Goal: Task Accomplishment & Management: Manage account settings

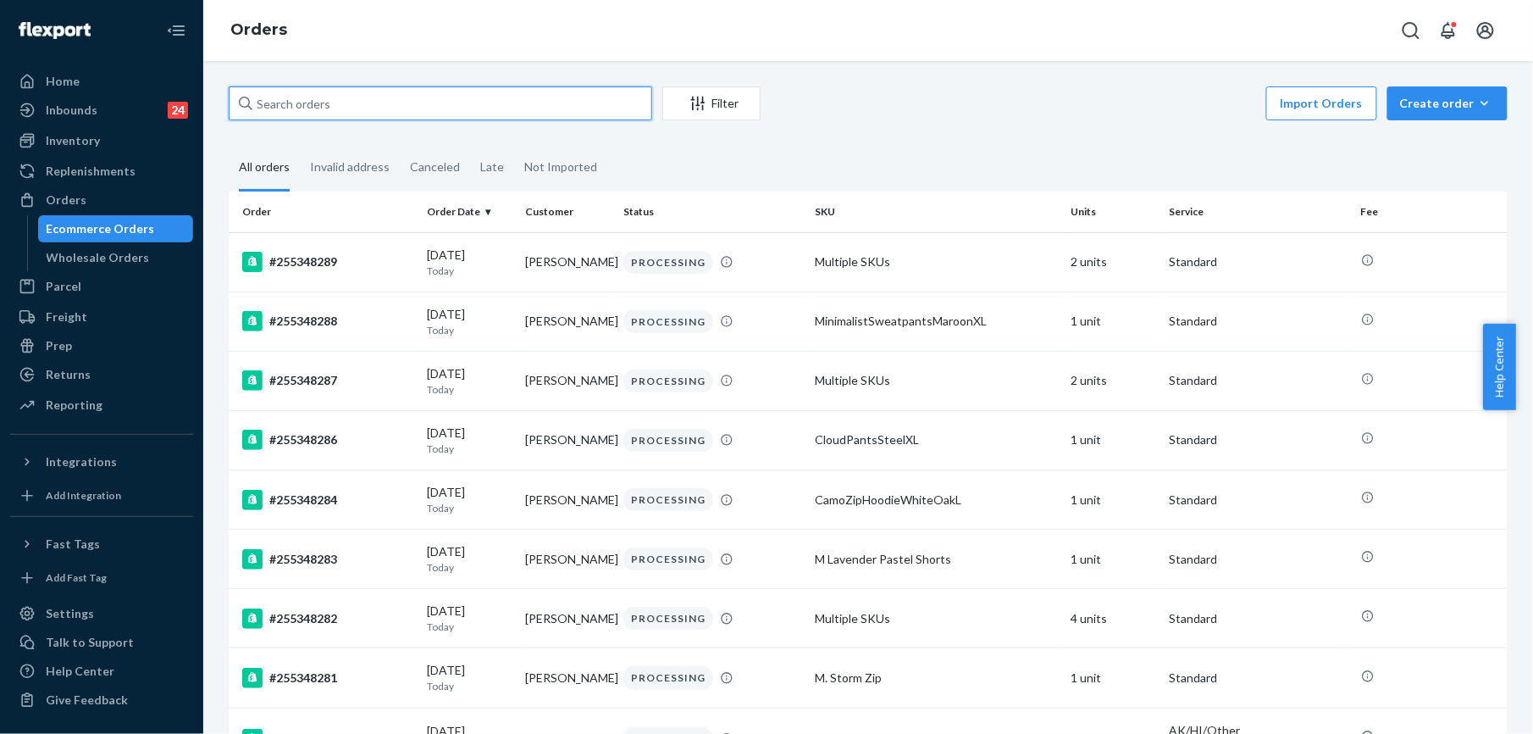
click at [323, 106] on input "text" at bounding box center [441, 103] width 424 height 34
paste input "255256205"
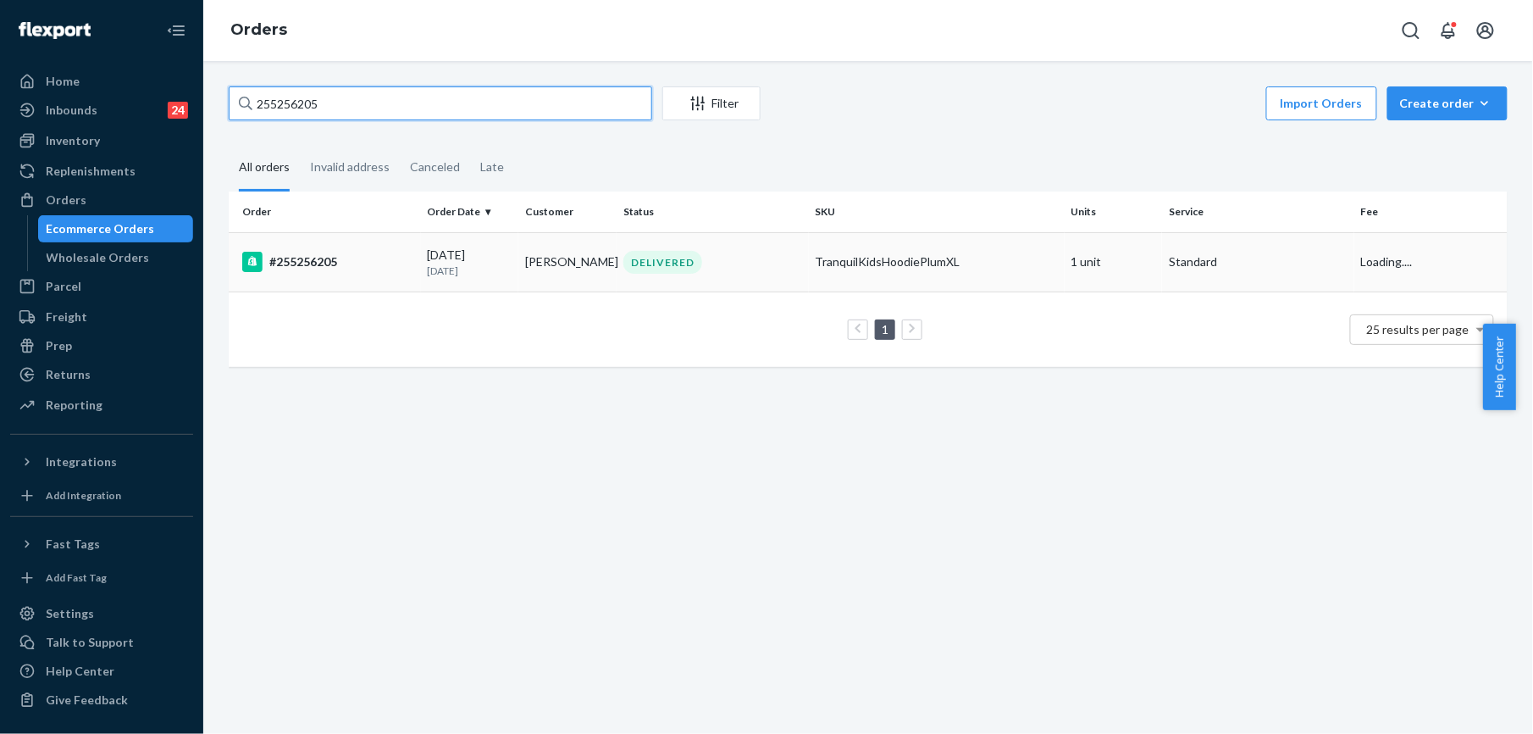
type input "255256205"
click at [305, 265] on div "#255256205" at bounding box center [328, 262] width 172 height 20
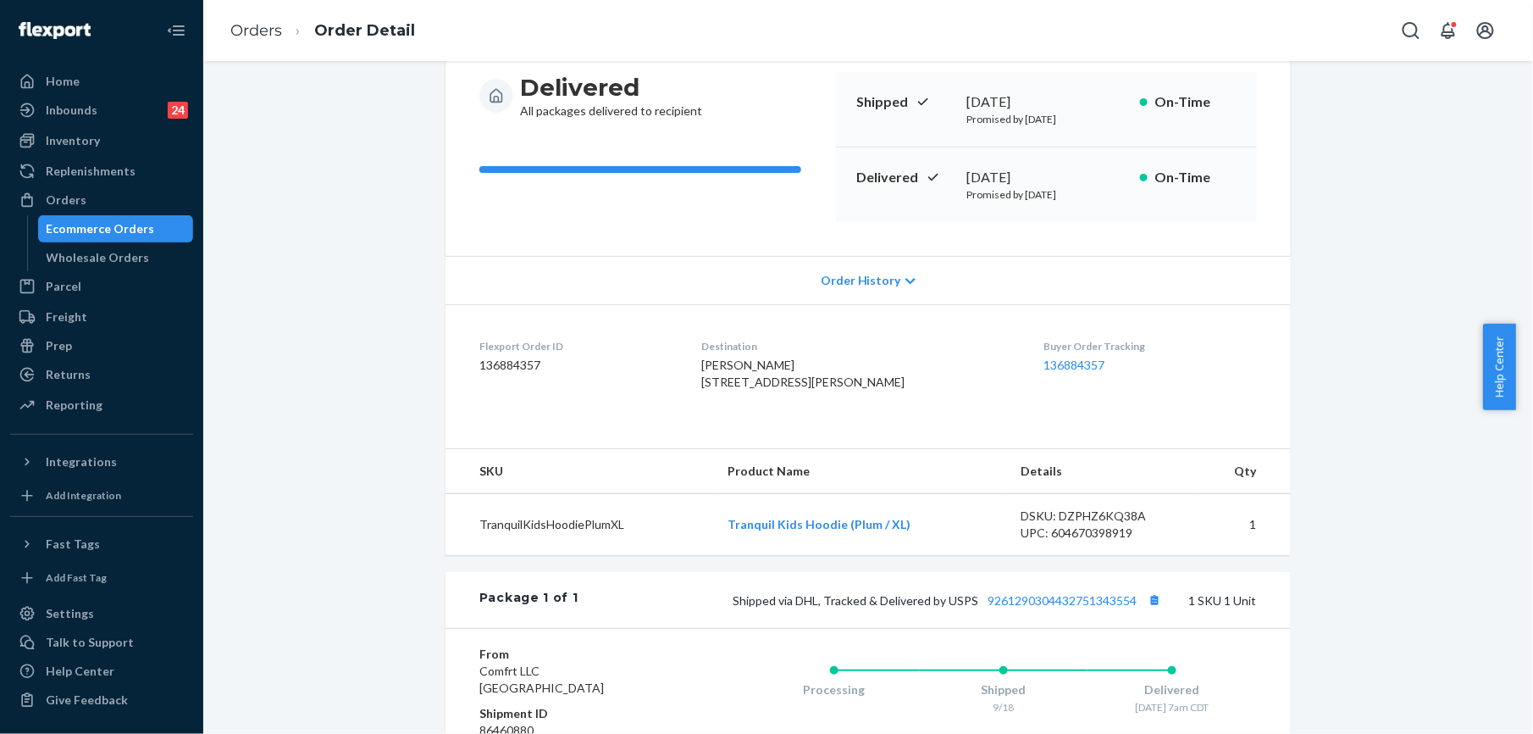
scroll to position [225, 0]
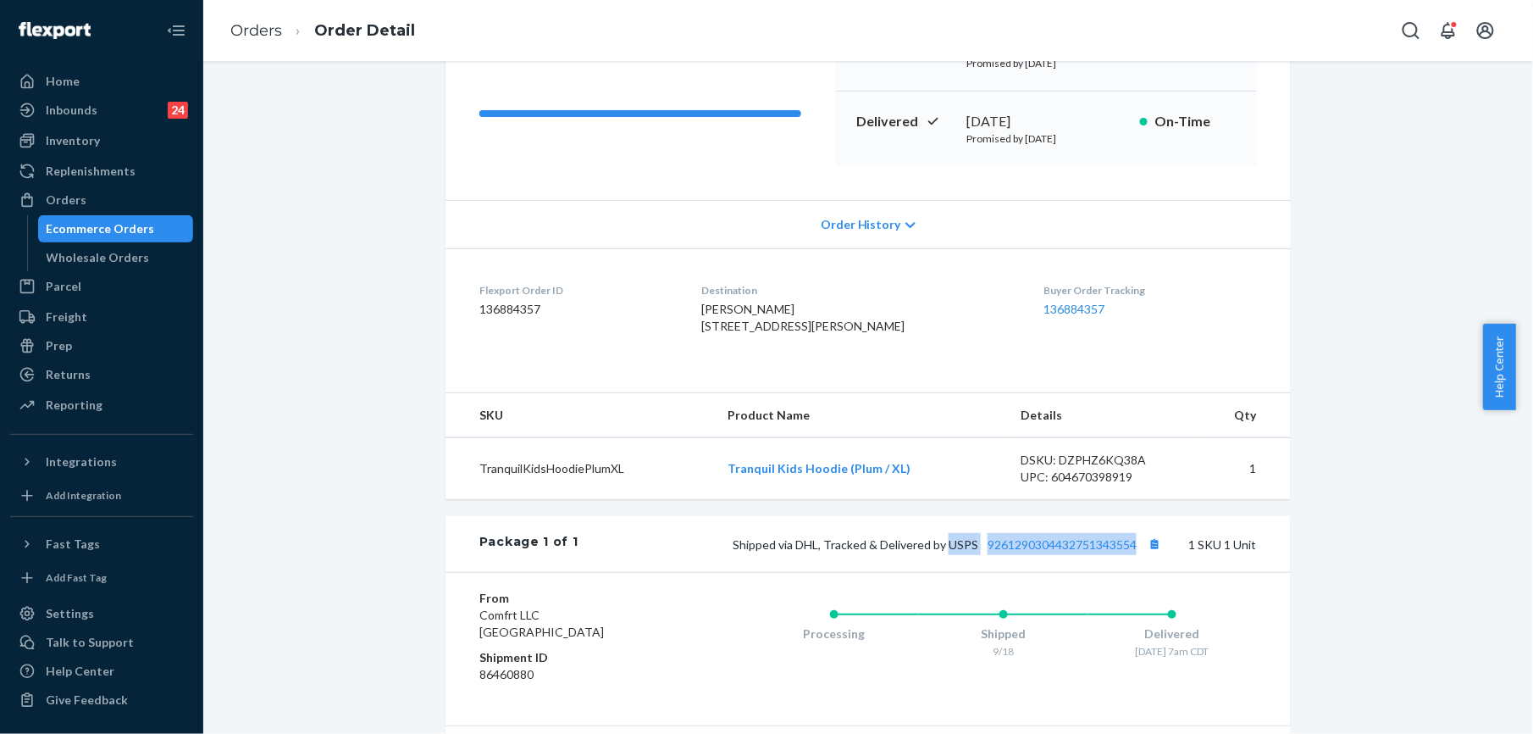
drag, startPoint x: 943, startPoint y: 580, endPoint x: 1133, endPoint y: 577, distance: 189.8
click at [1133, 552] on span "Shipped via DHL, Tracked & Delivered by USPS 9261290304432751343554" at bounding box center [949, 544] width 433 height 14
drag, startPoint x: 713, startPoint y: 323, endPoint x: 763, endPoint y: 384, distance: 78.9
click at [763, 375] on dl "Flexport Order ID 136884357 Destination [PERSON_NAME] [STREET_ADDRESS][PERSON_N…" at bounding box center [869, 311] width 846 height 127
drag, startPoint x: 264, startPoint y: 32, endPoint x: 271, endPoint y: 69, distance: 37.1
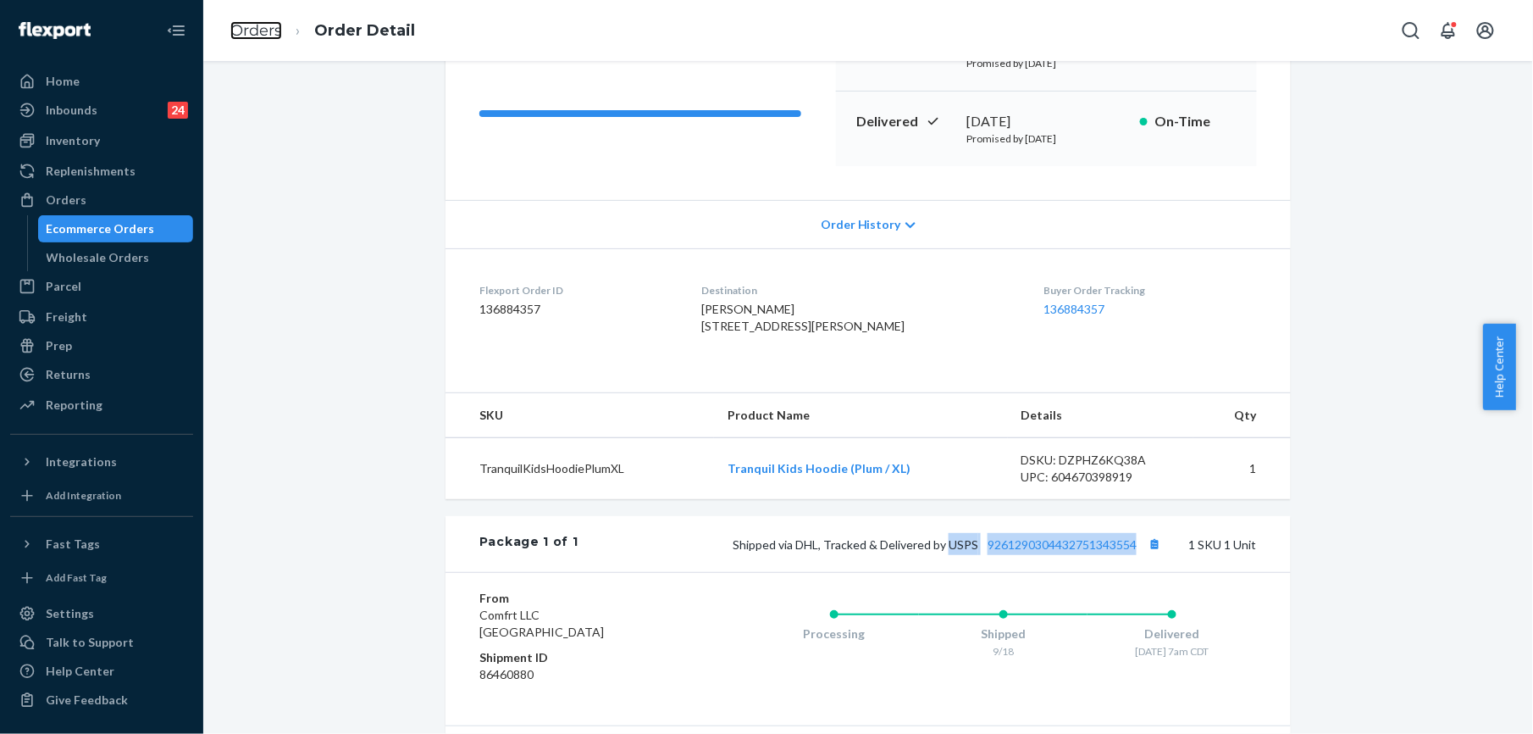
click at [264, 32] on link "Orders" at bounding box center [256, 30] width 52 height 19
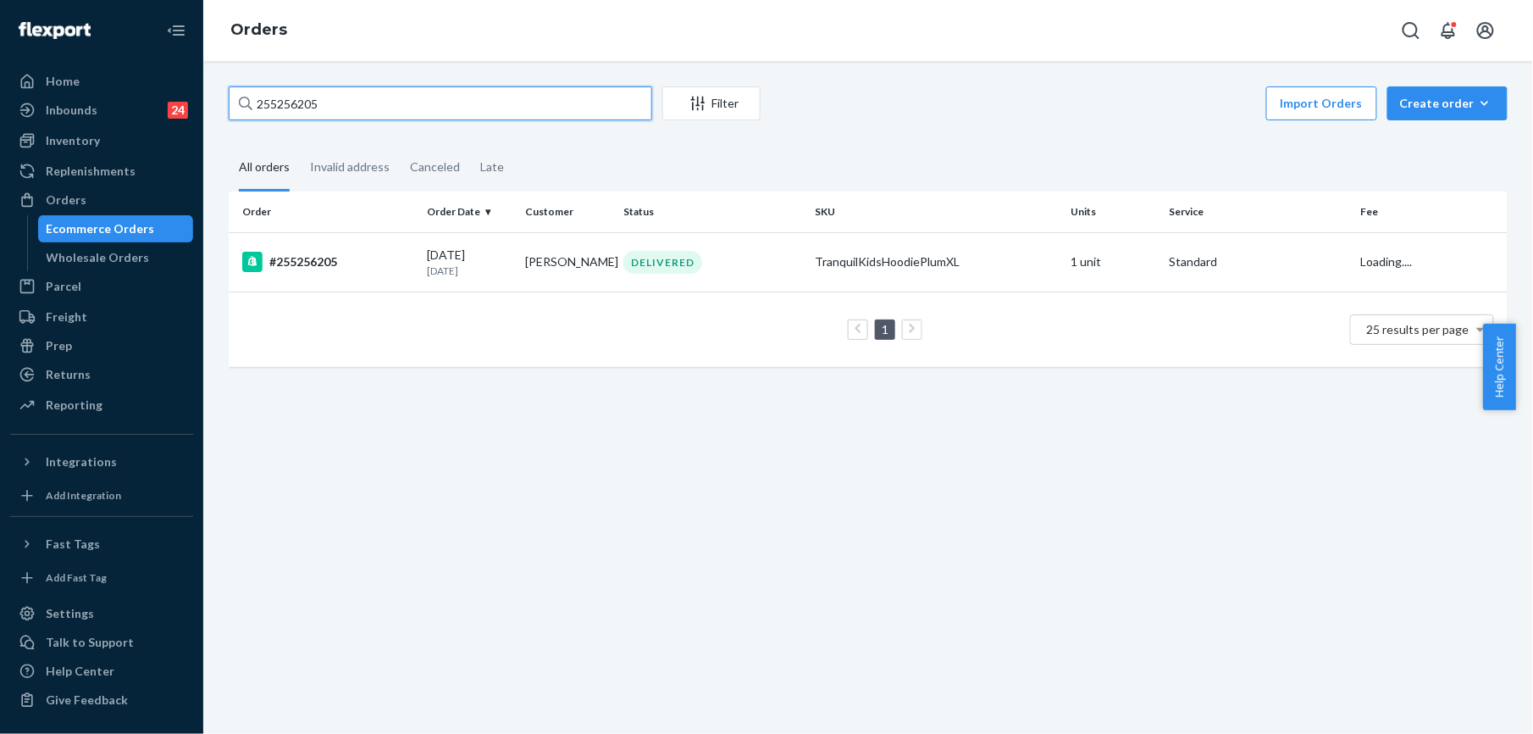
click at [299, 107] on input "255256205" at bounding box center [441, 103] width 424 height 34
paste input "[PERSON_NAME]"
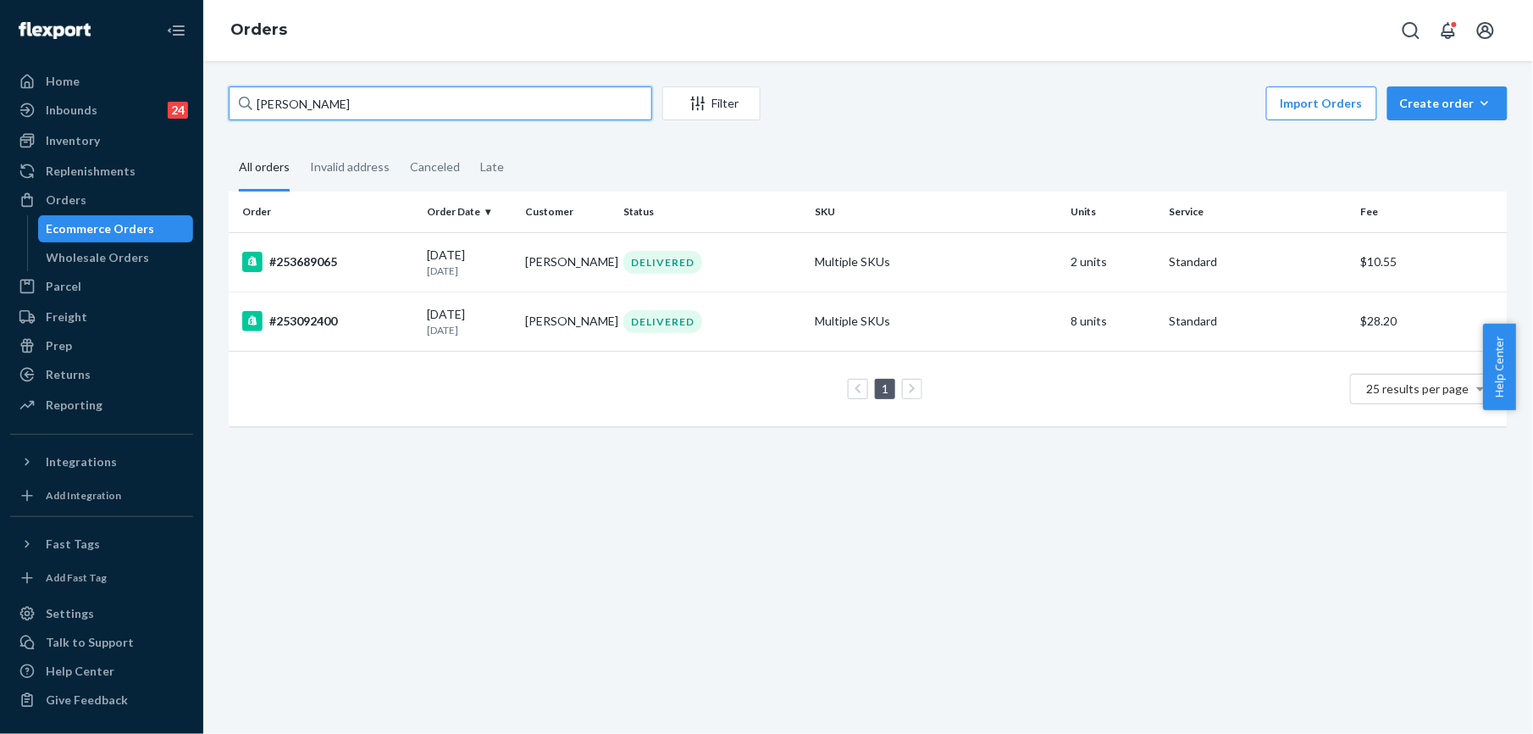
click at [268, 109] on input "[PERSON_NAME]" at bounding box center [441, 103] width 424 height 34
paste input "253352695"
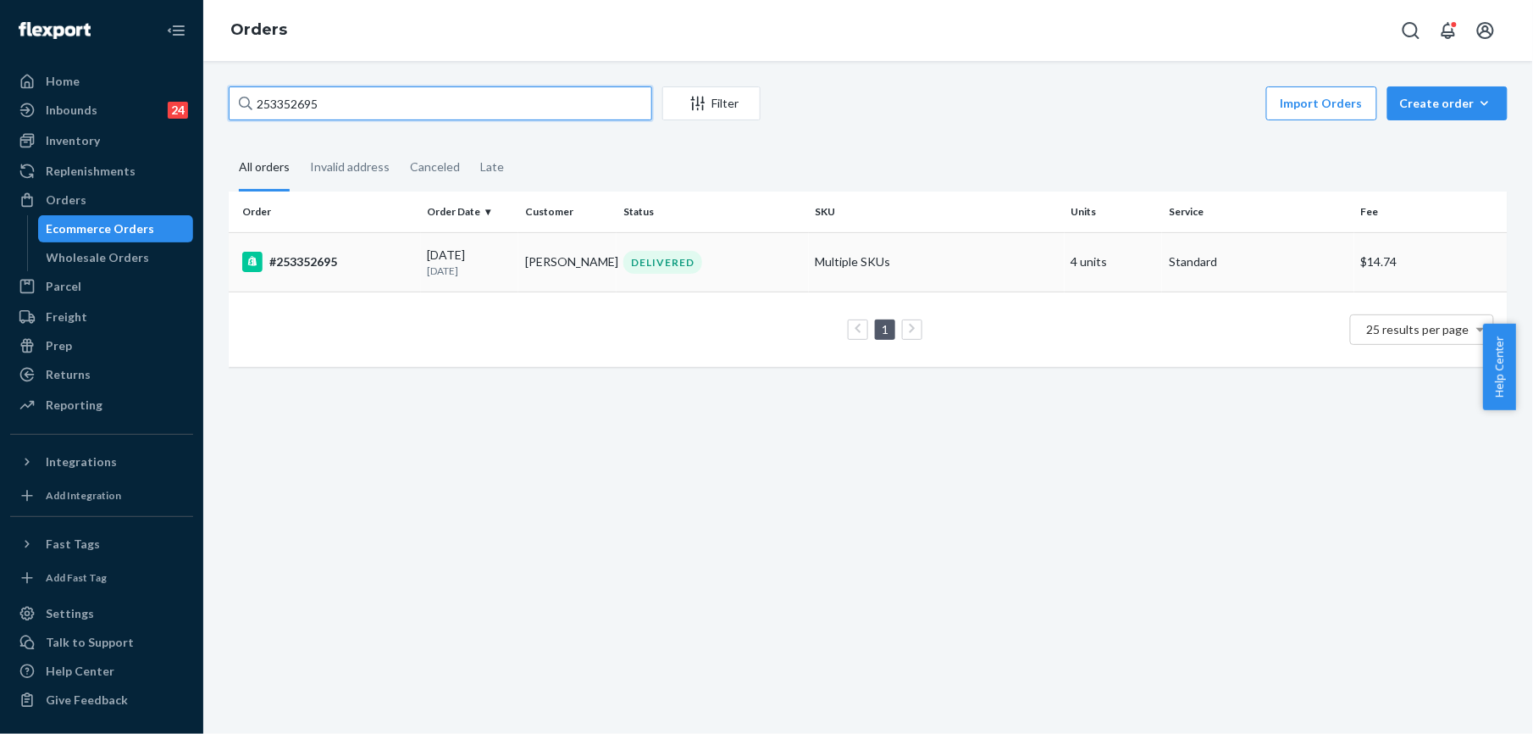
type input "253352695"
click at [310, 262] on div "#253352695" at bounding box center [328, 262] width 172 height 20
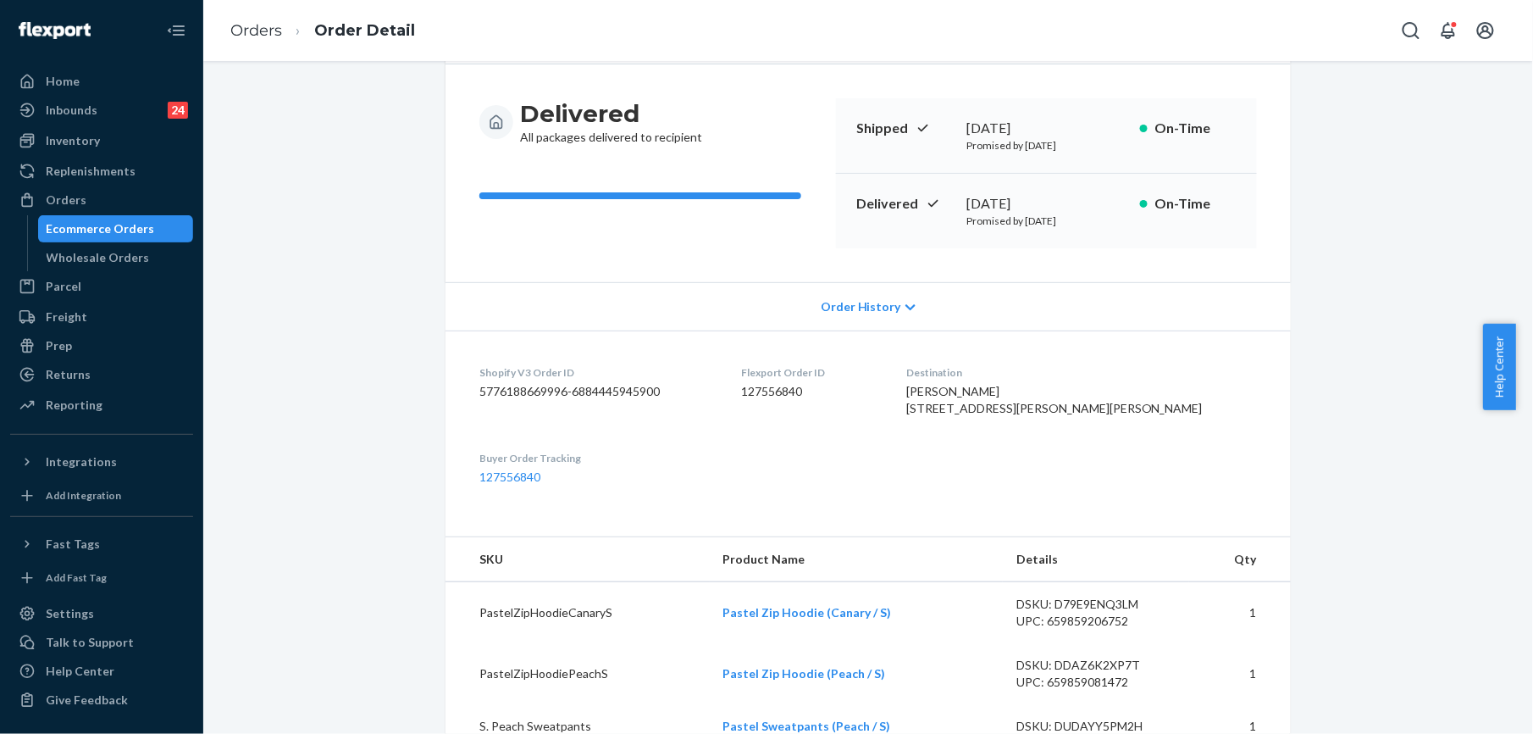
scroll to position [339, 0]
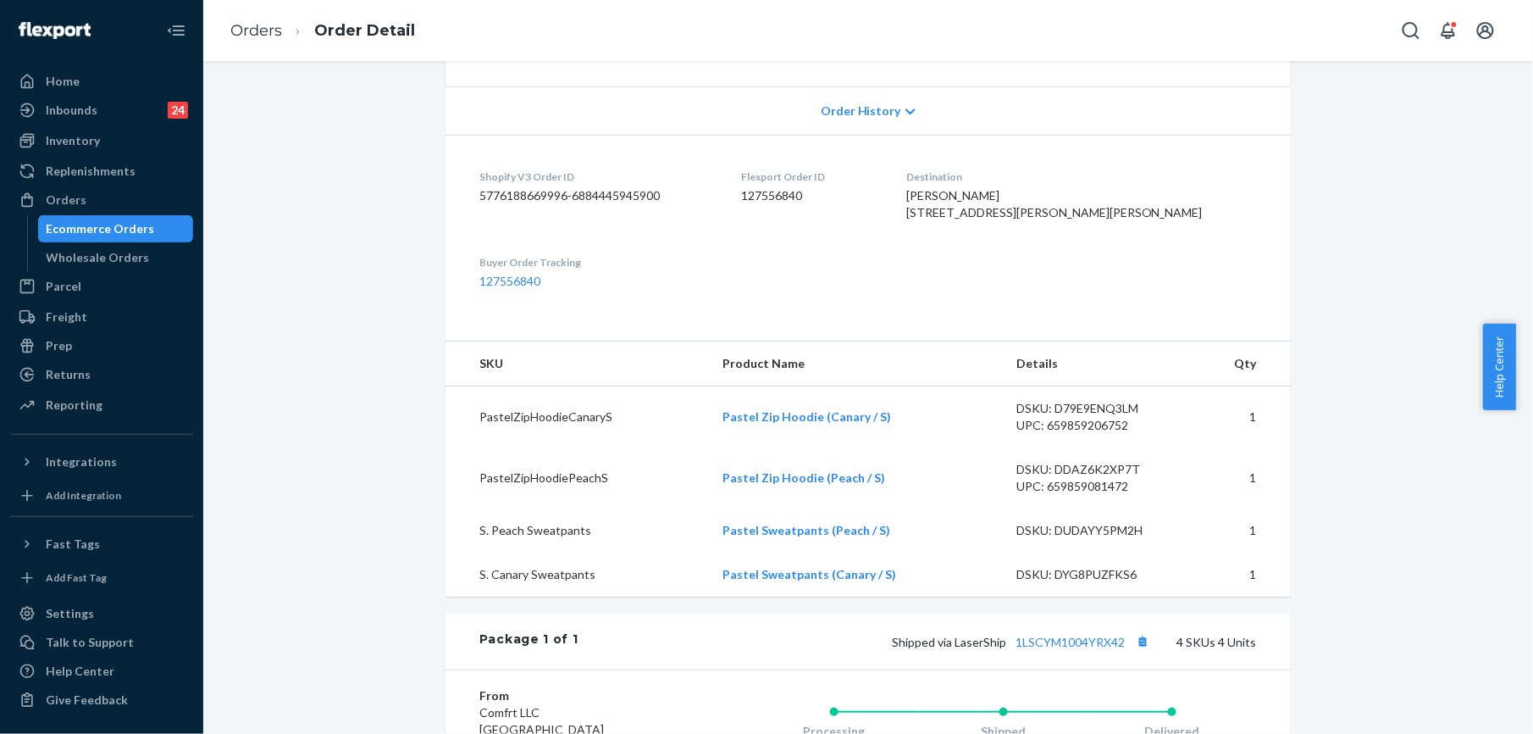
click at [1055, 185] on div "Destination [PERSON_NAME] [STREET_ADDRESS][PERSON_NAME][PERSON_NAME]" at bounding box center [1082, 198] width 351 height 58
drag, startPoint x: 1055, startPoint y: 185, endPoint x: 1056, endPoint y: 193, distance: 8.5
click at [1056, 193] on span "[PERSON_NAME] [STREET_ADDRESS][PERSON_NAME][PERSON_NAME]" at bounding box center [1055, 203] width 297 height 31
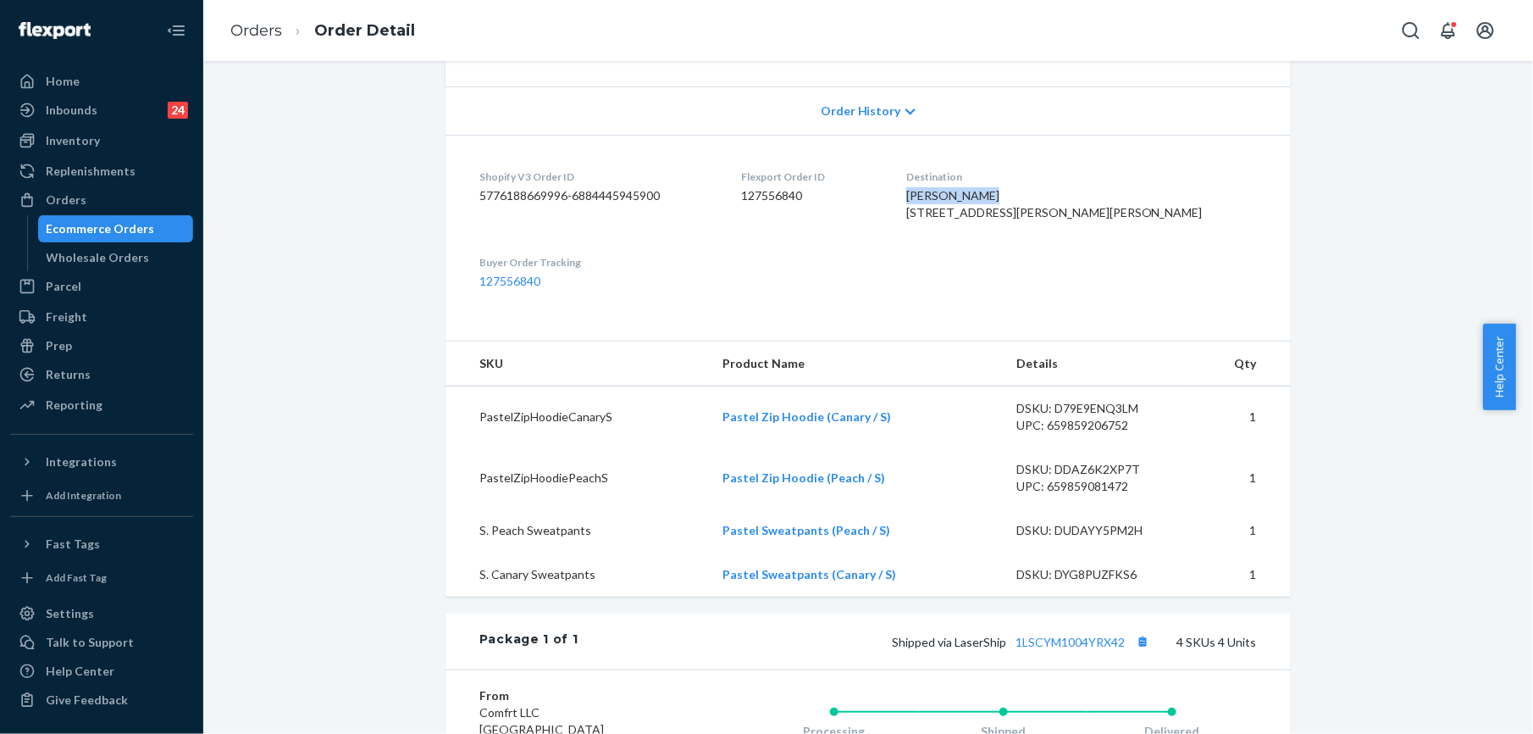
click at [1056, 193] on span "[PERSON_NAME] [STREET_ADDRESS][PERSON_NAME][PERSON_NAME]" at bounding box center [1055, 203] width 297 height 31
drag, startPoint x: 244, startPoint y: 25, endPoint x: 291, endPoint y: 80, distance: 72.7
click at [244, 25] on link "Orders" at bounding box center [256, 30] width 52 height 19
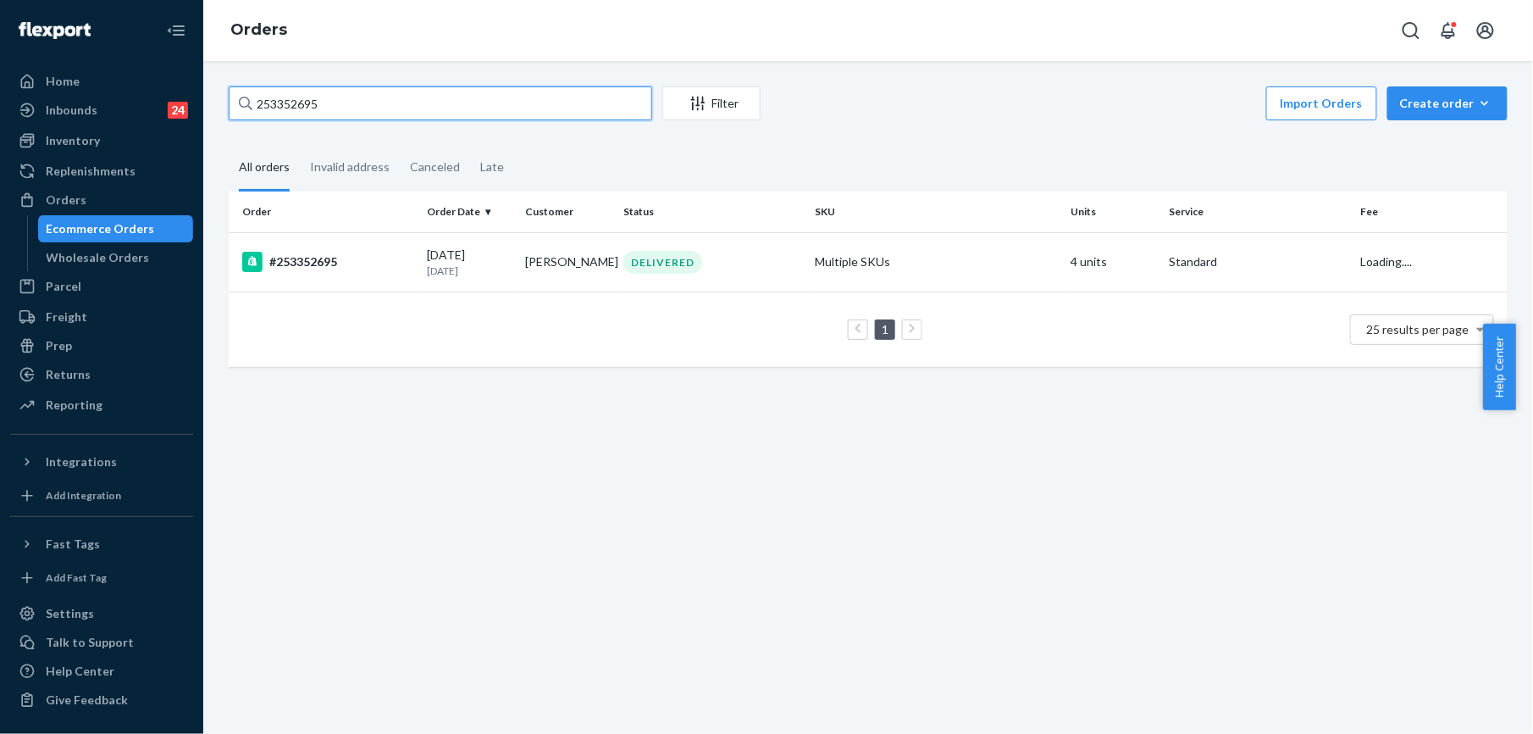
click at [316, 106] on input "253352695" at bounding box center [441, 103] width 424 height 34
paste input "[PERSON_NAME]"
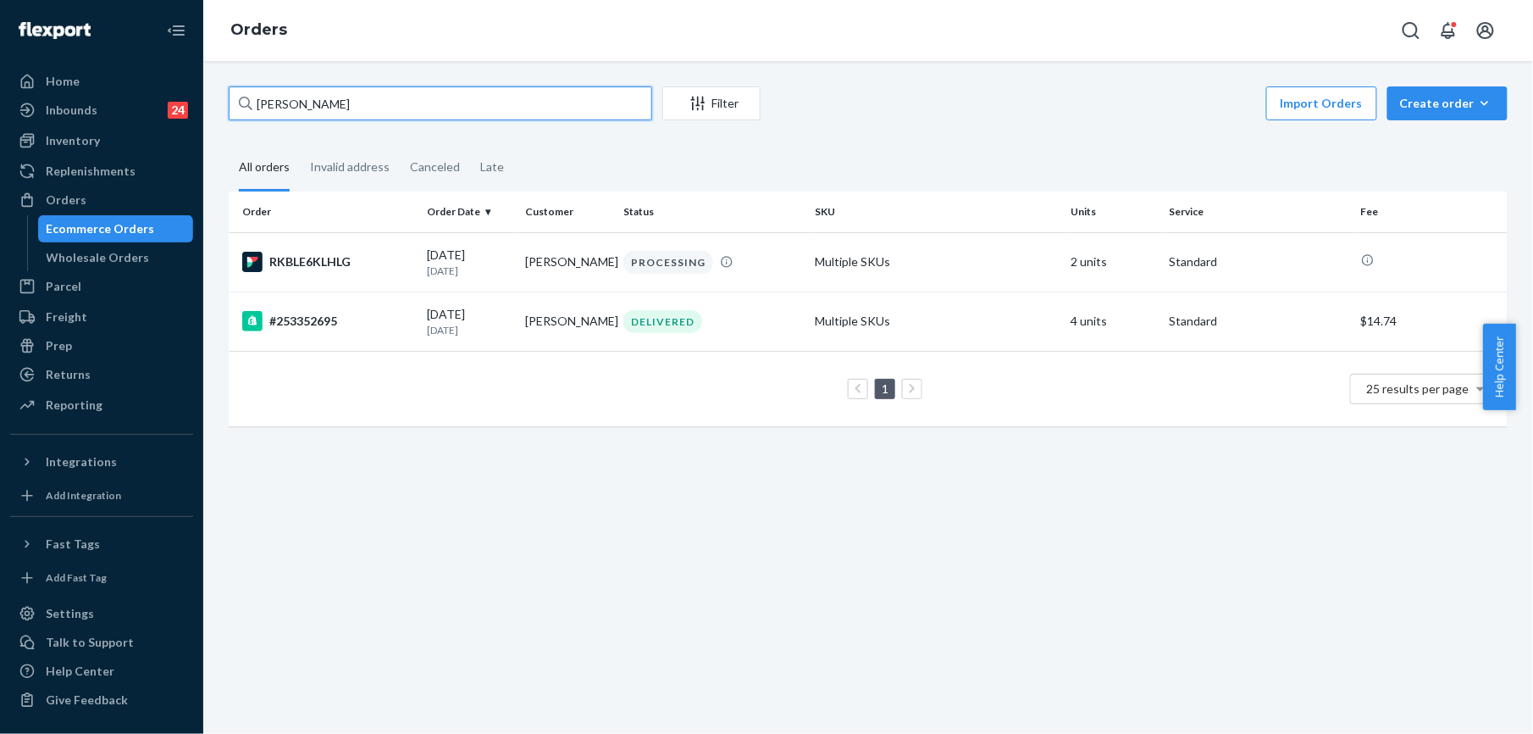
click at [288, 109] on input "[PERSON_NAME]" at bounding box center [441, 103] width 424 height 34
paste input "255300673"
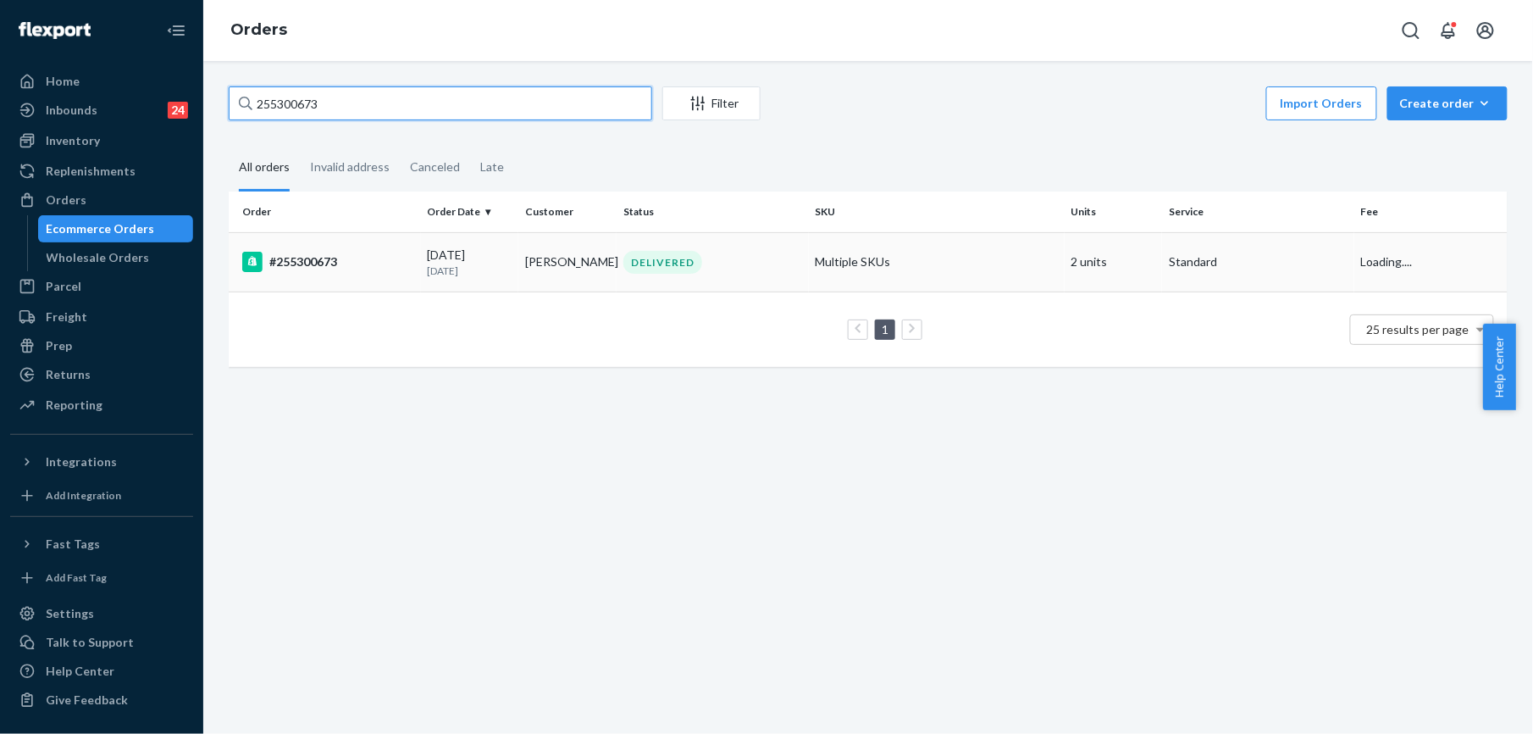
type input "255300673"
click at [323, 265] on div "#255300673" at bounding box center [328, 262] width 172 height 20
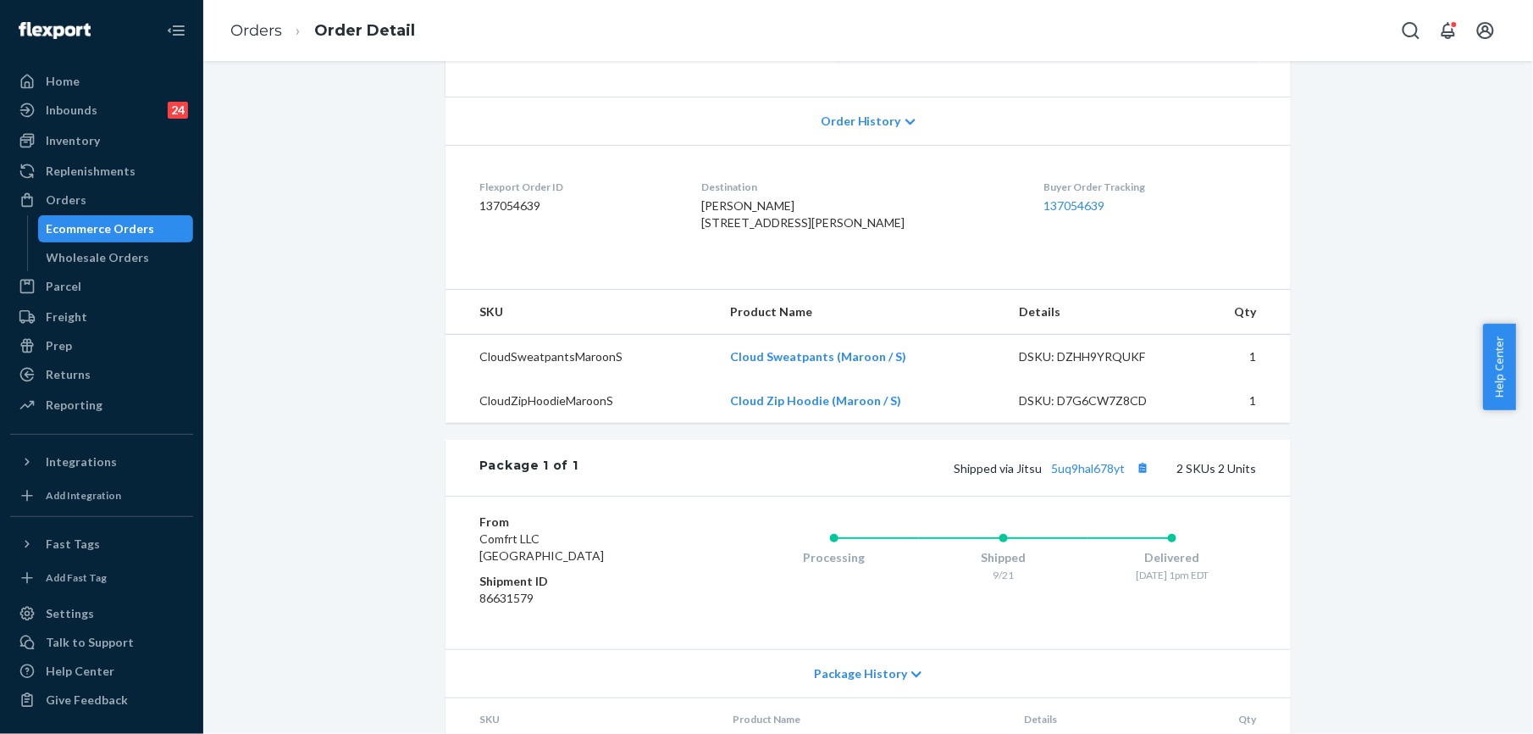
scroll to position [339, 0]
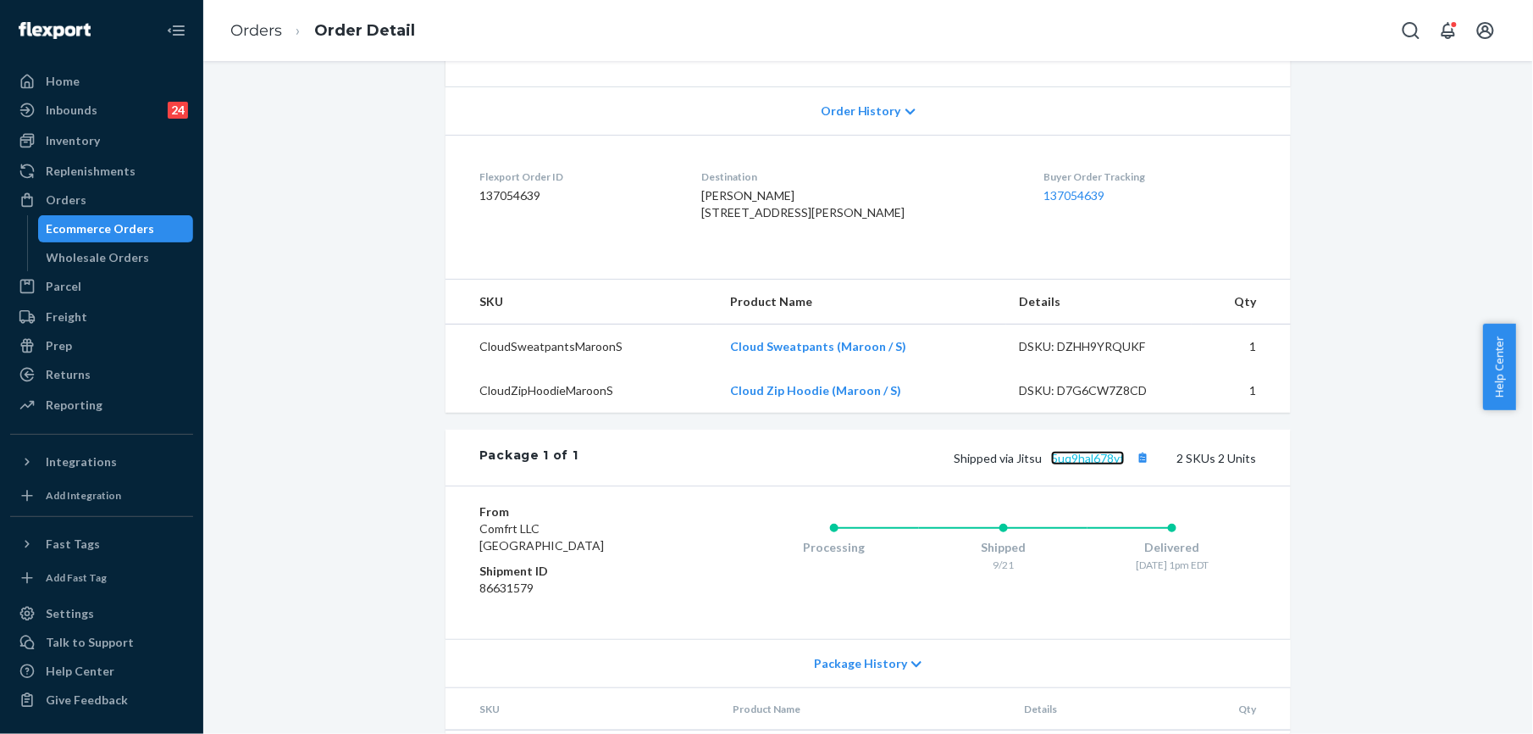
click at [1090, 465] on link "5uq9hal678yt" at bounding box center [1088, 458] width 74 height 14
drag, startPoint x: 1012, startPoint y: 492, endPoint x: 1120, endPoint y: 498, distance: 108.6
click at [1120, 465] on span "Shipped via Jitsu 5uq9hal678yt" at bounding box center [1054, 458] width 200 height 14
copy span "Jitsu 5uq9hal678yt"
drag, startPoint x: 713, startPoint y: 208, endPoint x: 746, endPoint y: 245, distance: 49.2
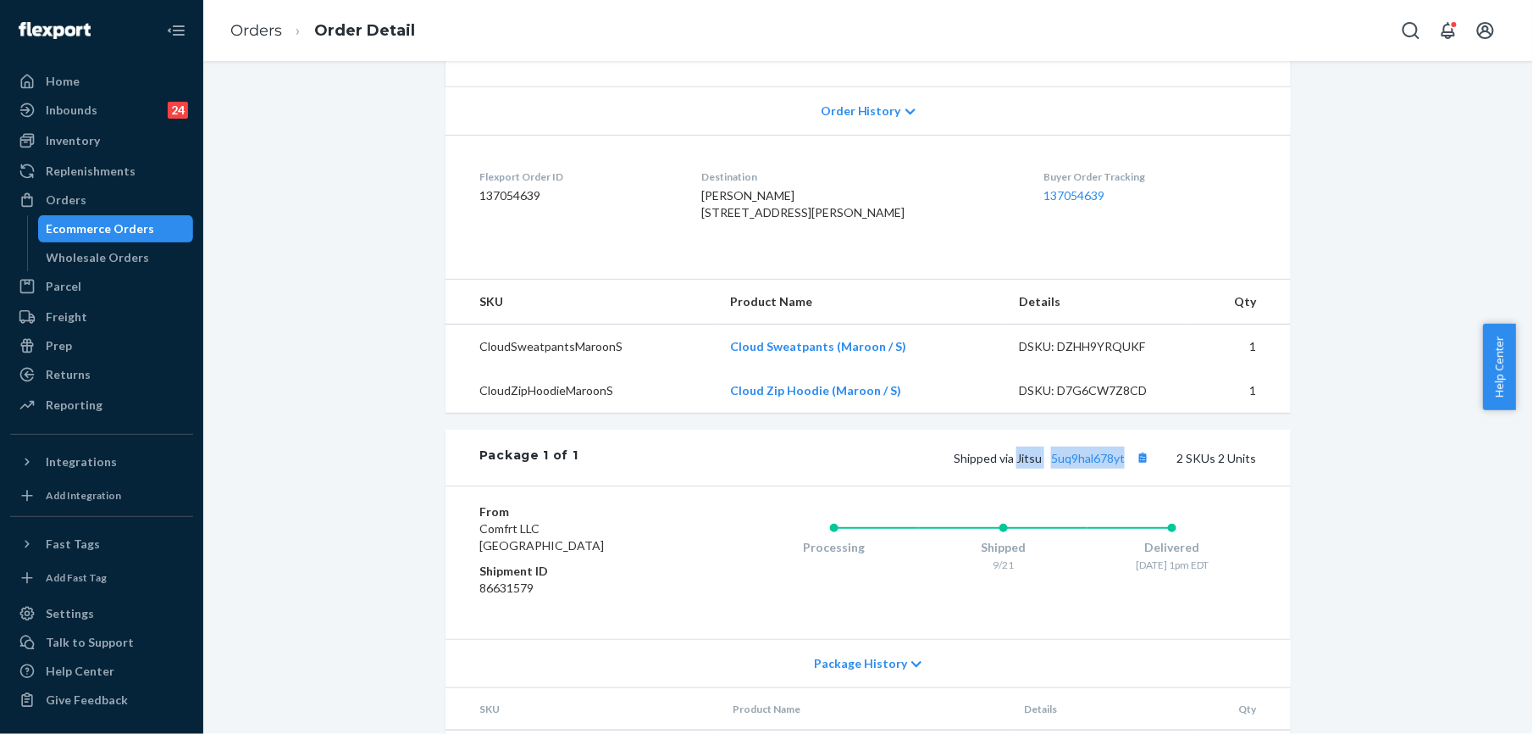
click at [746, 221] on div "[PERSON_NAME] [STREET_ADDRESS][PERSON_NAME]" at bounding box center [859, 204] width 315 height 34
copy span "[STREET_ADDRESS][PERSON_NAME]"
click at [246, 34] on link "Orders" at bounding box center [256, 30] width 52 height 19
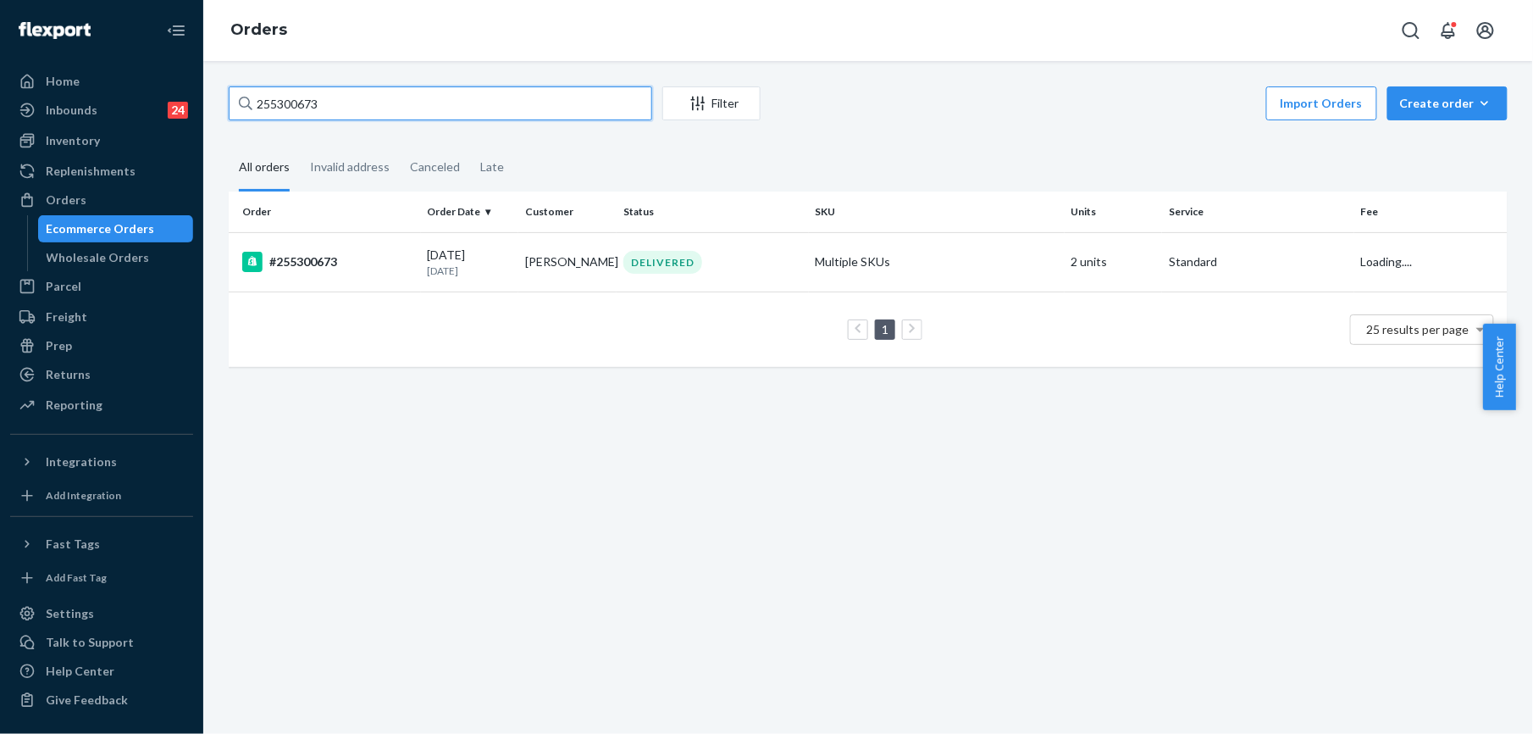
click at [276, 105] on input "255300673" at bounding box center [441, 103] width 424 height 34
paste input "[PERSON_NAME]"
click at [262, 103] on input "[PERSON_NAME]" at bounding box center [441, 103] width 424 height 34
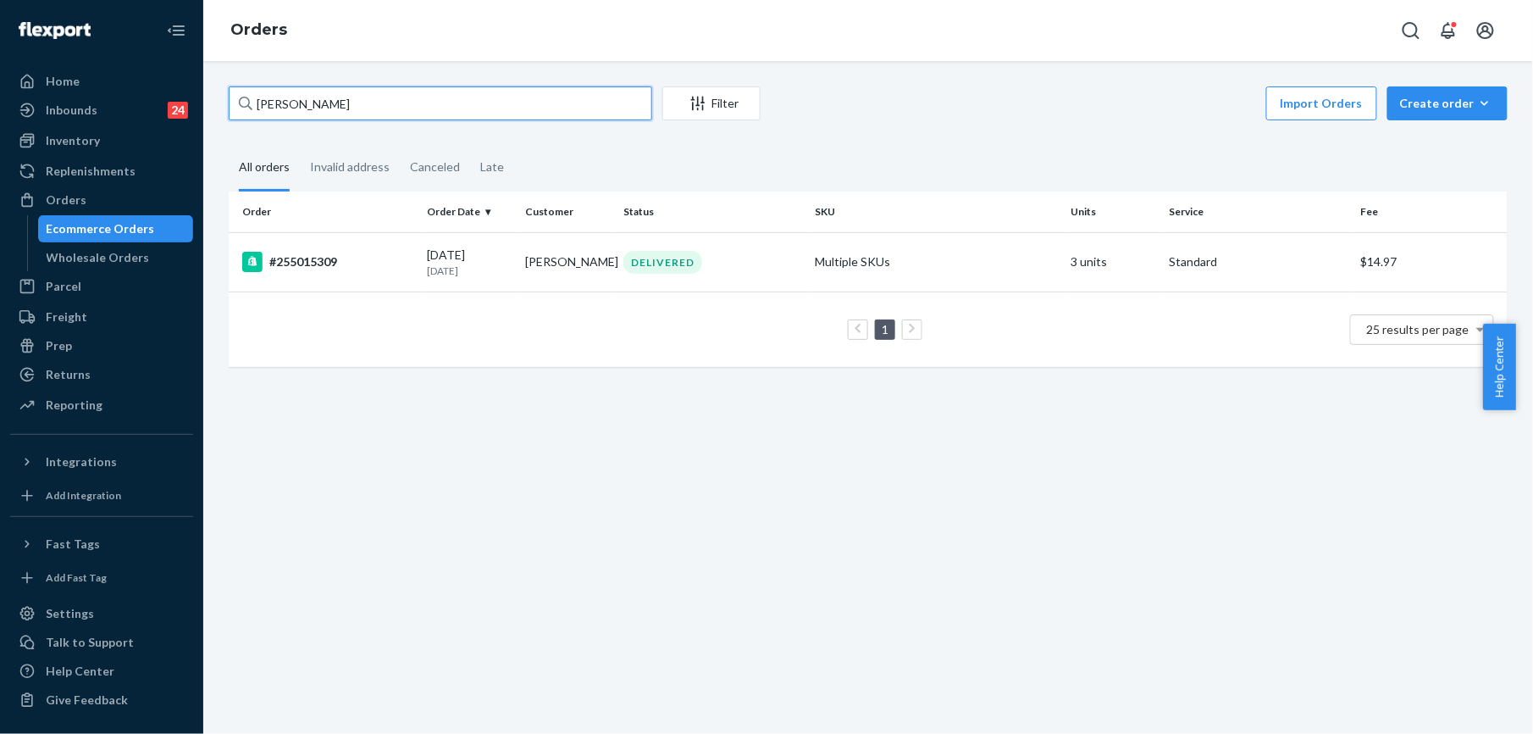
click at [262, 103] on input "[PERSON_NAME]" at bounding box center [441, 103] width 424 height 34
click at [340, 102] on input "[PERSON_NAME]" at bounding box center [441, 103] width 424 height 34
click at [340, 103] on input "[PERSON_NAME]" at bounding box center [441, 103] width 424 height 34
paste input "255015043"
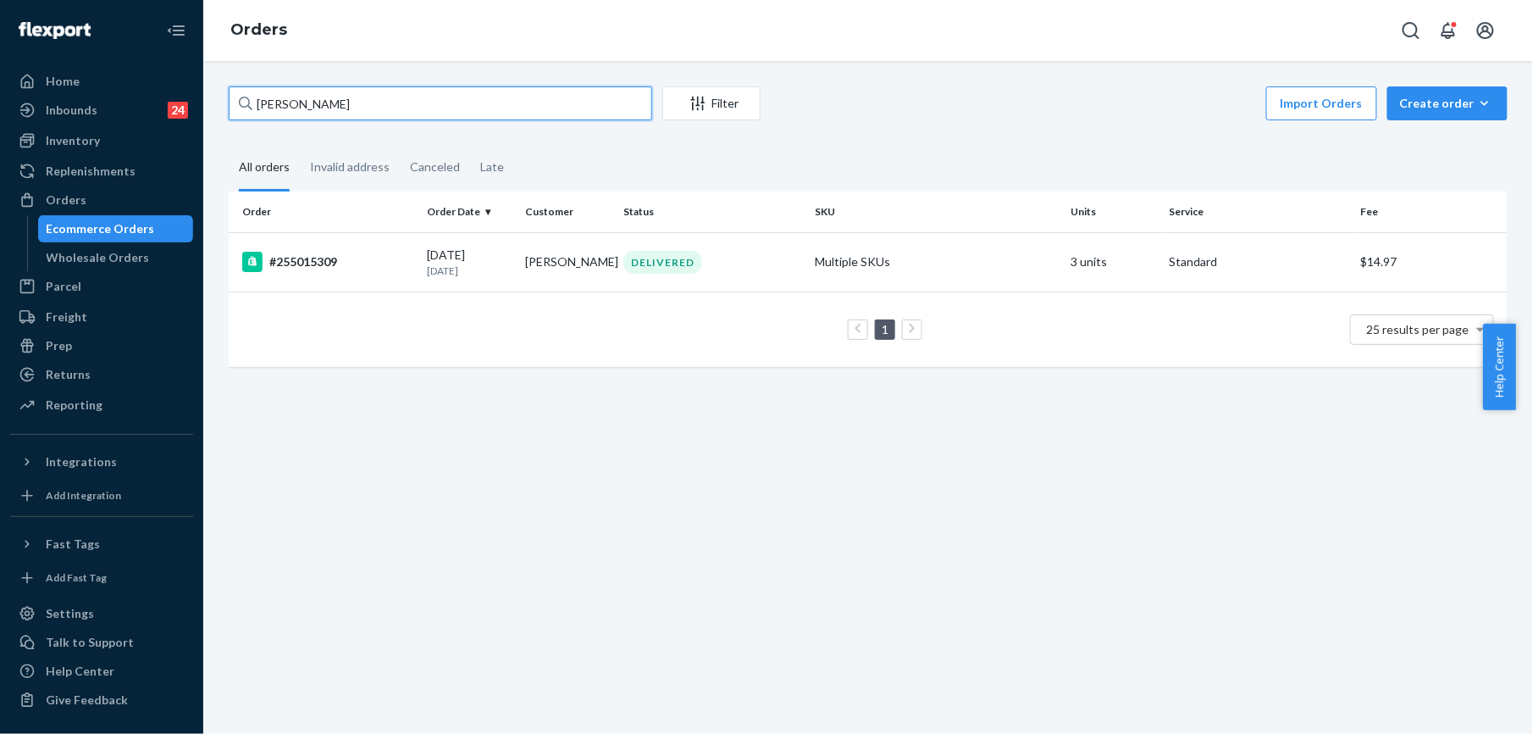
type input "255015043"
click at [308, 256] on div "#255015043" at bounding box center [328, 262] width 172 height 20
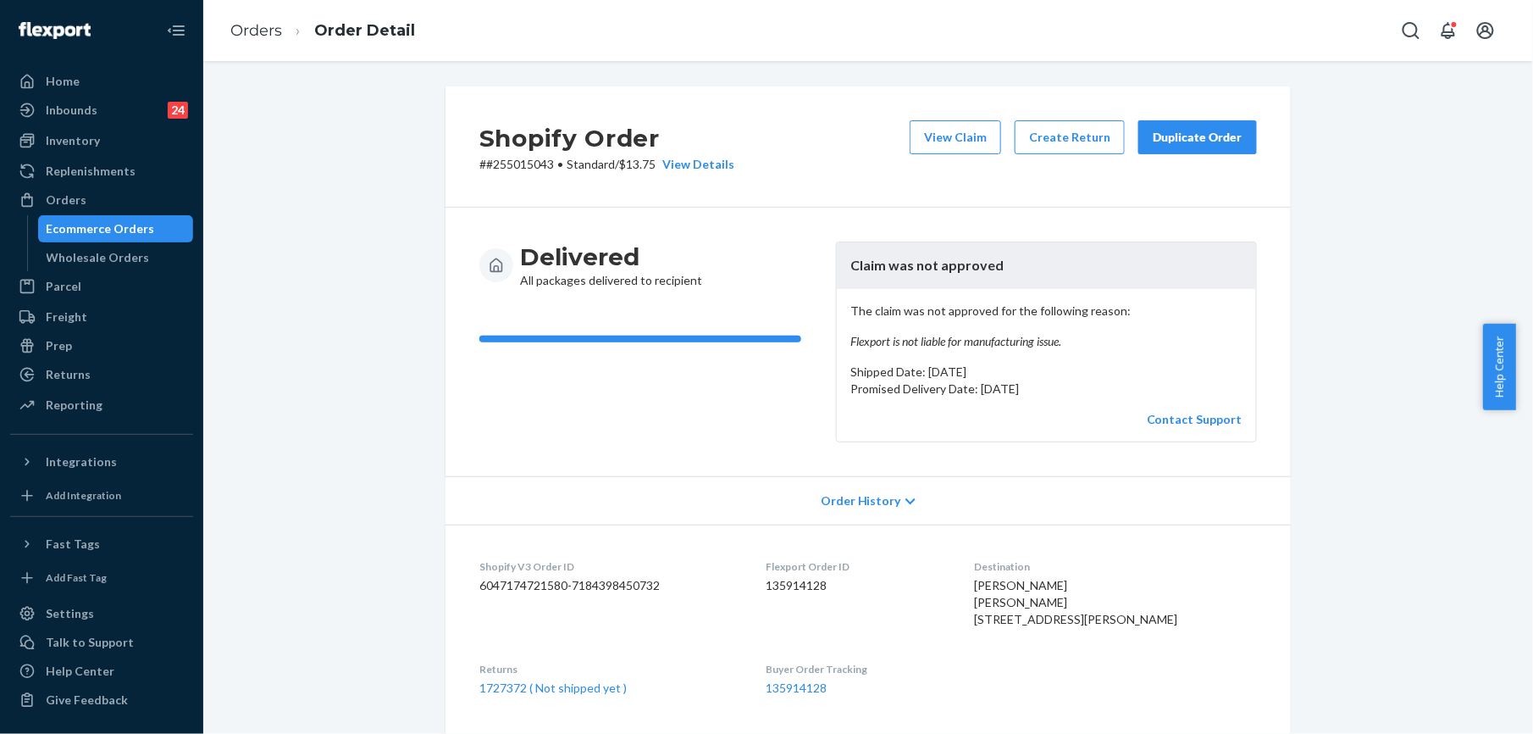
click at [1000, 586] on span "[PERSON_NAME] [PERSON_NAME] [STREET_ADDRESS][PERSON_NAME]" at bounding box center [1075, 602] width 203 height 48
copy span "[PERSON_NAME]"
click at [242, 2] on div "Orders Order Detail" at bounding box center [868, 30] width 1330 height 61
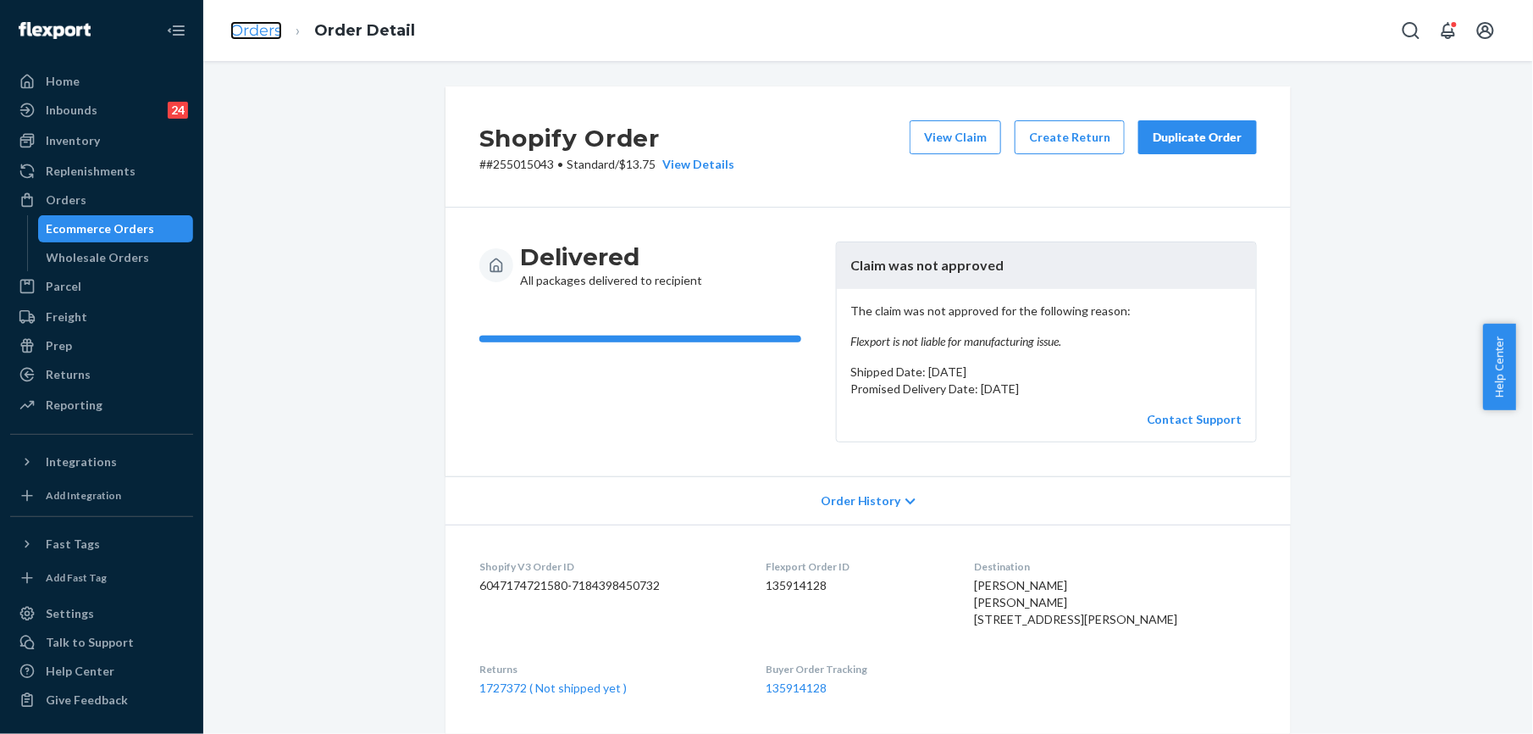
click at [245, 29] on link "Orders" at bounding box center [256, 30] width 52 height 19
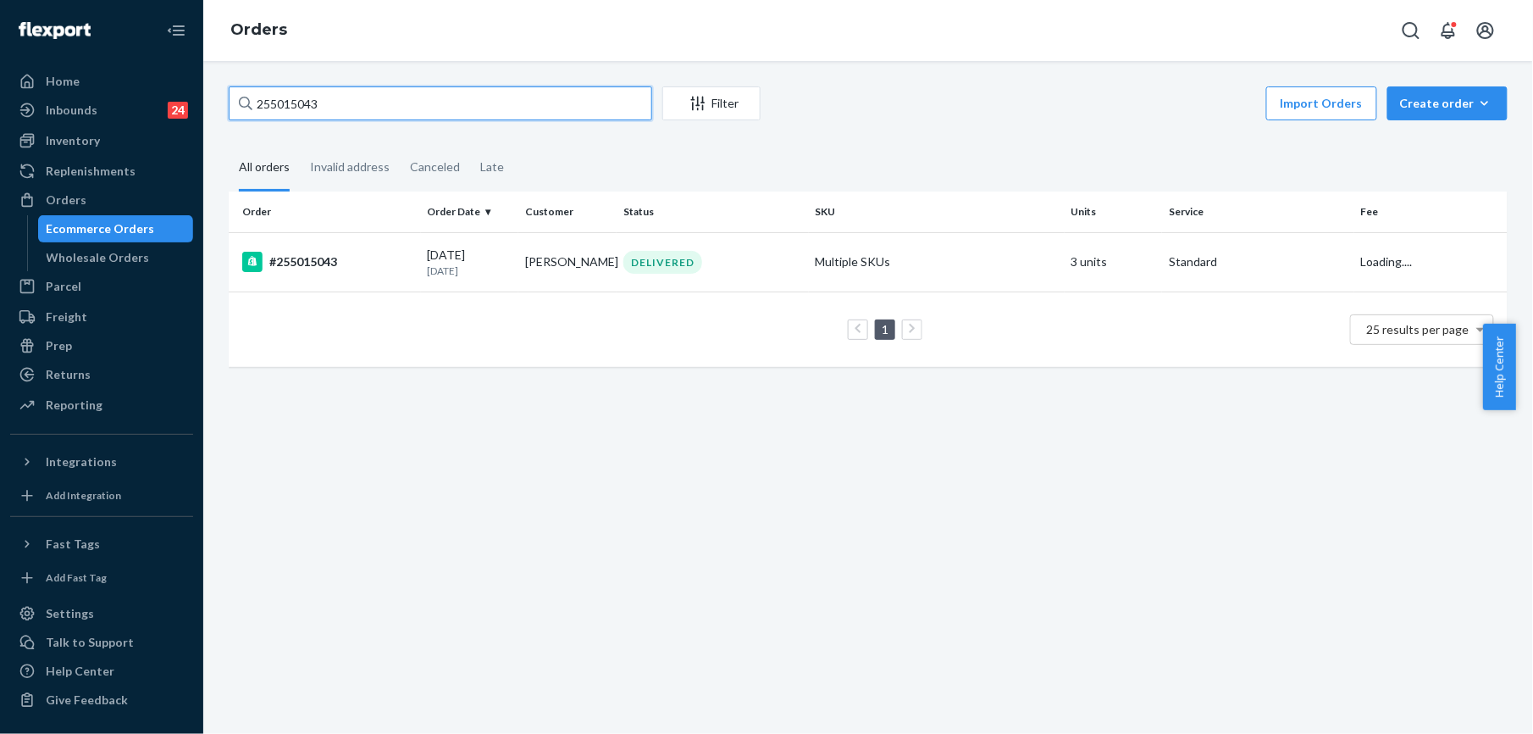
click at [319, 110] on input "255015043" at bounding box center [441, 103] width 424 height 34
paste input "[PERSON_NAME]"
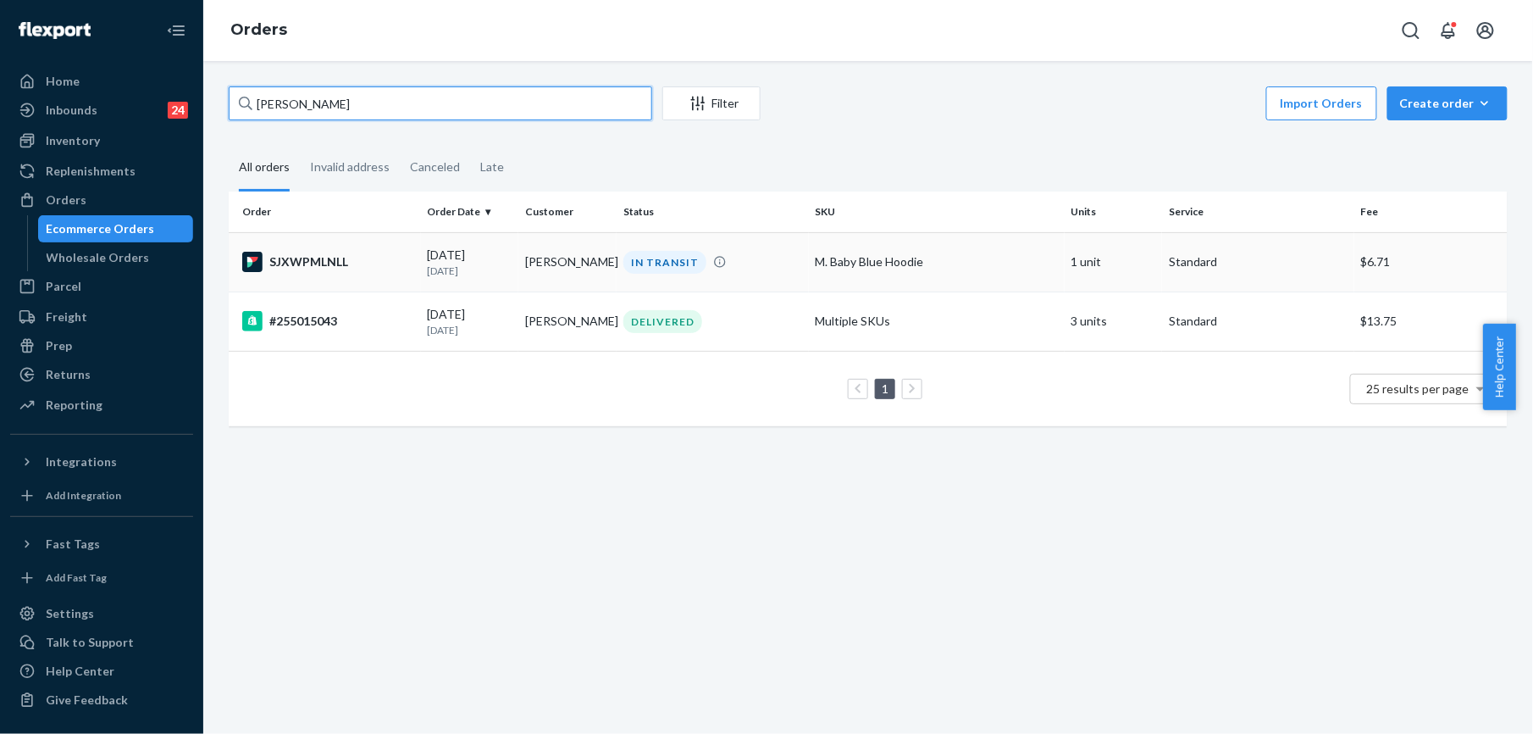
type input "[PERSON_NAME]"
click at [306, 261] on div "SJXWPMLNLL" at bounding box center [328, 262] width 172 height 20
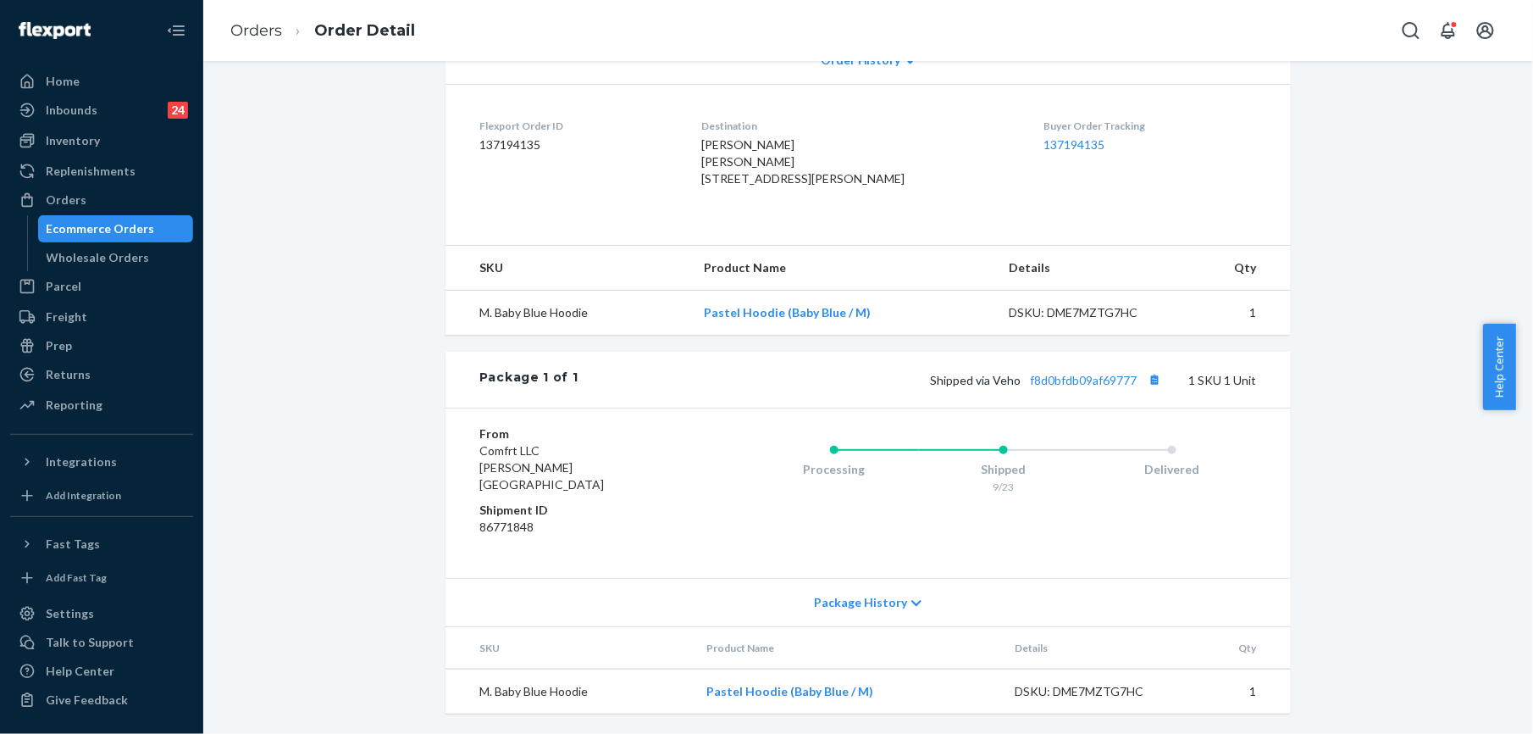
scroll to position [425, 0]
drag, startPoint x: 702, startPoint y: 327, endPoint x: 868, endPoint y: 334, distance: 167.0
click at [868, 334] on td "Pastel Hoodie (Baby Blue / M)" at bounding box center [842, 313] width 305 height 45
copy link "Pastel Hoodie (Baby Blue / M)"
drag, startPoint x: 990, startPoint y: 398, endPoint x: 1130, endPoint y: 401, distance: 139.8
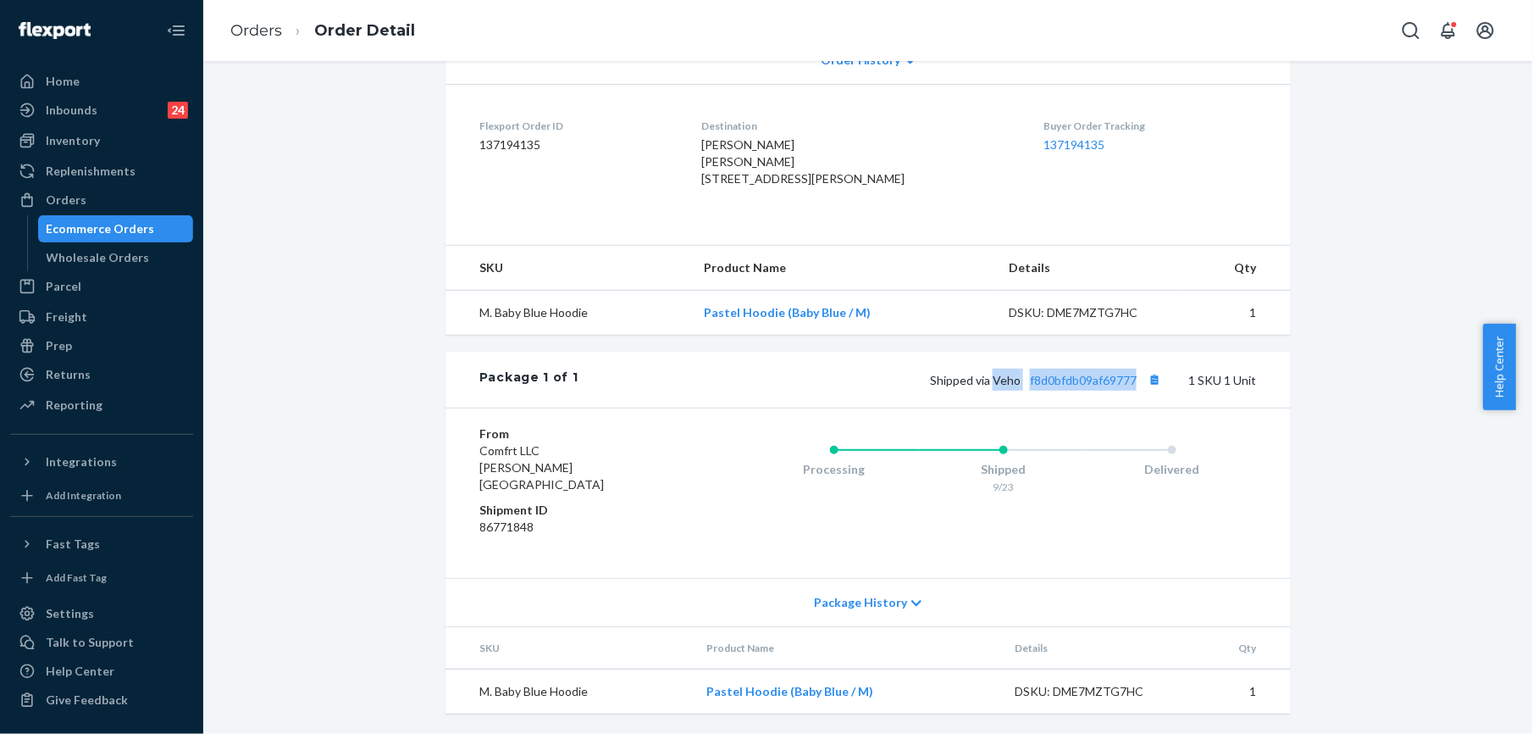
click at [1130, 387] on span "Shipped via Veho f8d0bfdb09af69777" at bounding box center [1048, 380] width 236 height 14
copy span "Veho f8d0bfdb09af69777"
click at [239, 31] on link "Orders" at bounding box center [256, 30] width 52 height 19
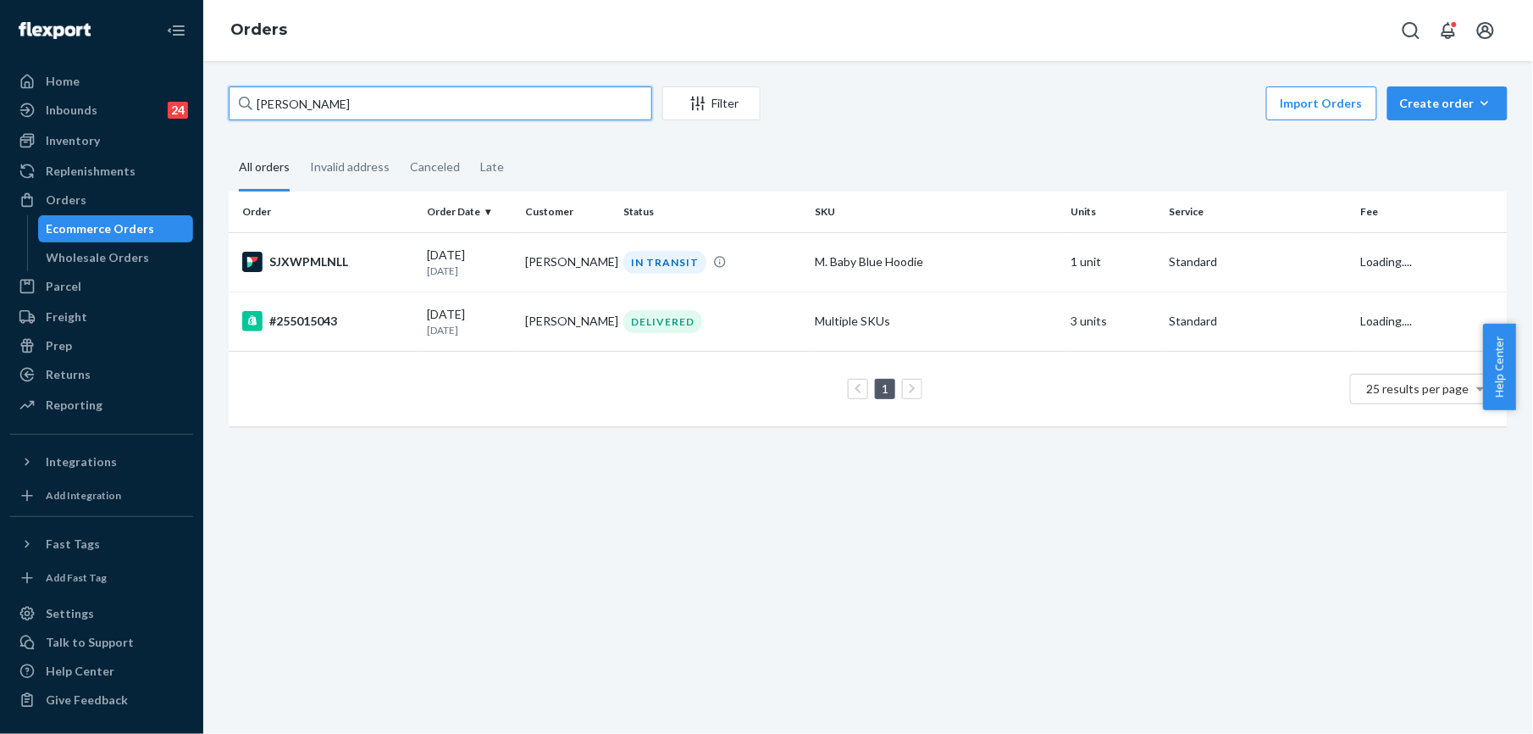
click at [358, 100] on input "[PERSON_NAME]" at bounding box center [441, 103] width 424 height 34
paste input "254987733"
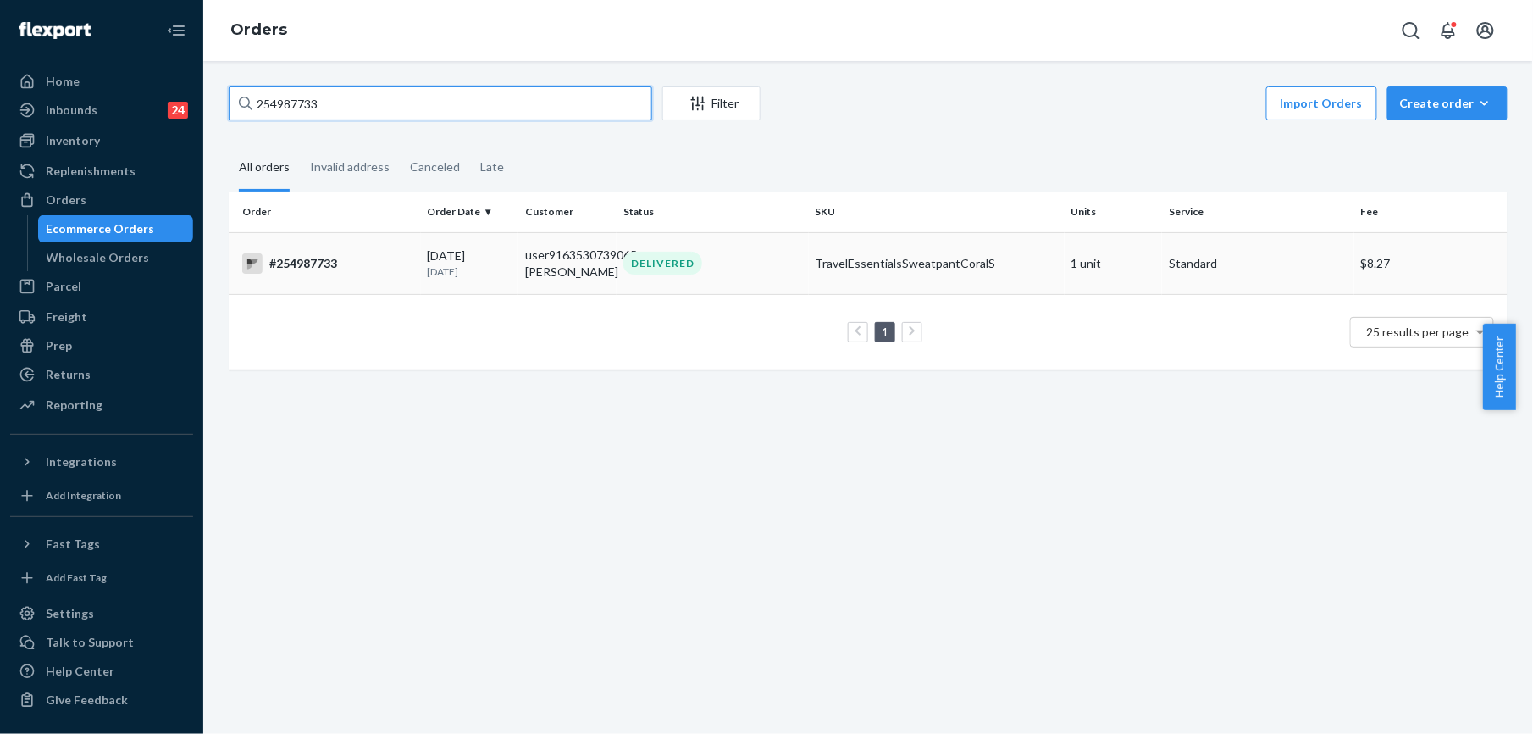
type input "254987733"
click at [310, 264] on div "#254987733" at bounding box center [328, 263] width 172 height 20
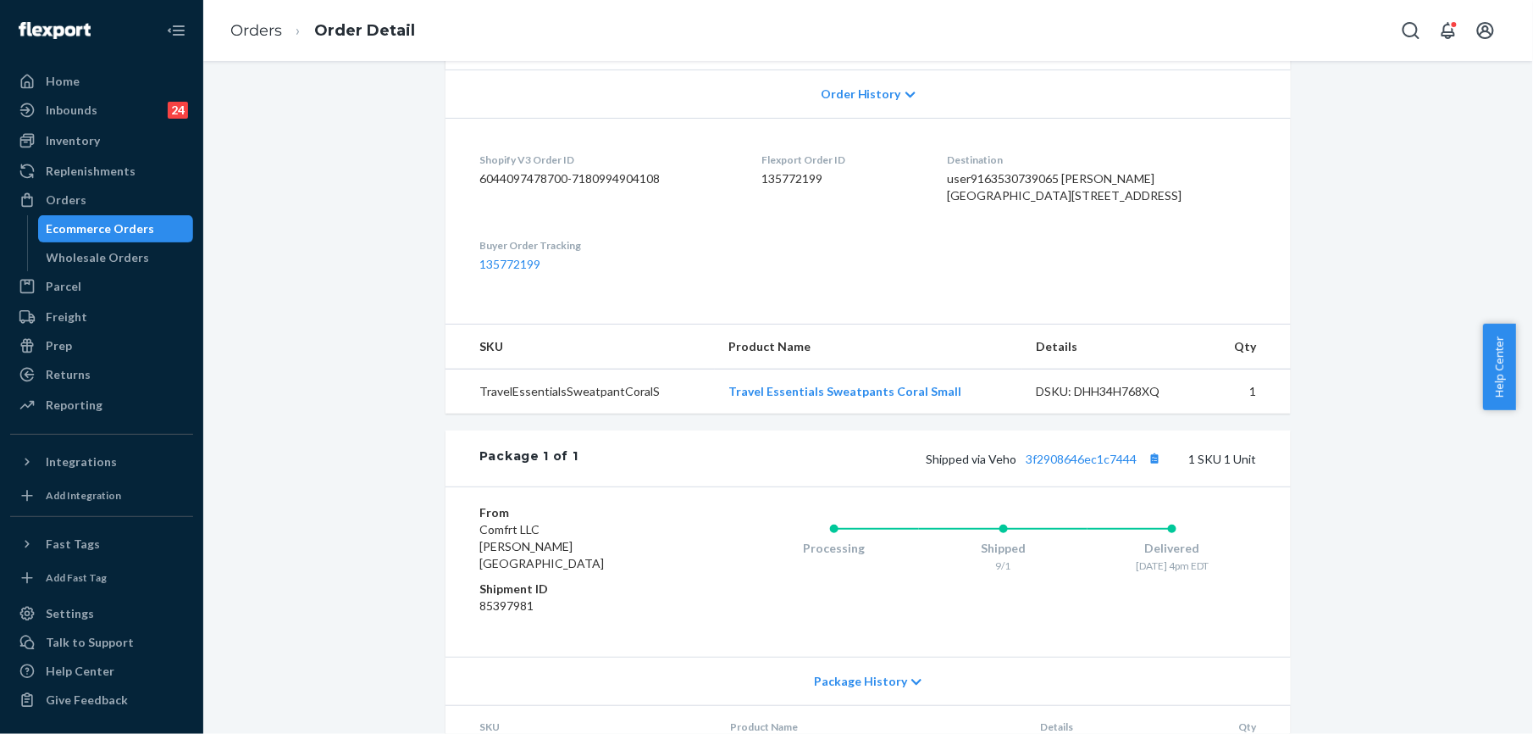
scroll to position [452, 0]
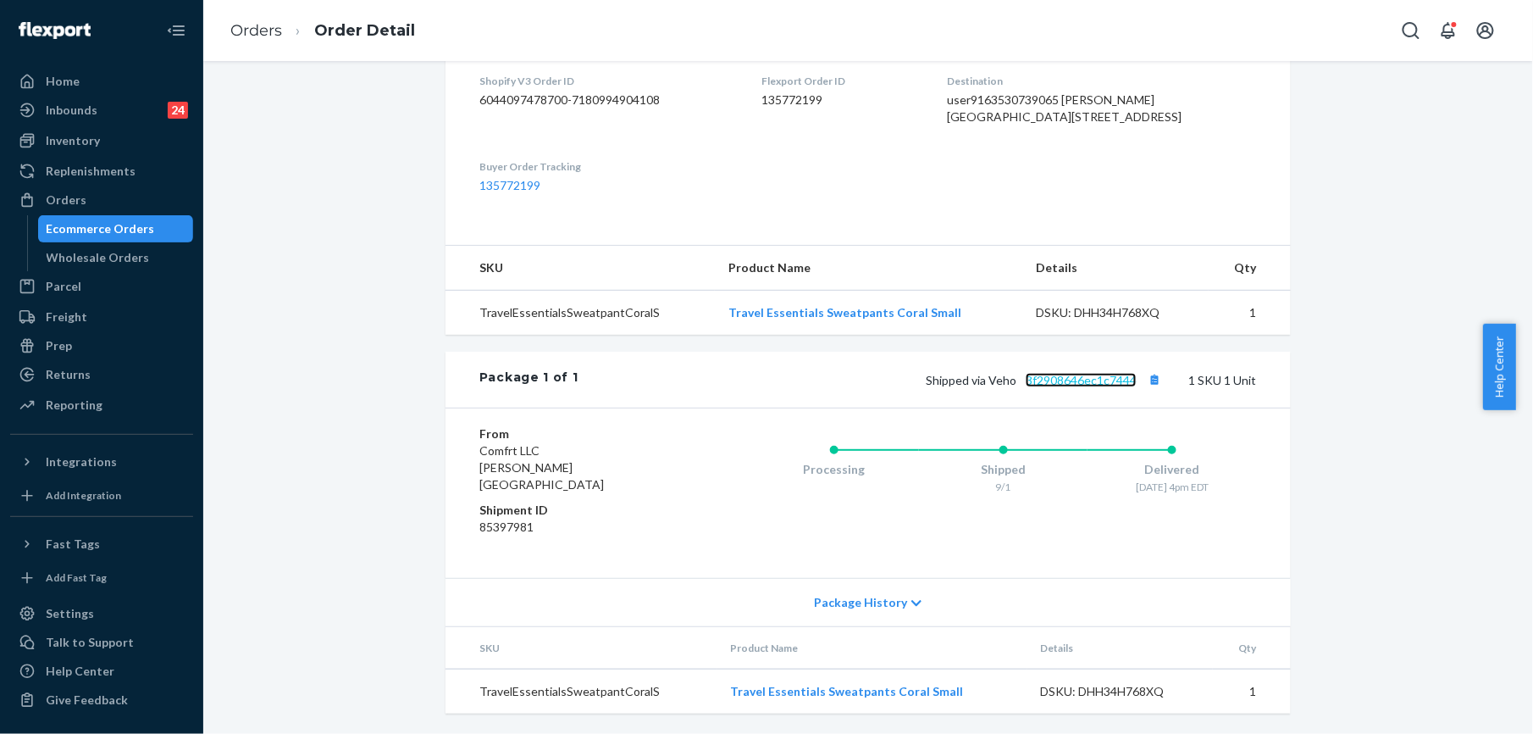
click at [1074, 387] on link "3f2908646ec1c7444" at bounding box center [1081, 380] width 111 height 14
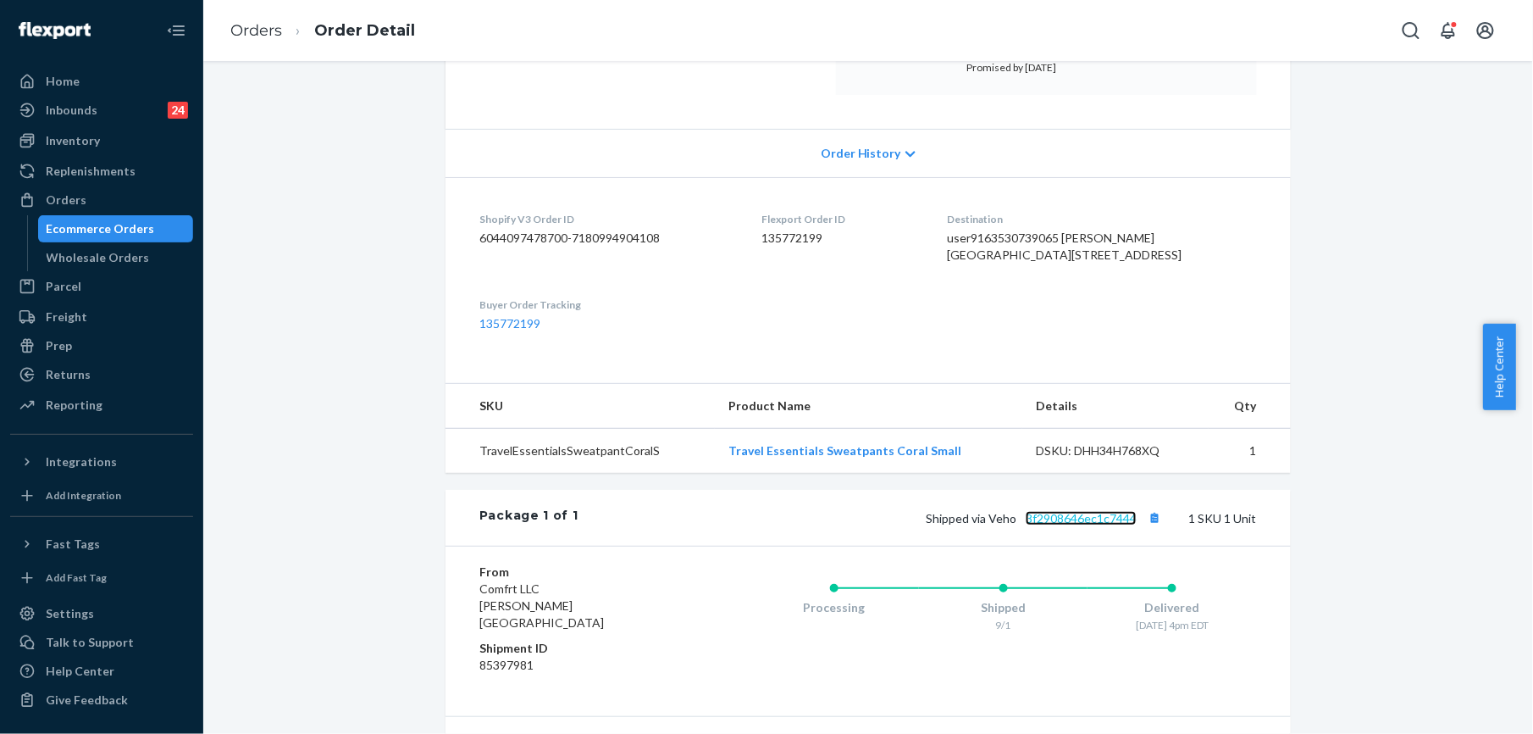
scroll to position [454, 0]
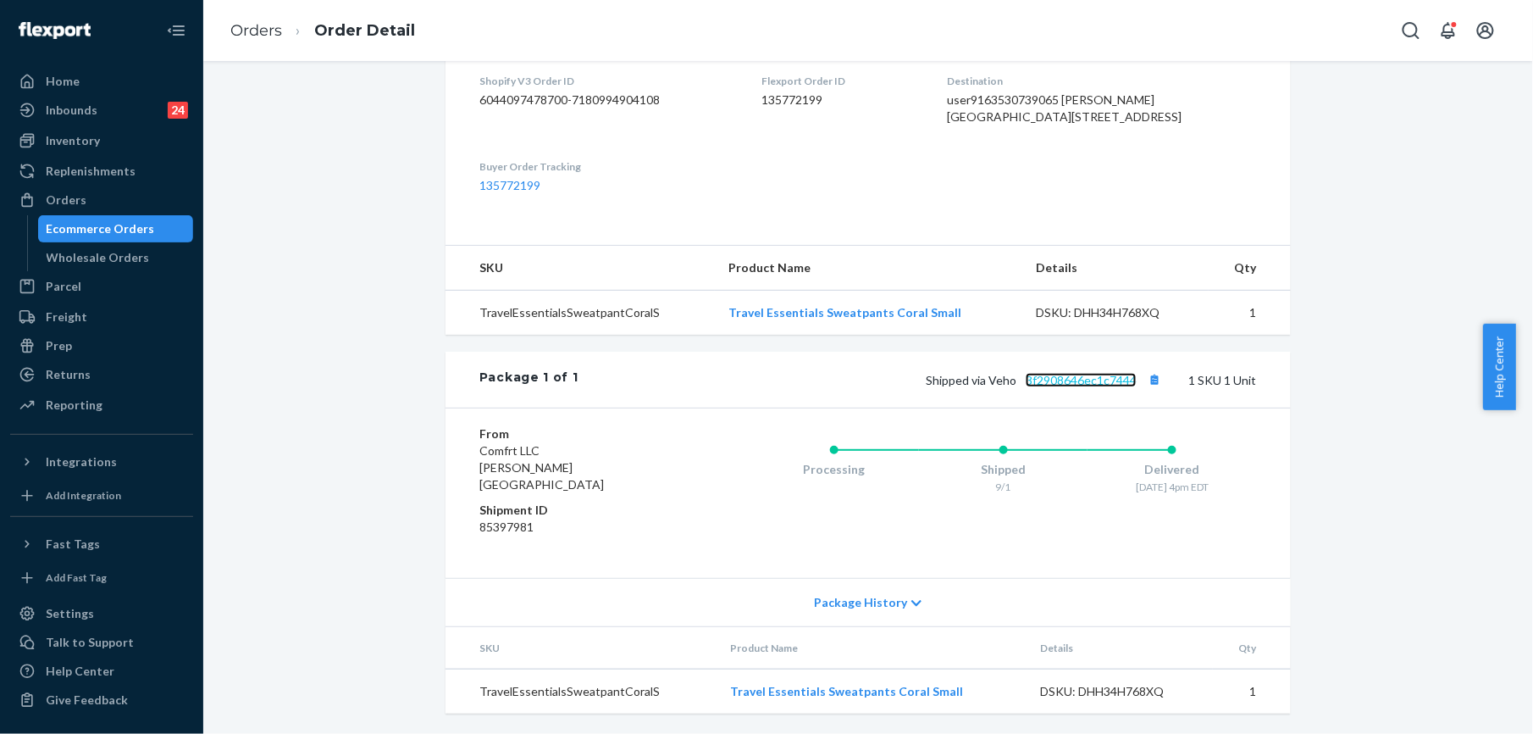
click at [1074, 387] on link "3f2908646ec1c7444" at bounding box center [1081, 380] width 111 height 14
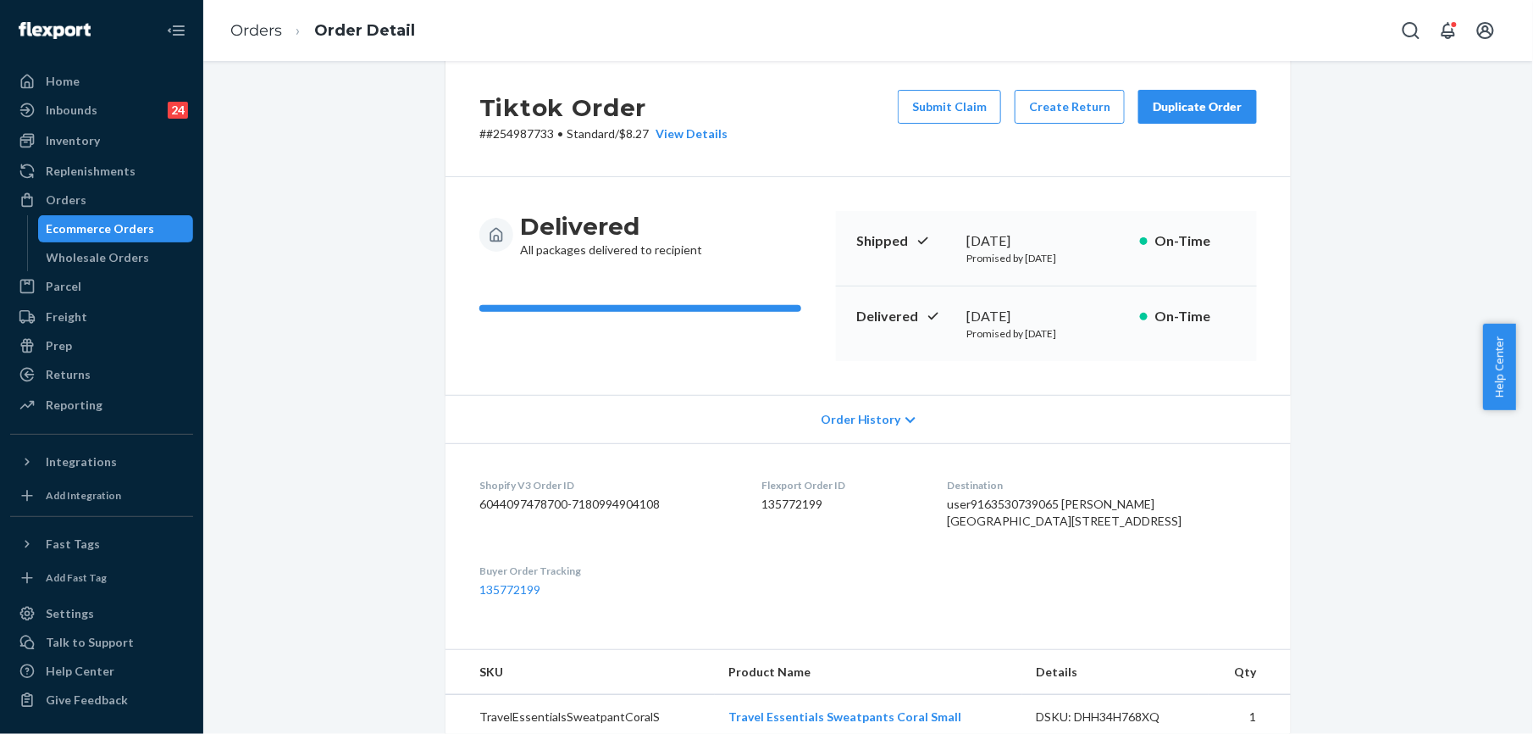
scroll to position [0, 0]
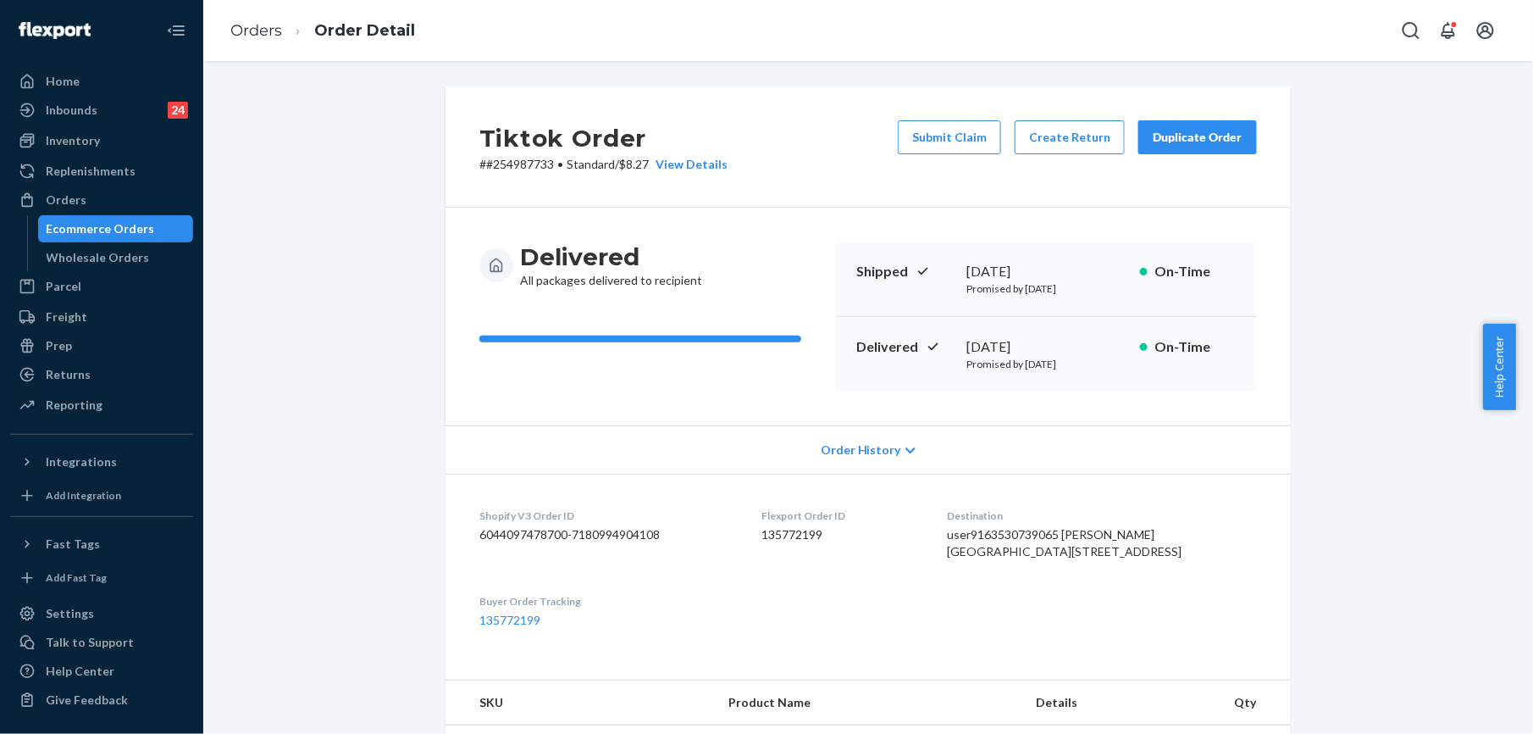
click at [1153, 136] on div "Duplicate Order" at bounding box center [1198, 137] width 90 height 17
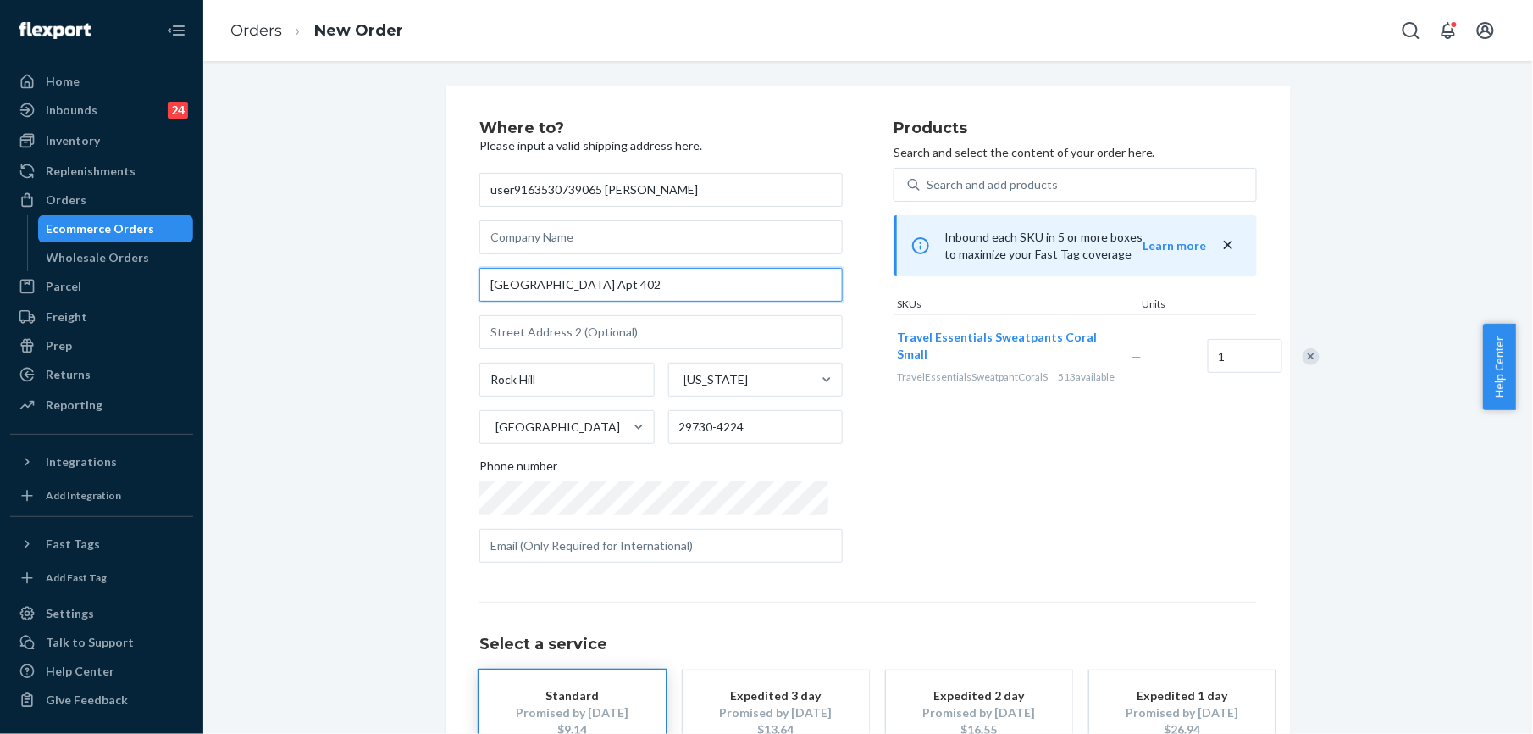
click at [527, 286] on input "[GEOGRAPHIC_DATA] Apt 402" at bounding box center [661, 285] width 363 height 34
click at [550, 333] on input "text" at bounding box center [661, 332] width 363 height 34
paste input "Unit 402"
type input "Unit 402"
drag, startPoint x: 574, startPoint y: 283, endPoint x: 712, endPoint y: 293, distance: 138.5
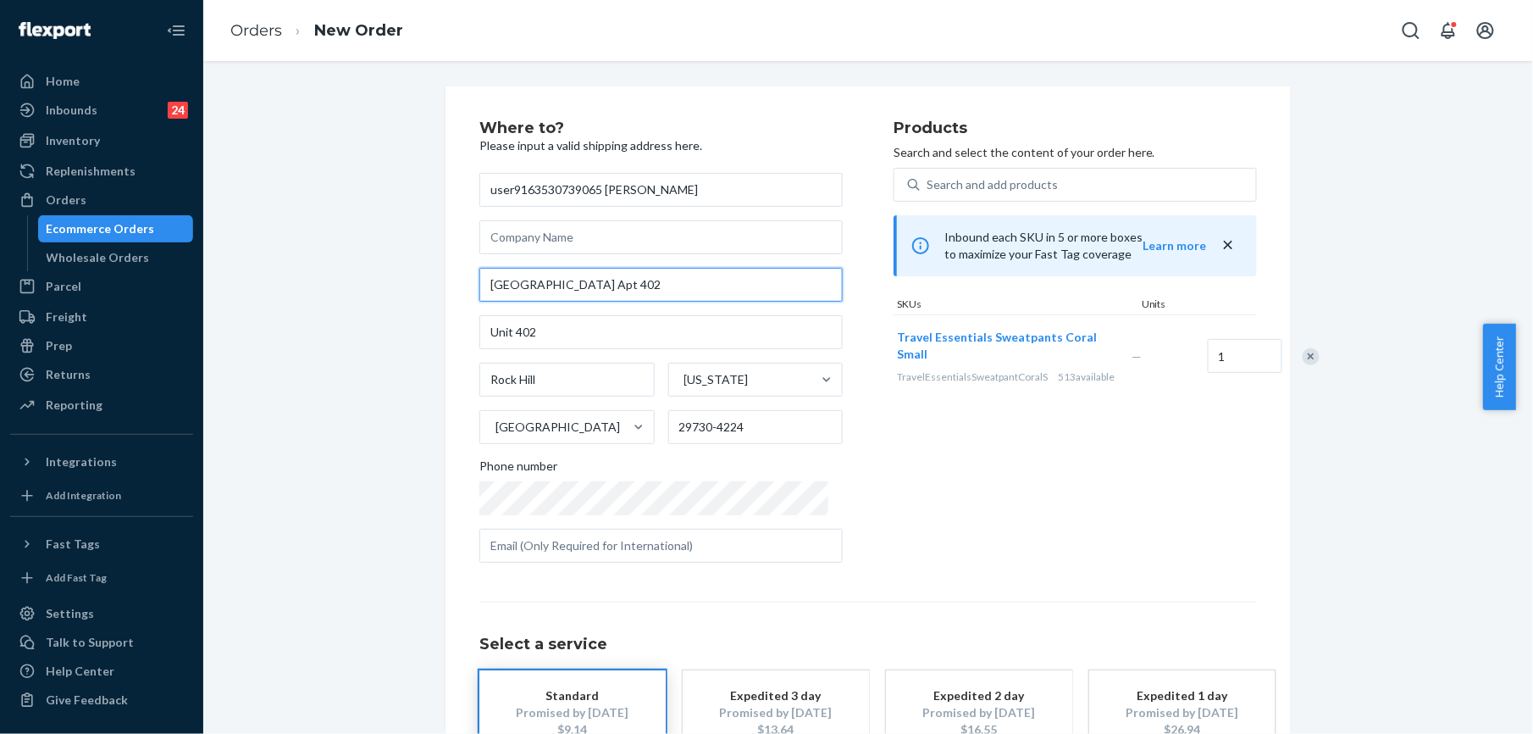
click at [712, 293] on input "[GEOGRAPHIC_DATA] Apt 402" at bounding box center [661, 285] width 363 height 34
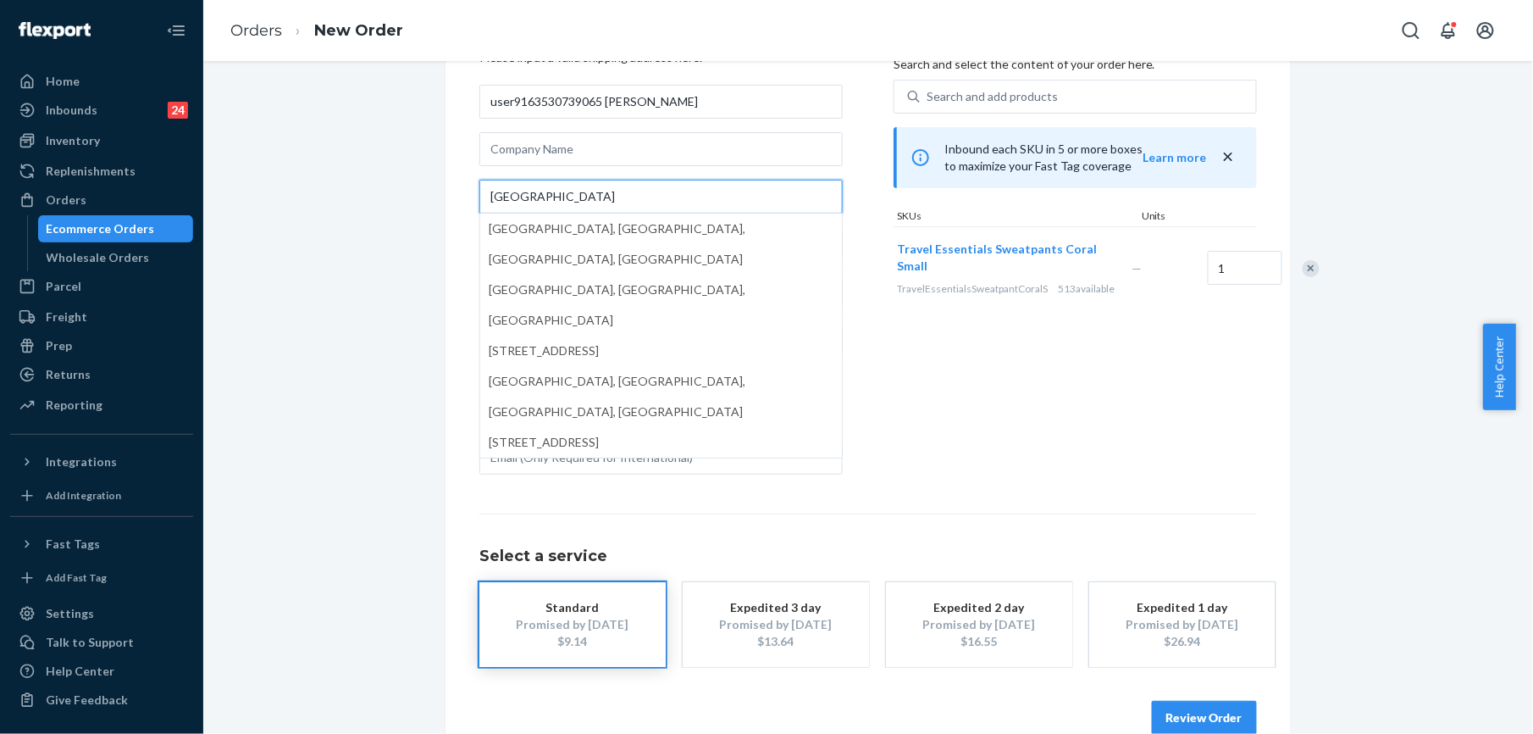
scroll to position [122, 0]
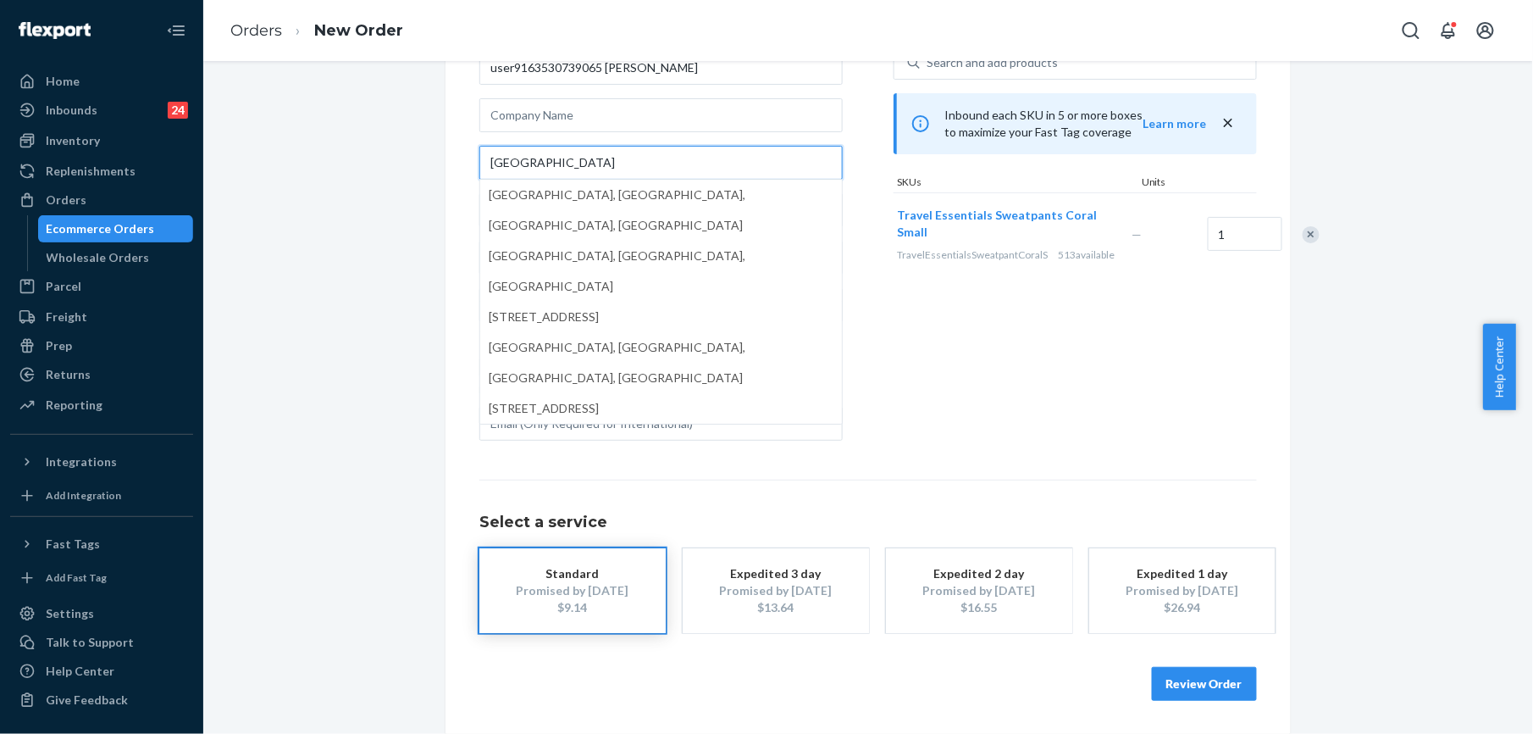
type input "[GEOGRAPHIC_DATA]"
click at [1201, 682] on button "Review Order" at bounding box center [1204, 684] width 105 height 34
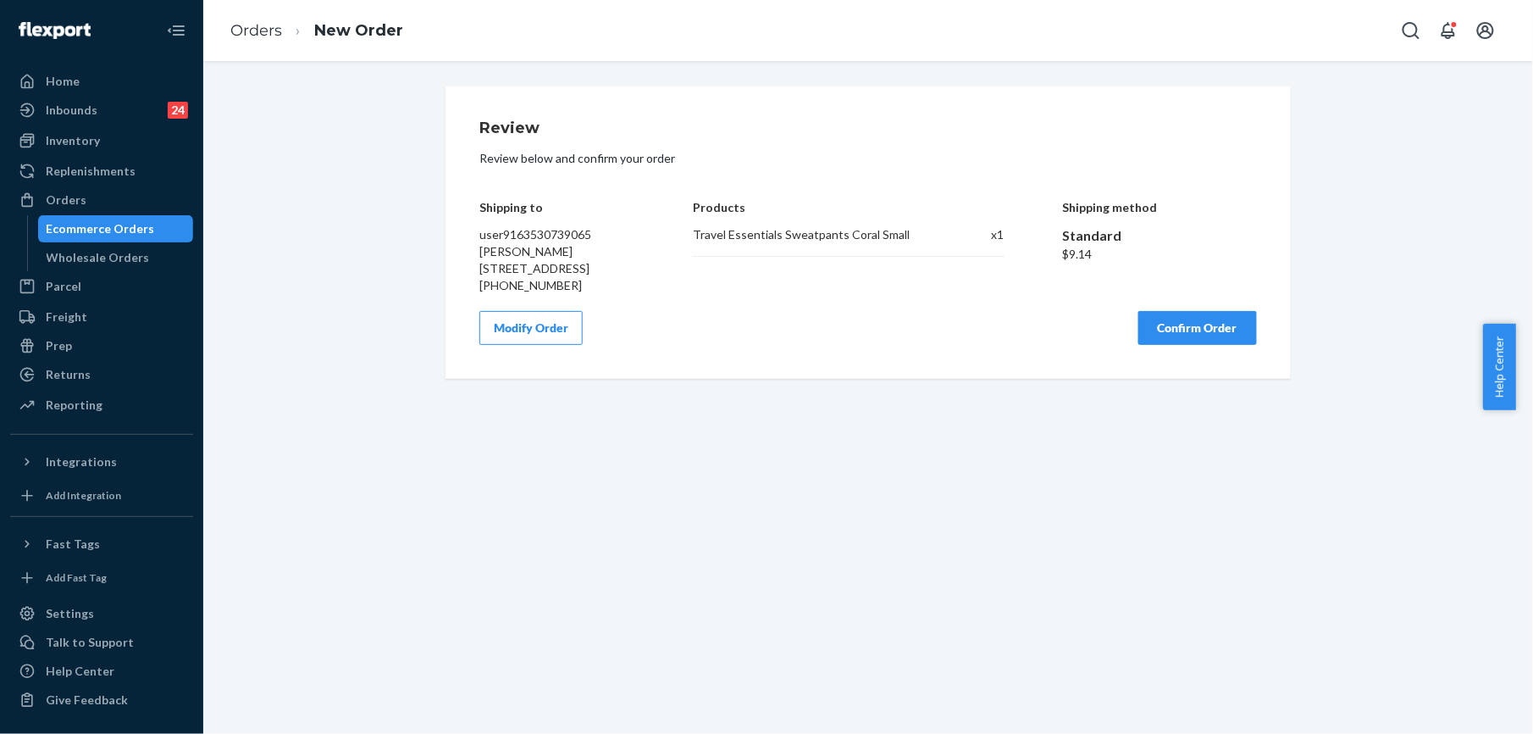
scroll to position [0, 0]
click at [537, 345] on button "Modify Order" at bounding box center [531, 328] width 103 height 34
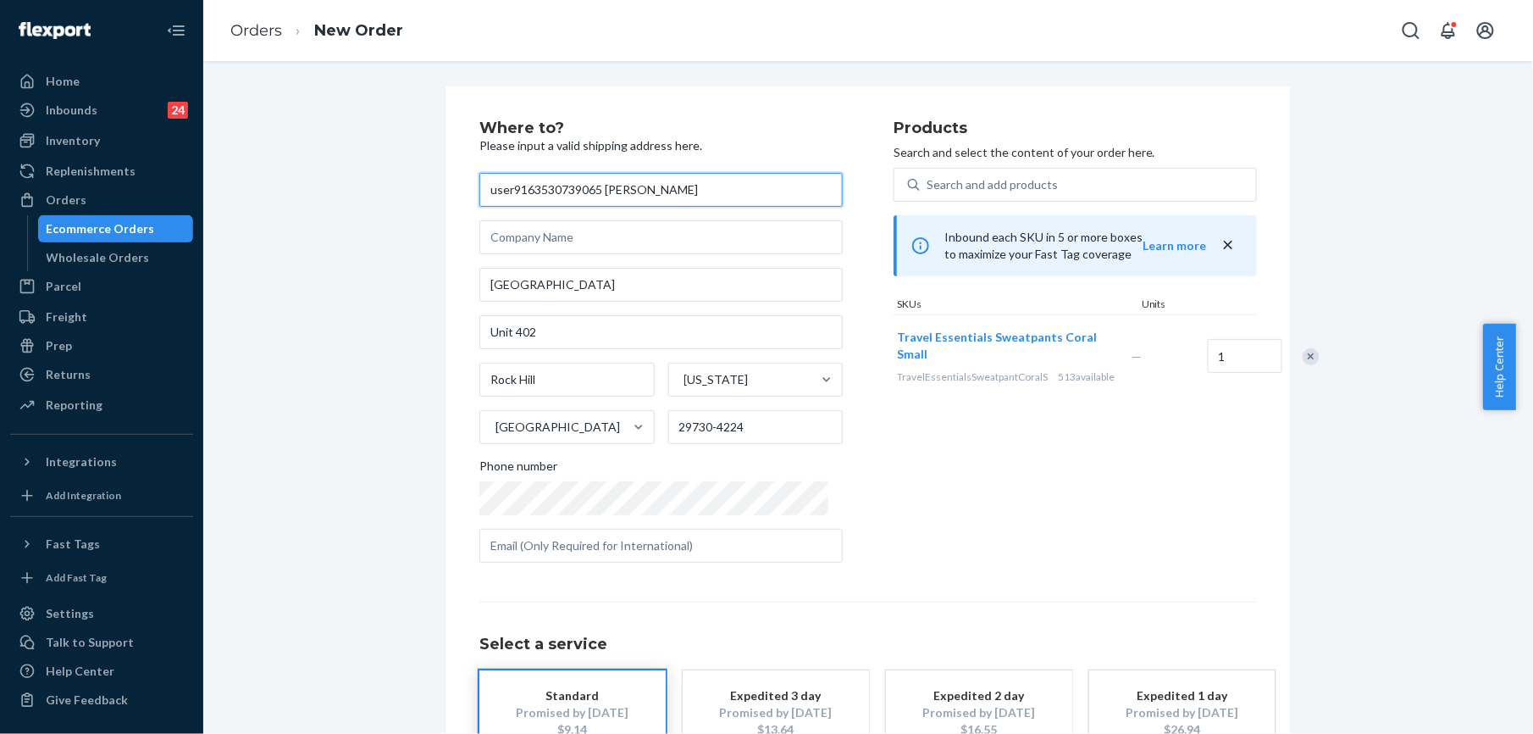
click at [541, 183] on input "user9163530739065 [PERSON_NAME]" at bounding box center [661, 190] width 363 height 34
paste input "[PERSON_NAME]"
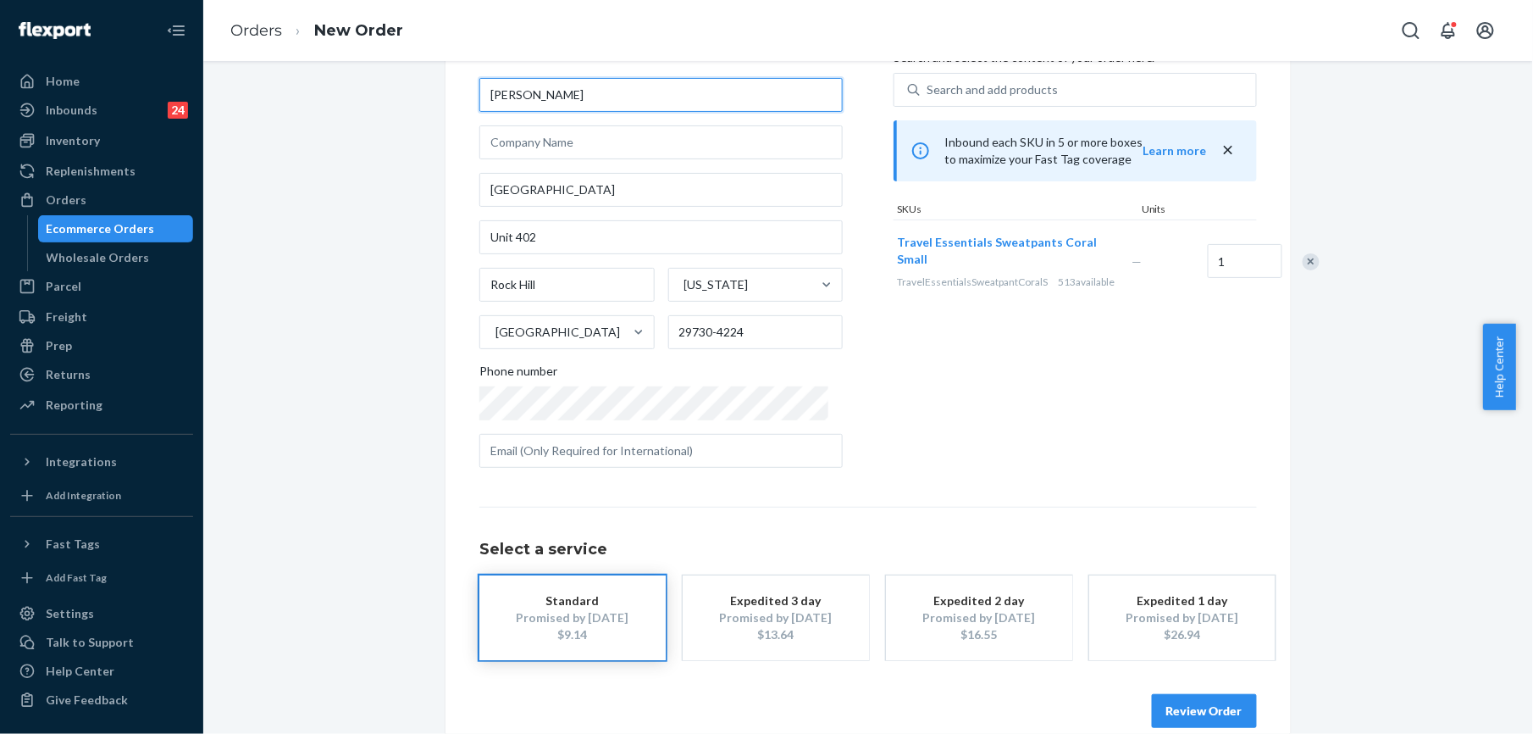
scroll to position [122, 0]
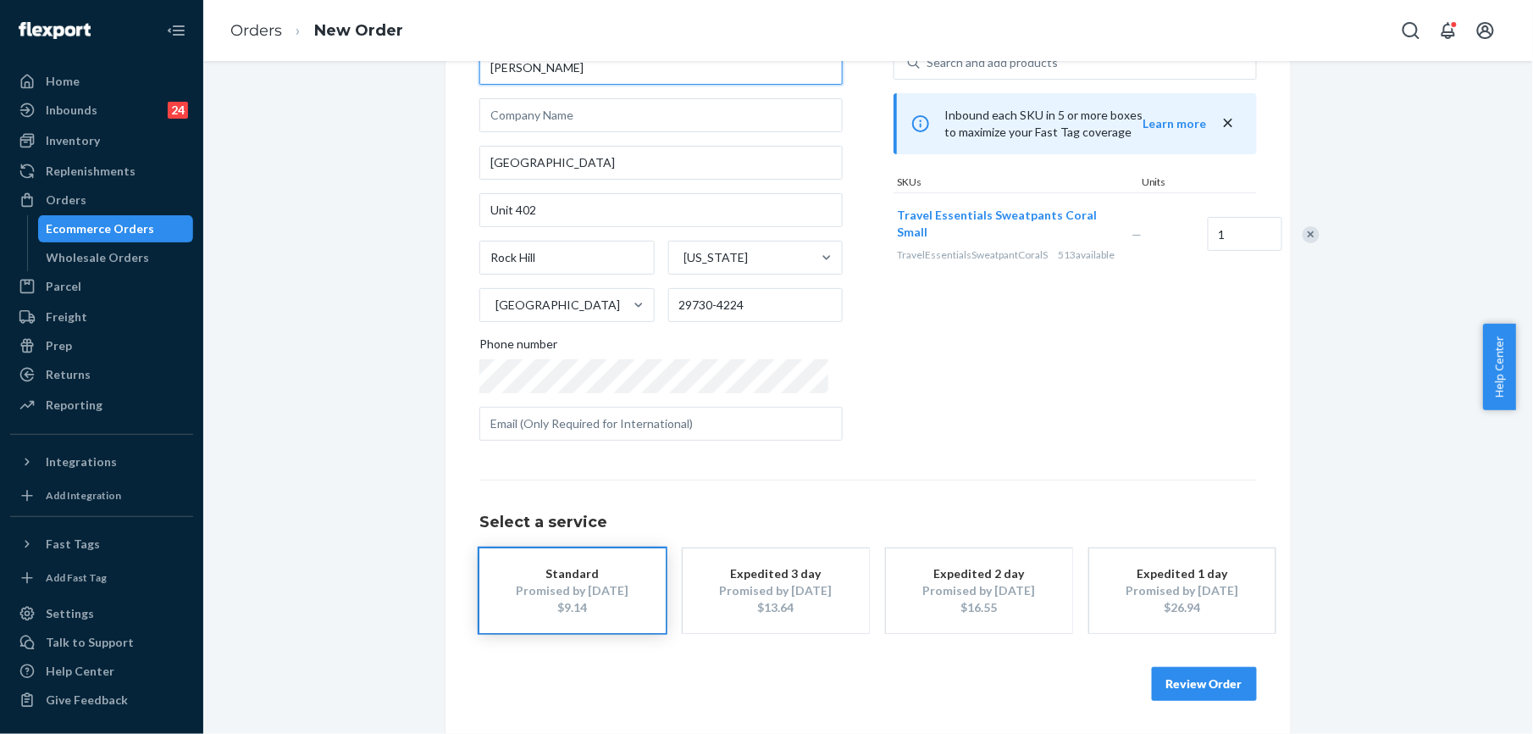
type input "[PERSON_NAME]"
click at [1178, 688] on button "Review Order" at bounding box center [1204, 684] width 105 height 34
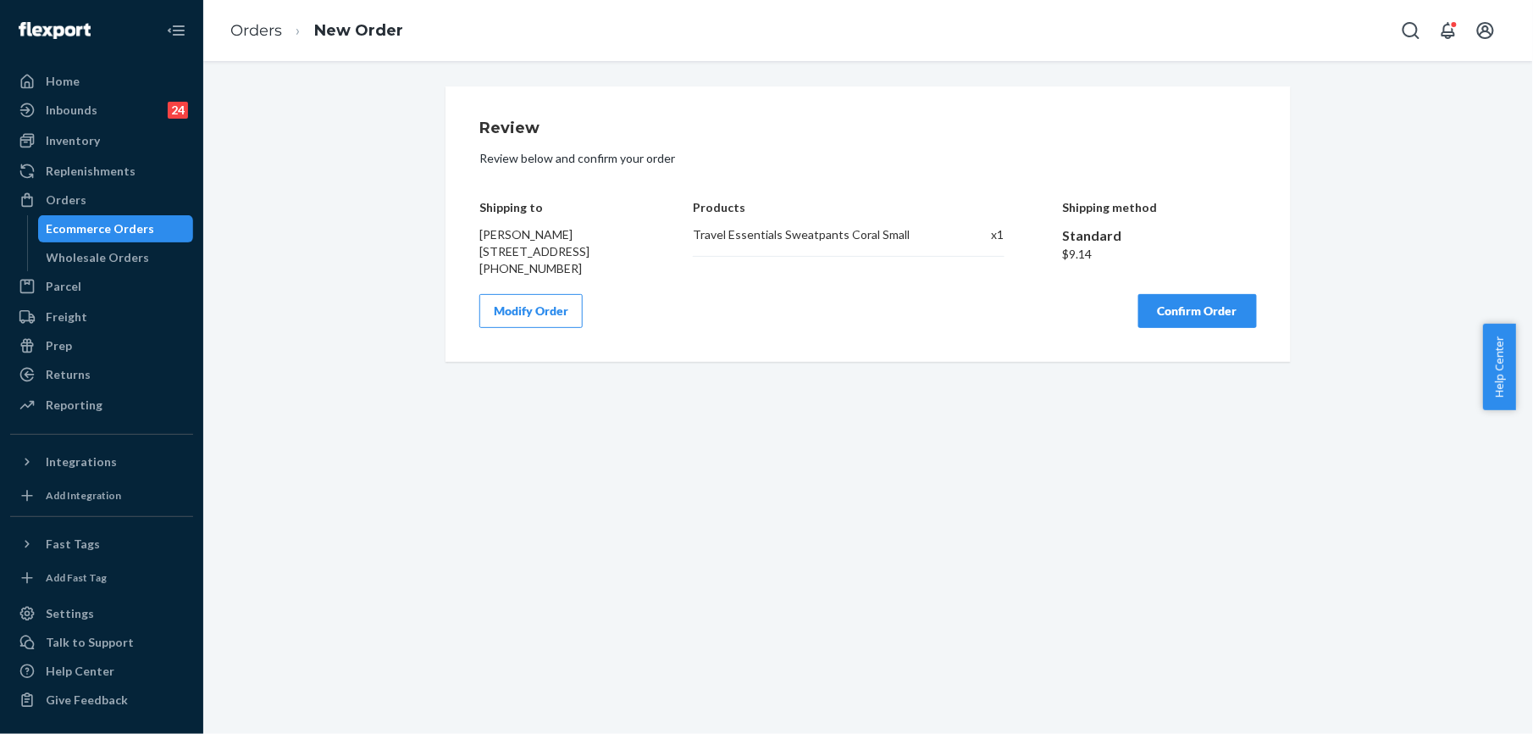
click at [1195, 328] on button "Confirm Order" at bounding box center [1198, 311] width 119 height 34
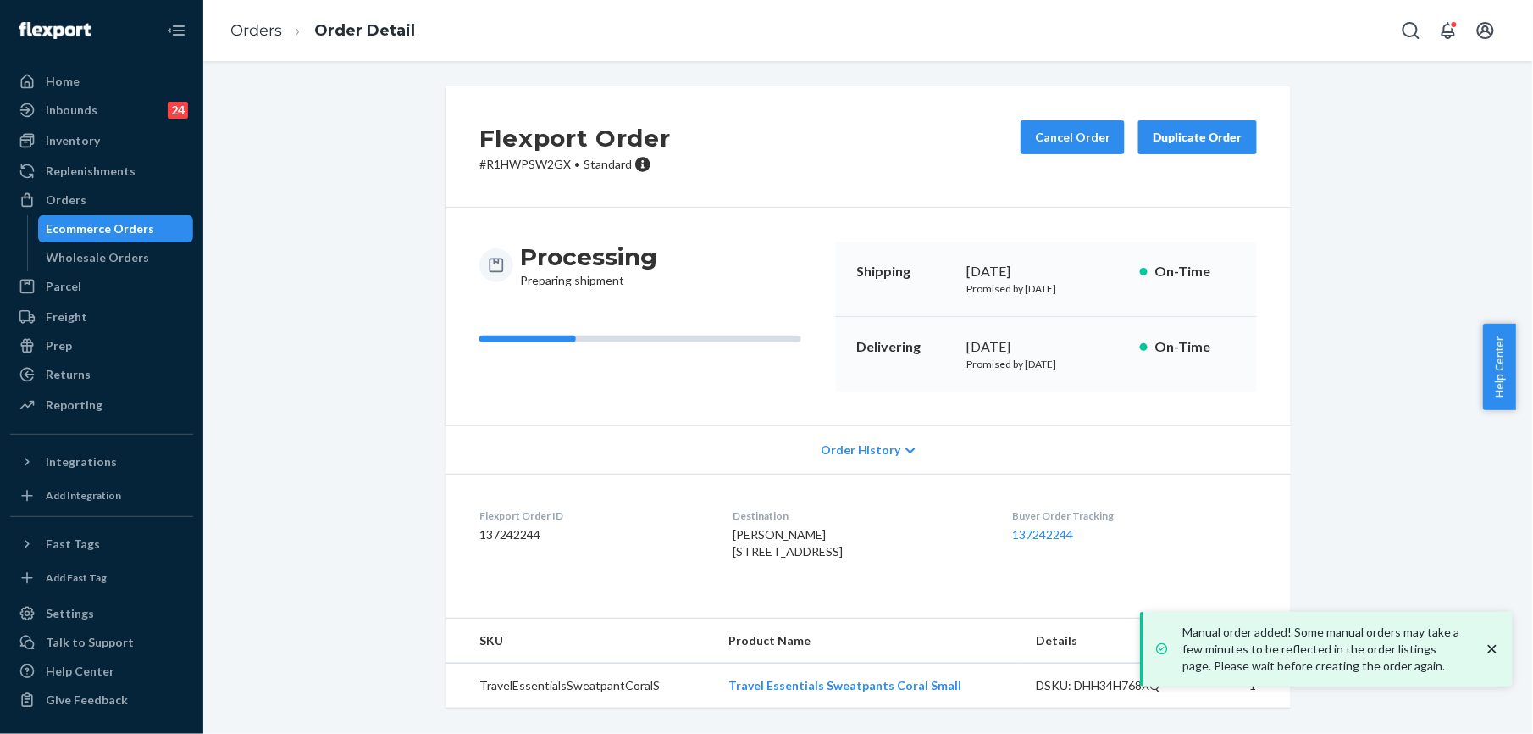
scroll to position [46, 0]
drag, startPoint x: 722, startPoint y: 681, endPoint x: 944, endPoint y: 700, distance: 222.8
click at [944, 700] on td "Travel Essentials Sweatpants Coral Small" at bounding box center [869, 685] width 308 height 45
copy link "Travel Essentials Sweatpants Coral Small"
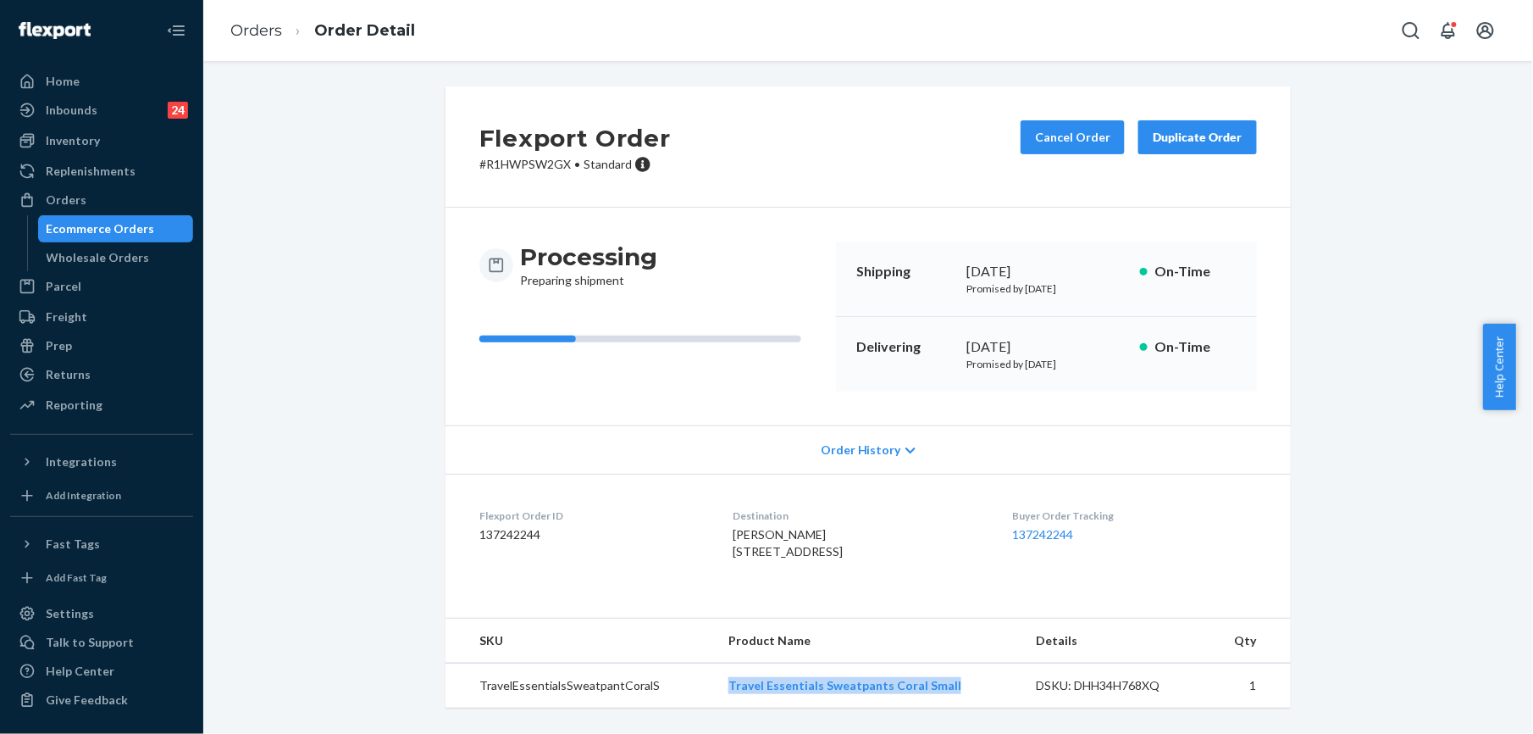
drag, startPoint x: 712, startPoint y: 506, endPoint x: 756, endPoint y: 552, distance: 64.1
click at [756, 552] on dl "Flexport Order ID 137242244 Destination [PERSON_NAME] [STREET_ADDRESS] Buyer Or…" at bounding box center [869, 537] width 846 height 127
copy span "[GEOGRAPHIC_DATA][STREET_ADDRESS]"
click at [244, 34] on link "Orders" at bounding box center [256, 30] width 52 height 19
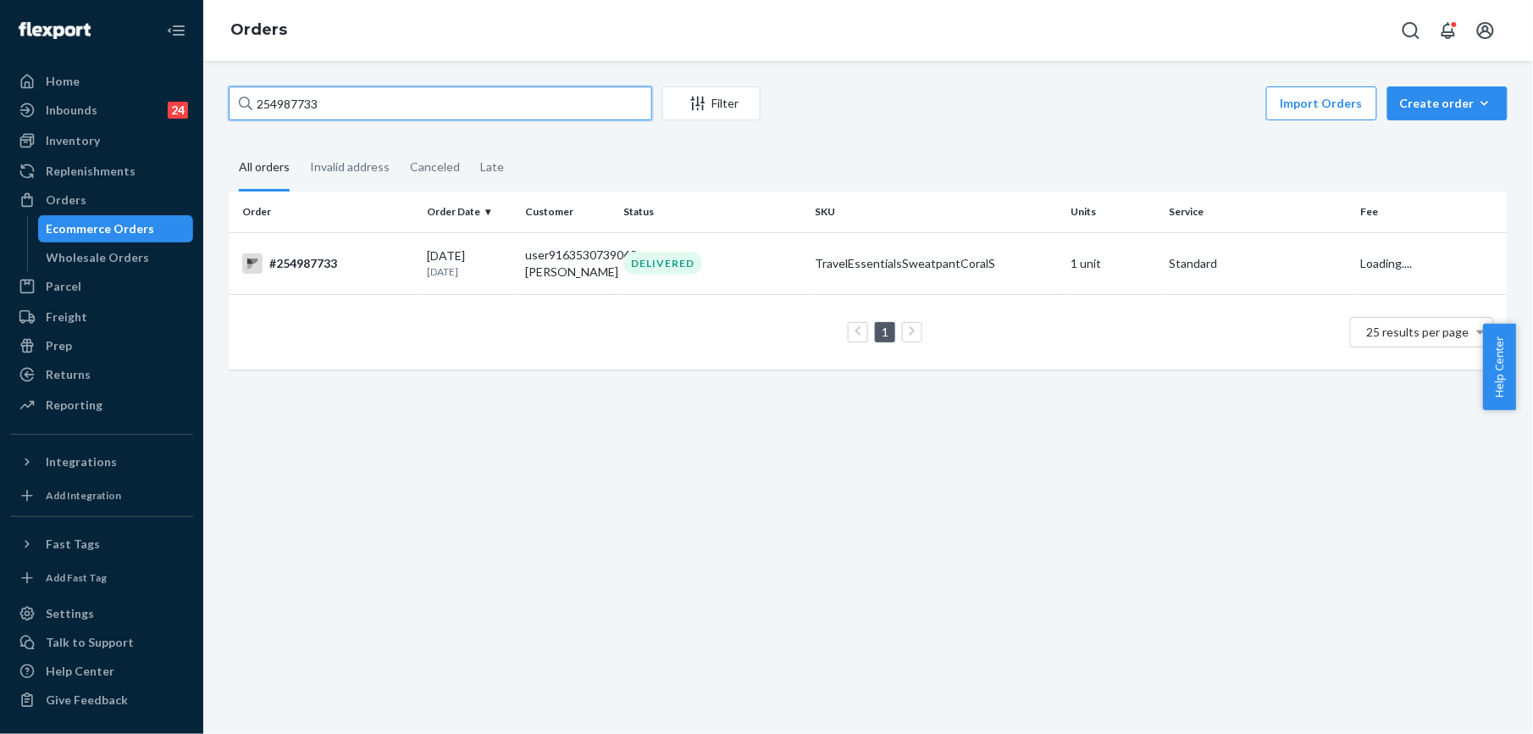
click at [393, 107] on input "254987733" at bounding box center [441, 103] width 424 height 34
paste input "870177"
type input "254870177"
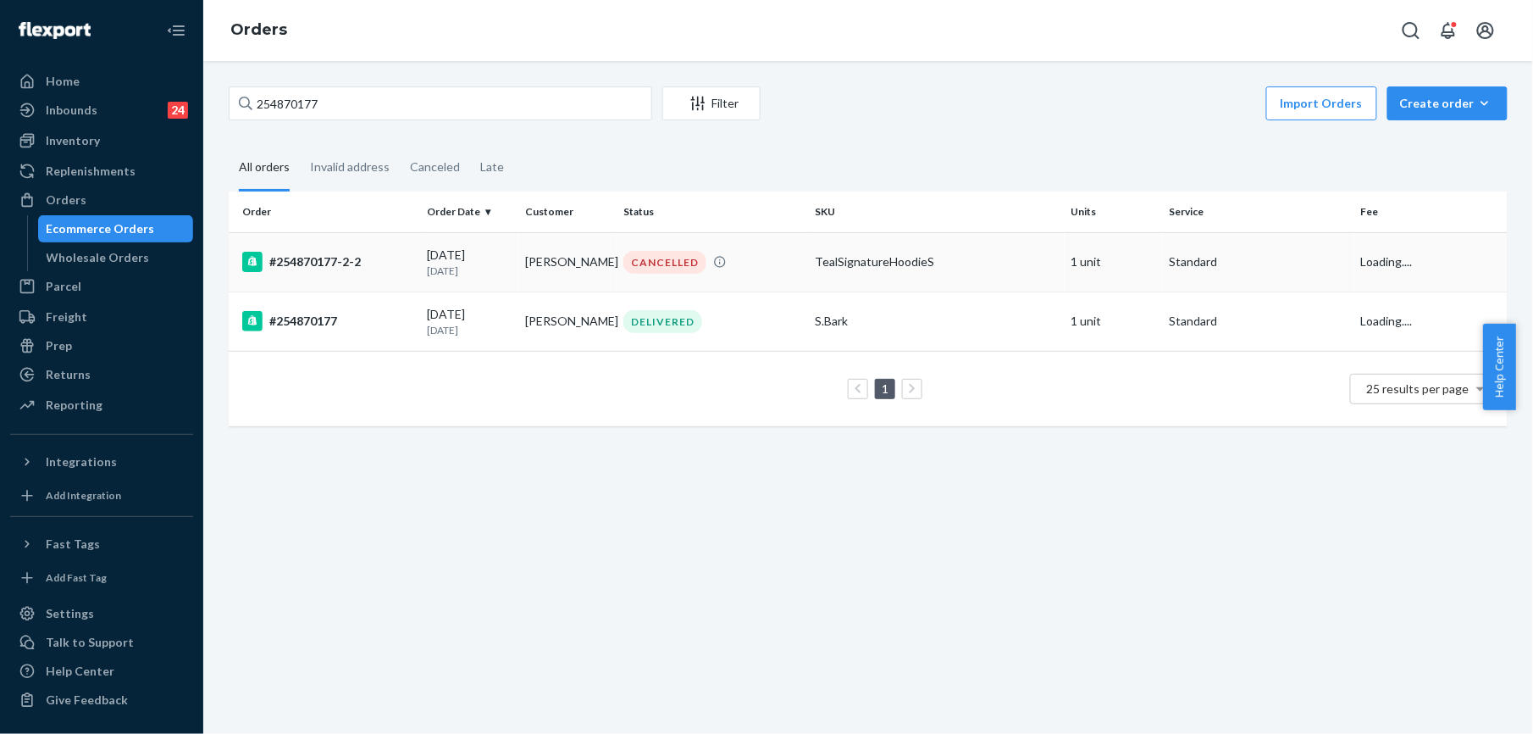
click at [307, 255] on div "#254870177-2-2" at bounding box center [328, 262] width 172 height 20
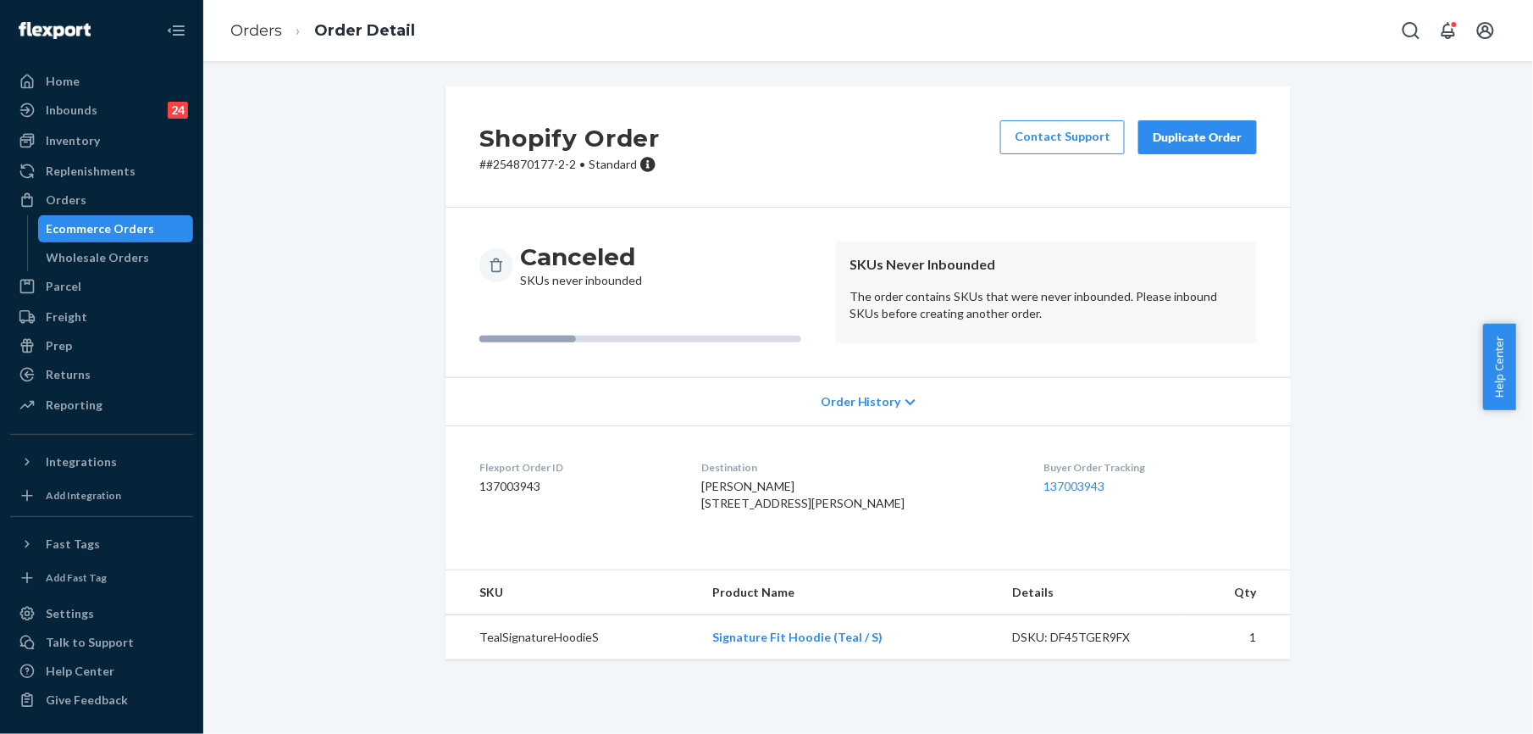
click at [1180, 124] on button "Duplicate Order" at bounding box center [1198, 137] width 119 height 34
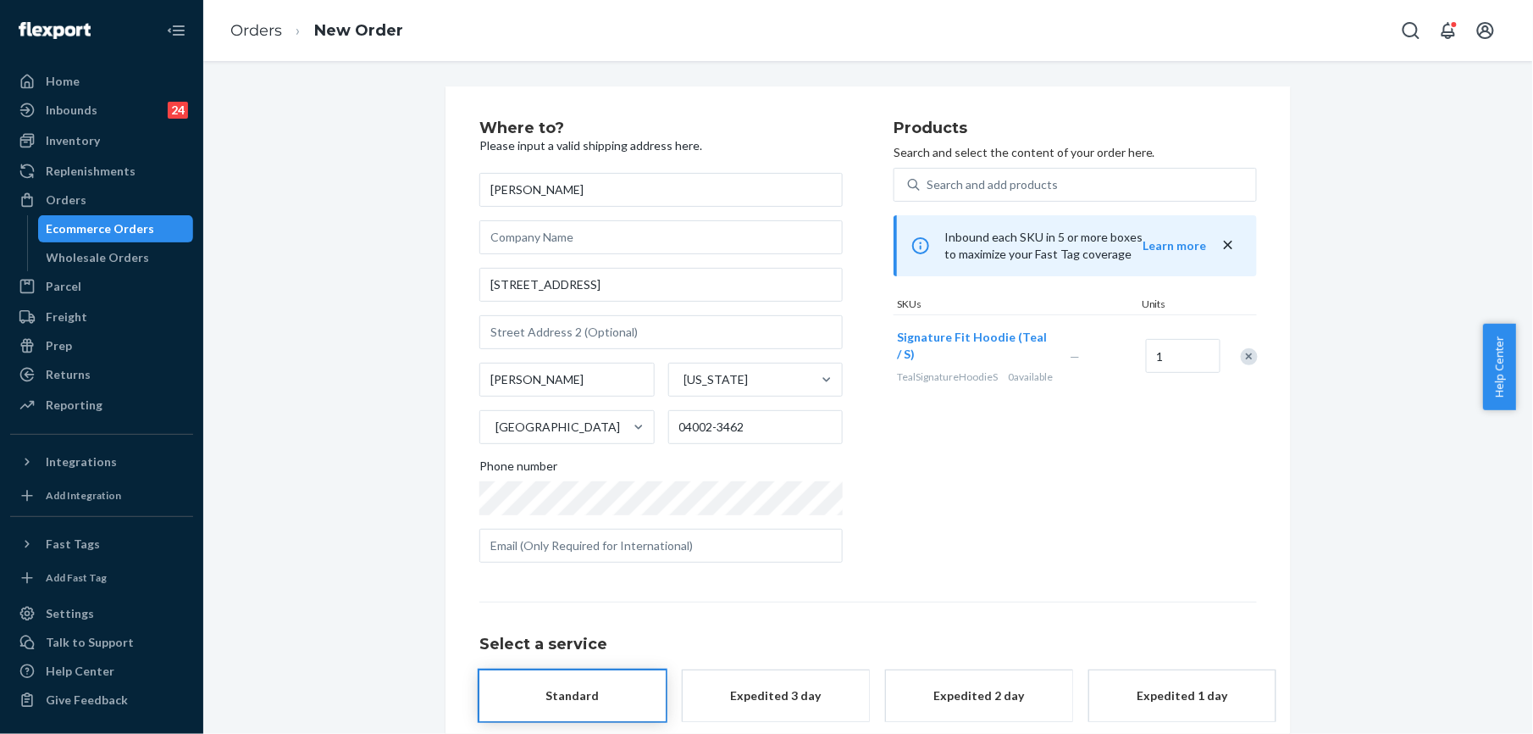
click at [990, 164] on div "Products Search and select the content of your order here. Search and add produ…" at bounding box center [1075, 348] width 363 height 456
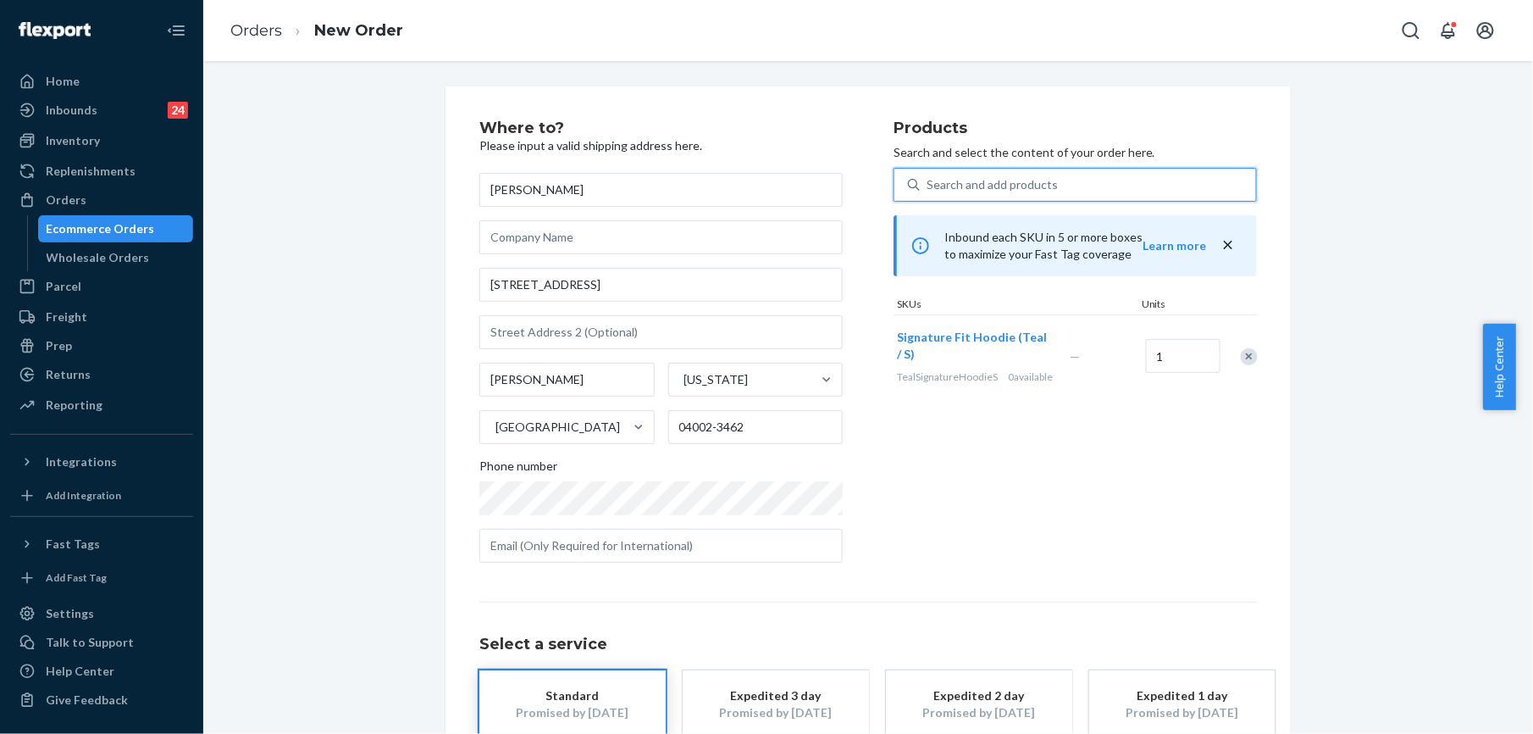
click at [1010, 181] on div "Search and add products" at bounding box center [992, 184] width 131 height 17
click at [929, 181] on input "0 results available. Use Up and Down to choose options, press Enter to select t…" at bounding box center [928, 184] width 2 height 17
paste input "Signature Hoodie Teal / S SKU"
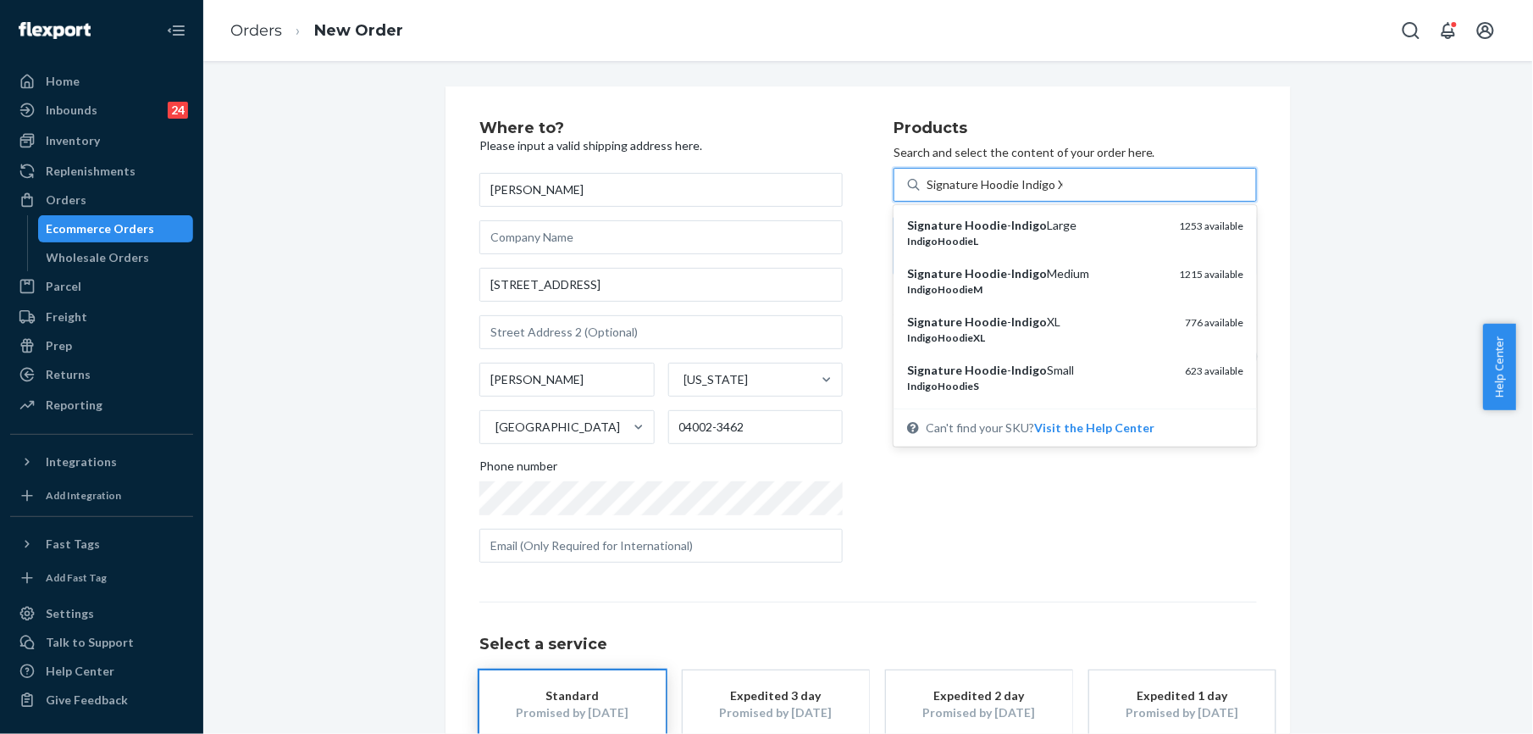
type input "Signature Hoodie Indigo XS"
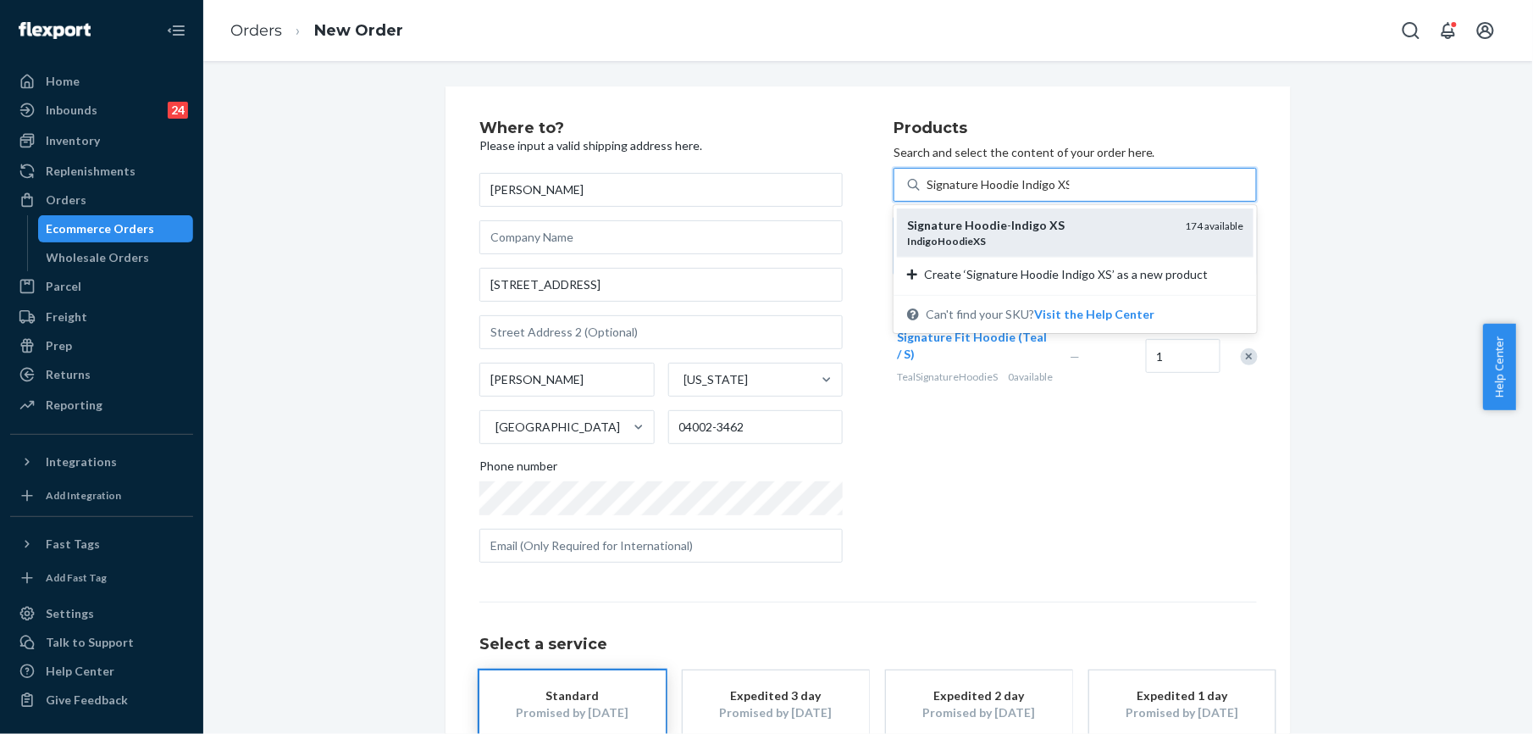
click at [1039, 235] on div "IndigoHoodieXS" at bounding box center [1039, 241] width 264 height 14
click at [1039, 193] on input "Signature Hoodie Indigo XS" at bounding box center [998, 184] width 143 height 17
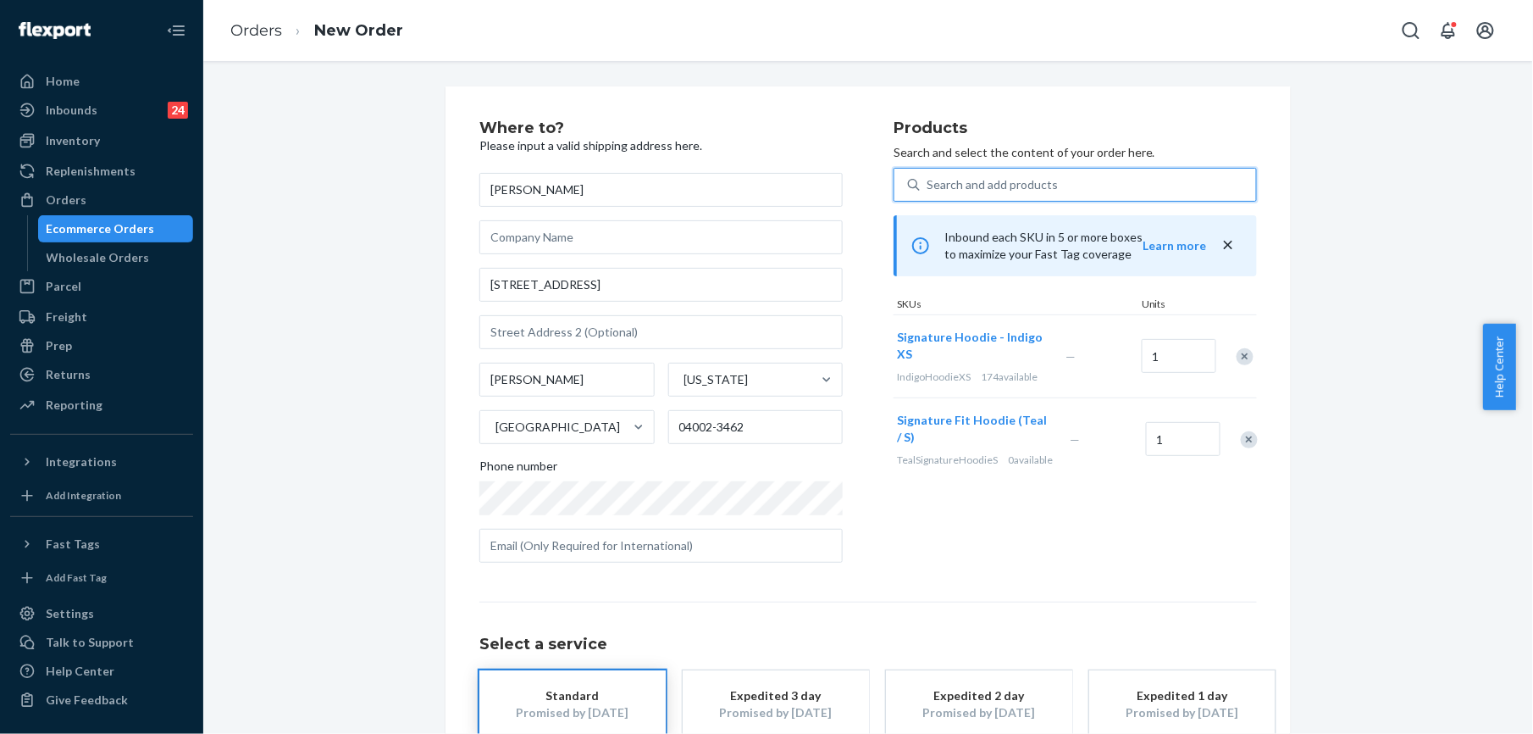
click at [1241, 447] on div "Remove Item" at bounding box center [1249, 439] width 17 height 17
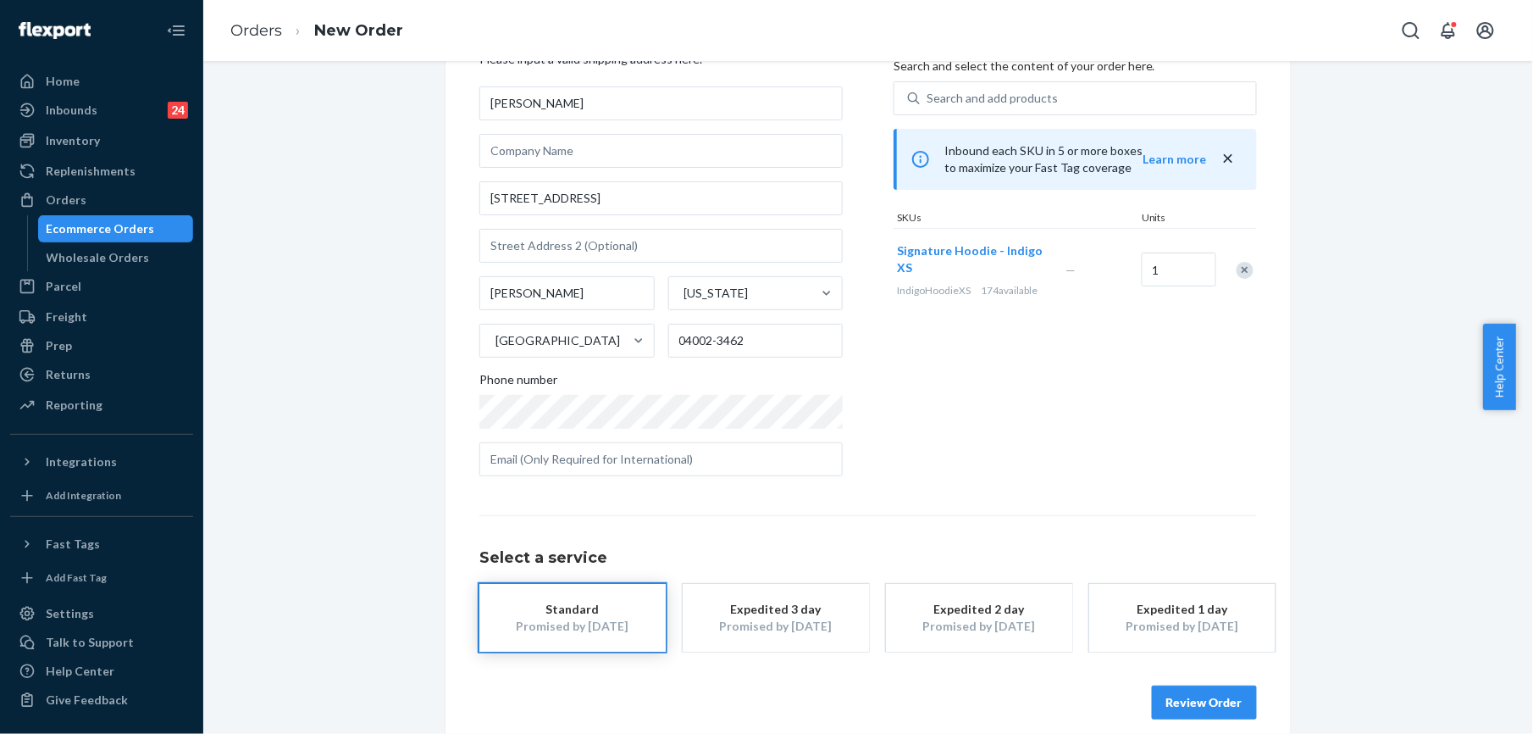
scroll to position [105, 0]
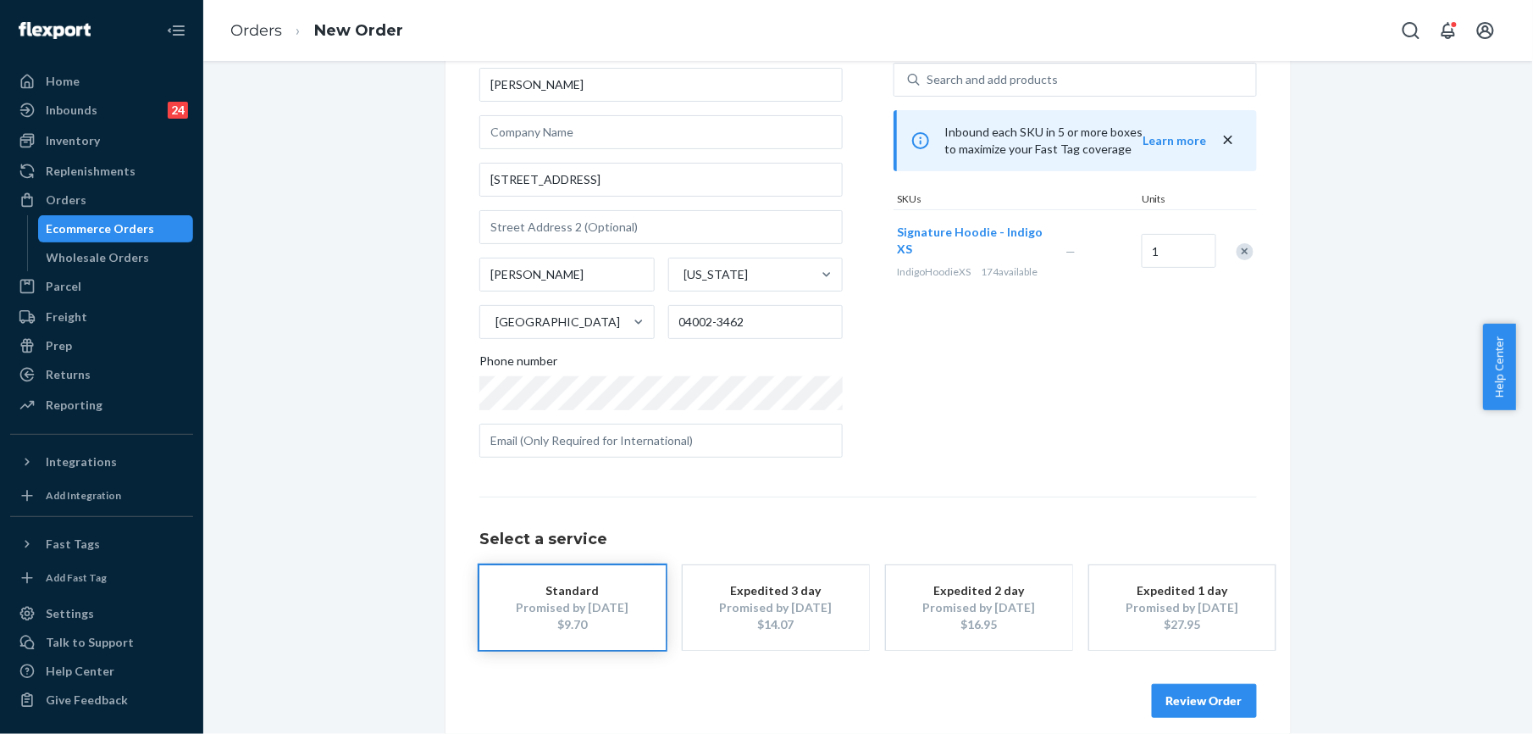
click at [1200, 702] on button "Review Order" at bounding box center [1204, 701] width 105 height 34
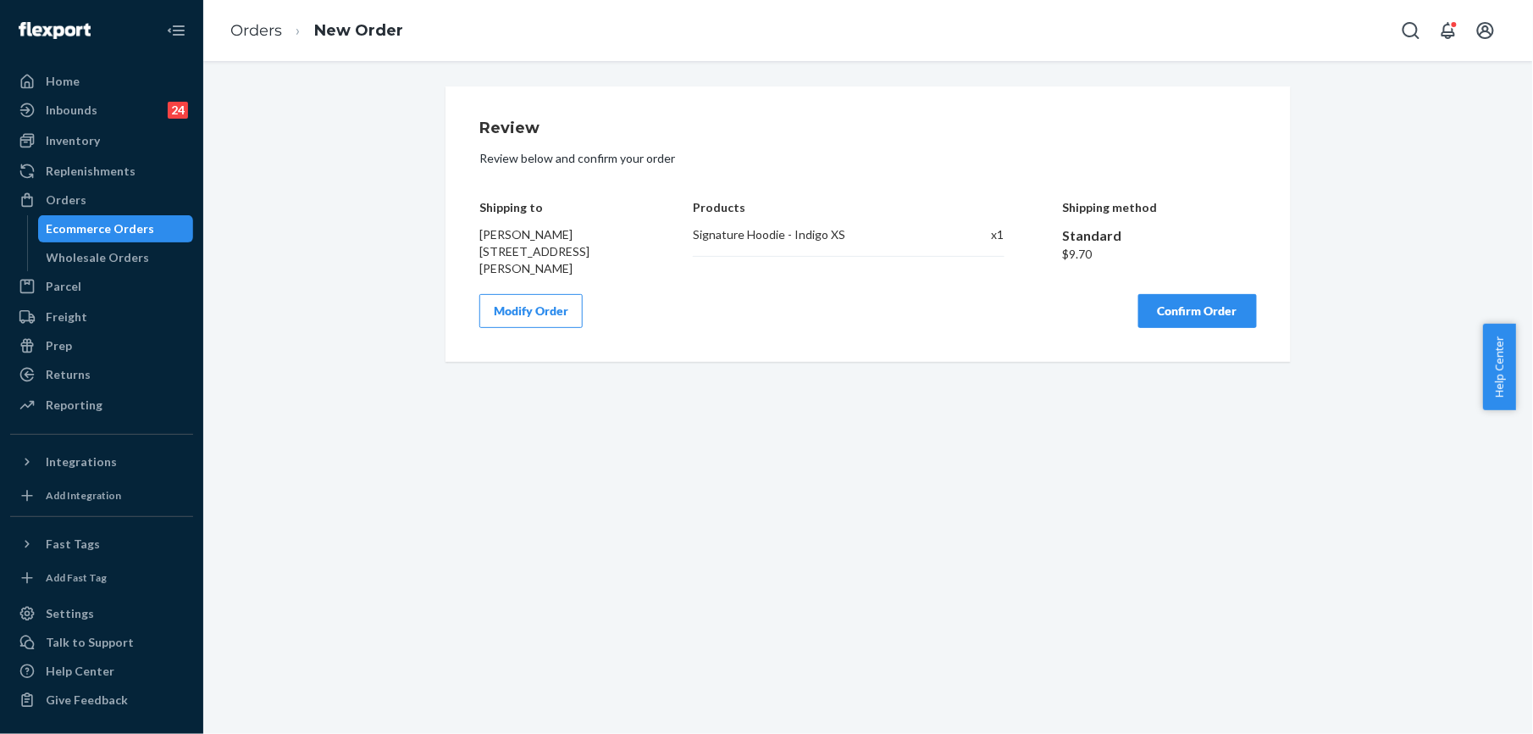
scroll to position [0, 0]
click at [1223, 306] on button "Confirm Order" at bounding box center [1198, 311] width 119 height 34
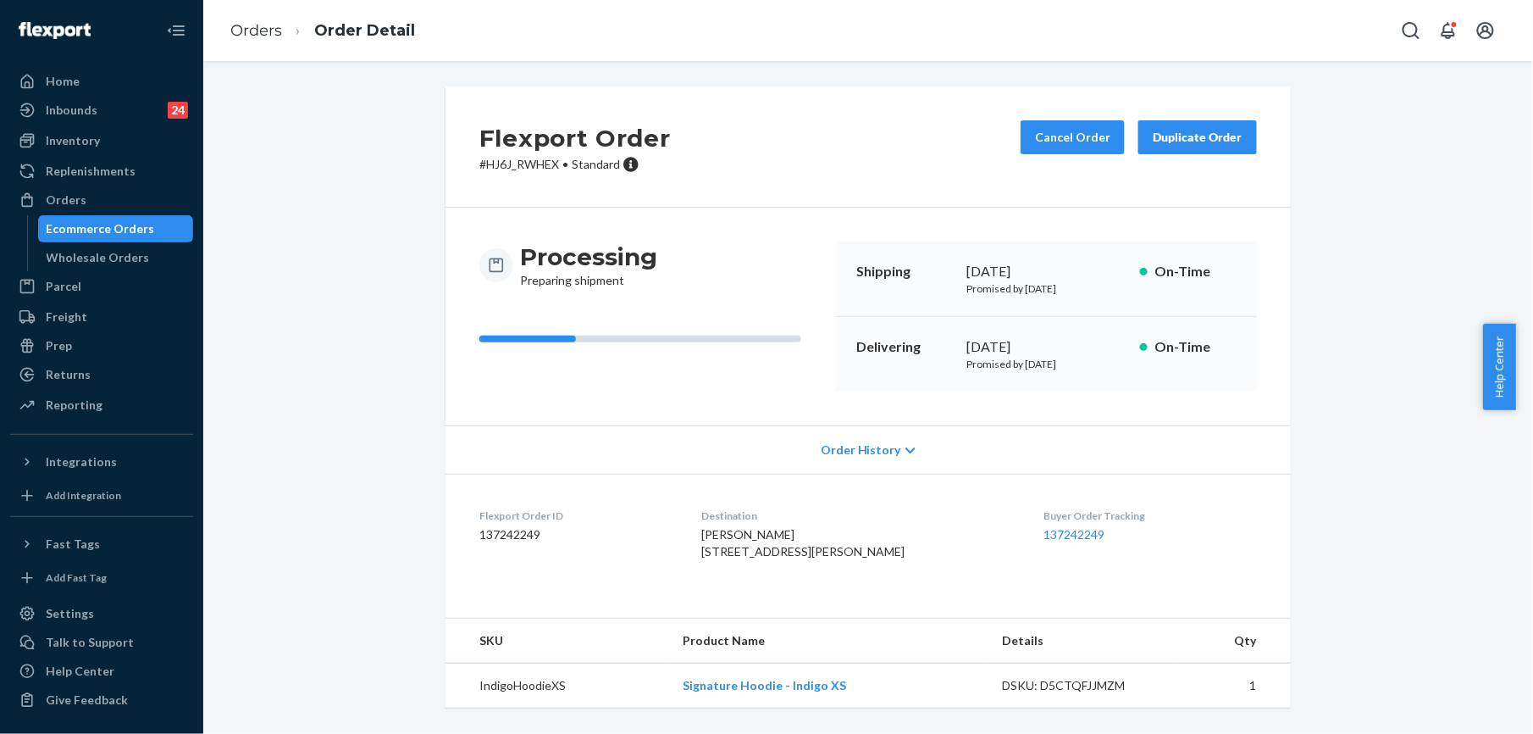
scroll to position [29, 0]
drag, startPoint x: 678, startPoint y: 688, endPoint x: 840, endPoint y: 688, distance: 162.7
click at [840, 688] on td "Signature Hoodie - Indigo XS" at bounding box center [829, 685] width 319 height 45
copy link "Signature Hoodie - Indigo XS"
click at [261, 31] on link "Orders" at bounding box center [256, 30] width 52 height 19
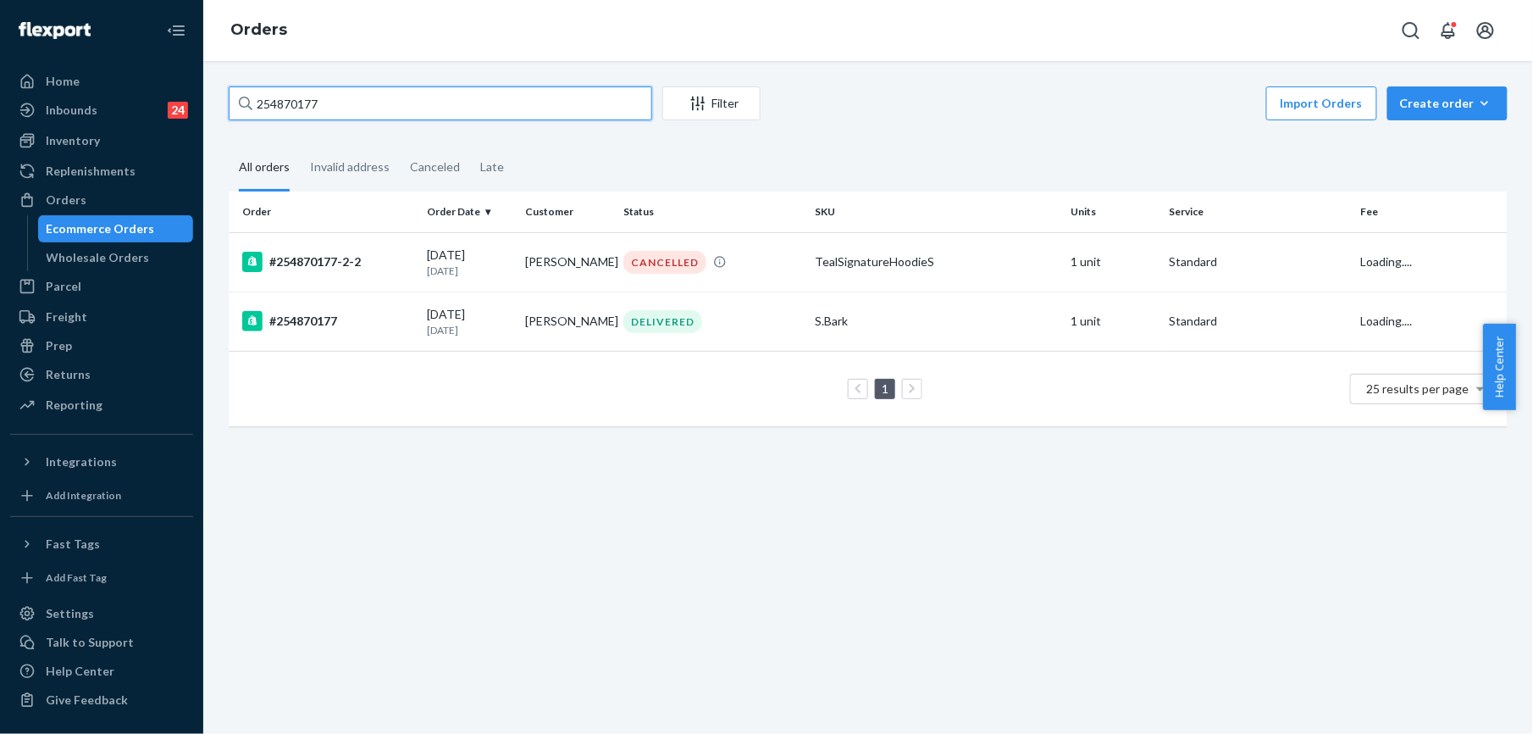
click at [344, 113] on input "254870177" at bounding box center [441, 103] width 424 height 34
paste input "5226691"
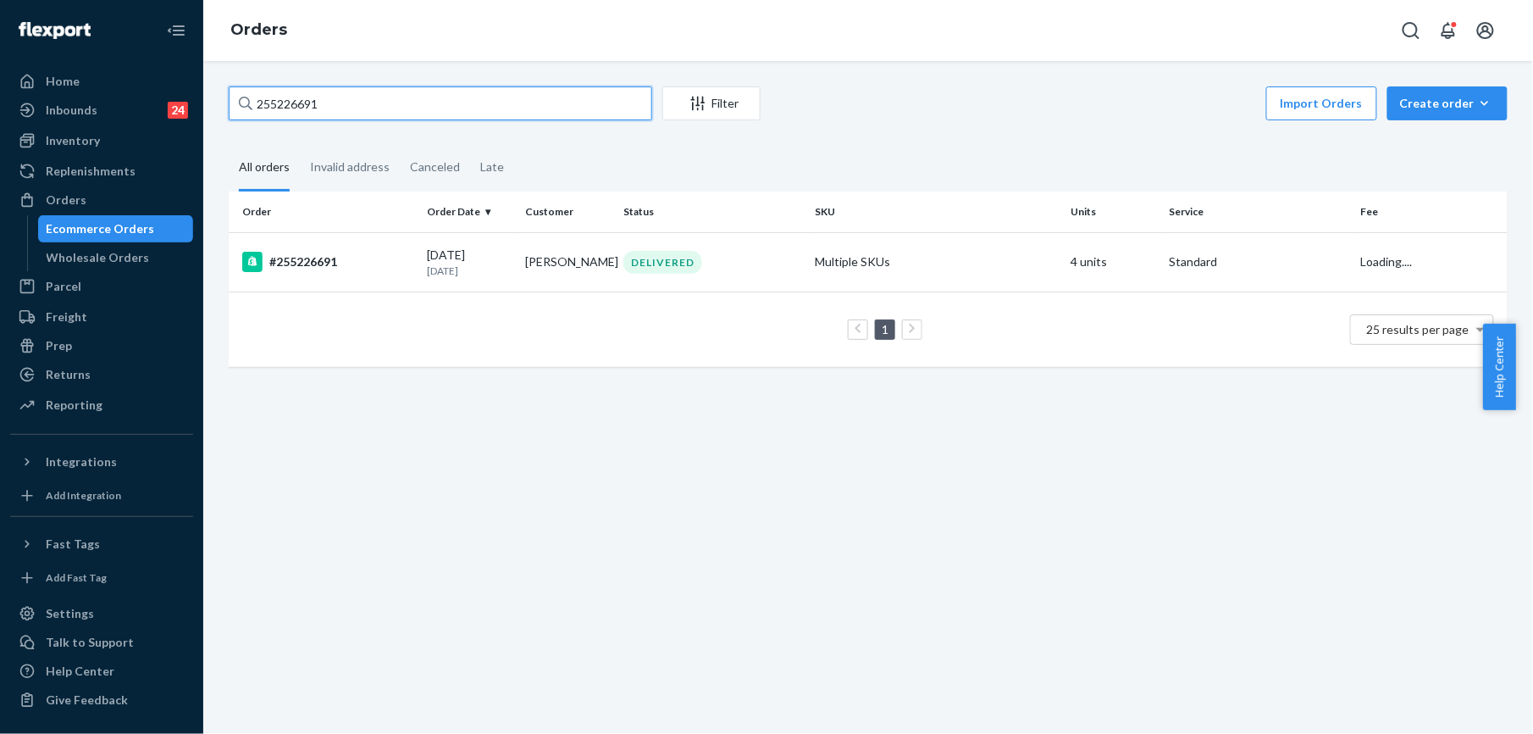
type input "255226691"
click at [319, 282] on td "#255226691" at bounding box center [325, 261] width 192 height 59
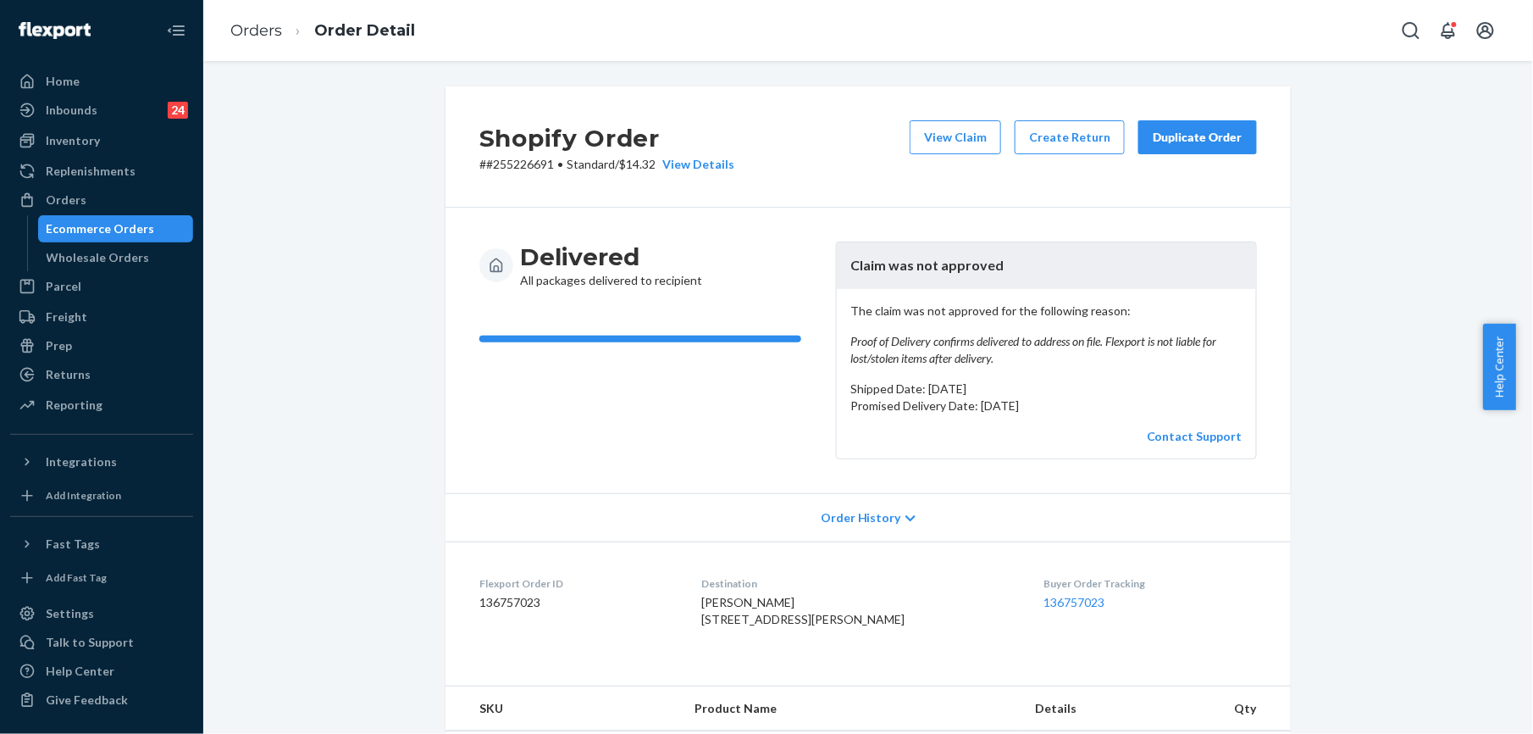
click at [1156, 150] on button "Duplicate Order" at bounding box center [1198, 137] width 119 height 34
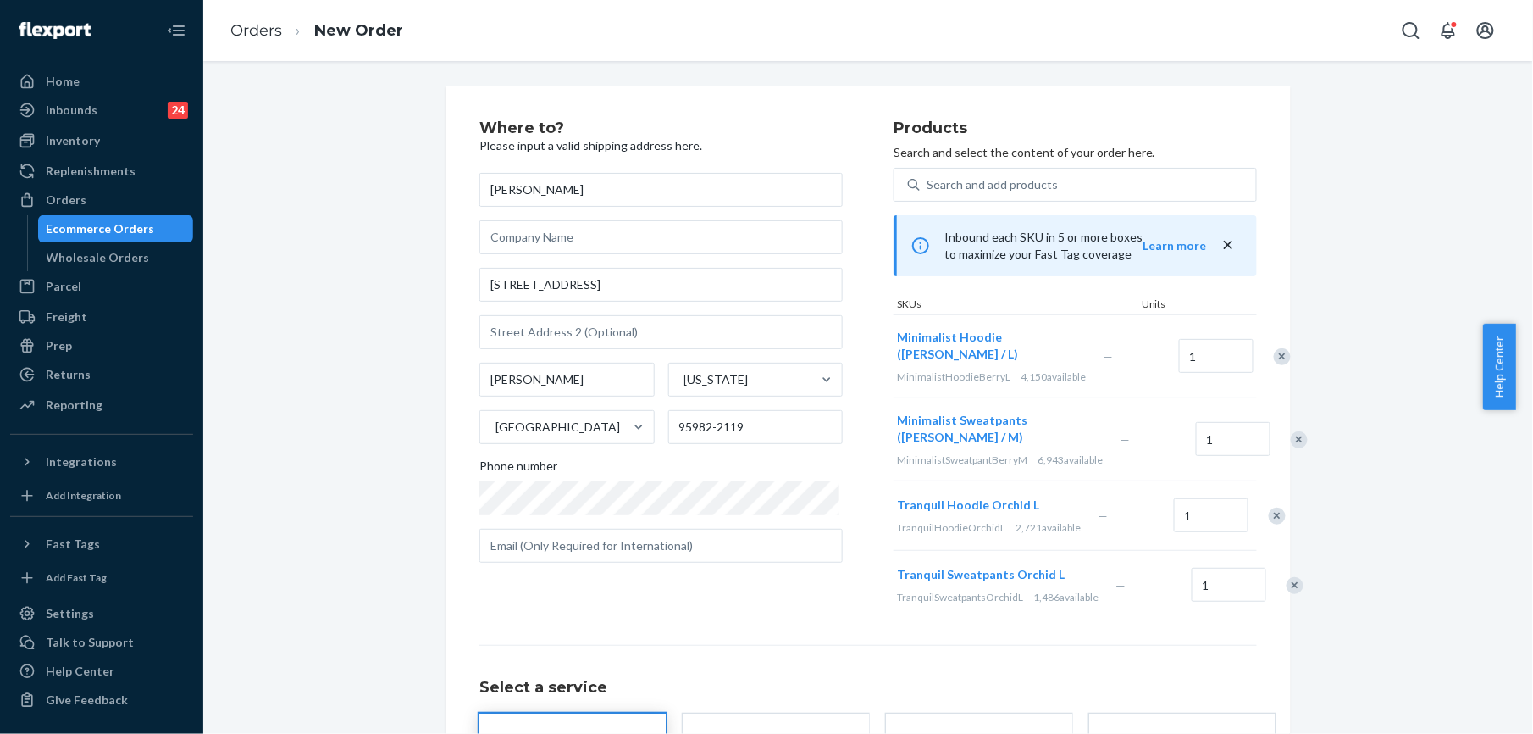
click at [1291, 448] on div "Remove Item" at bounding box center [1299, 439] width 17 height 17
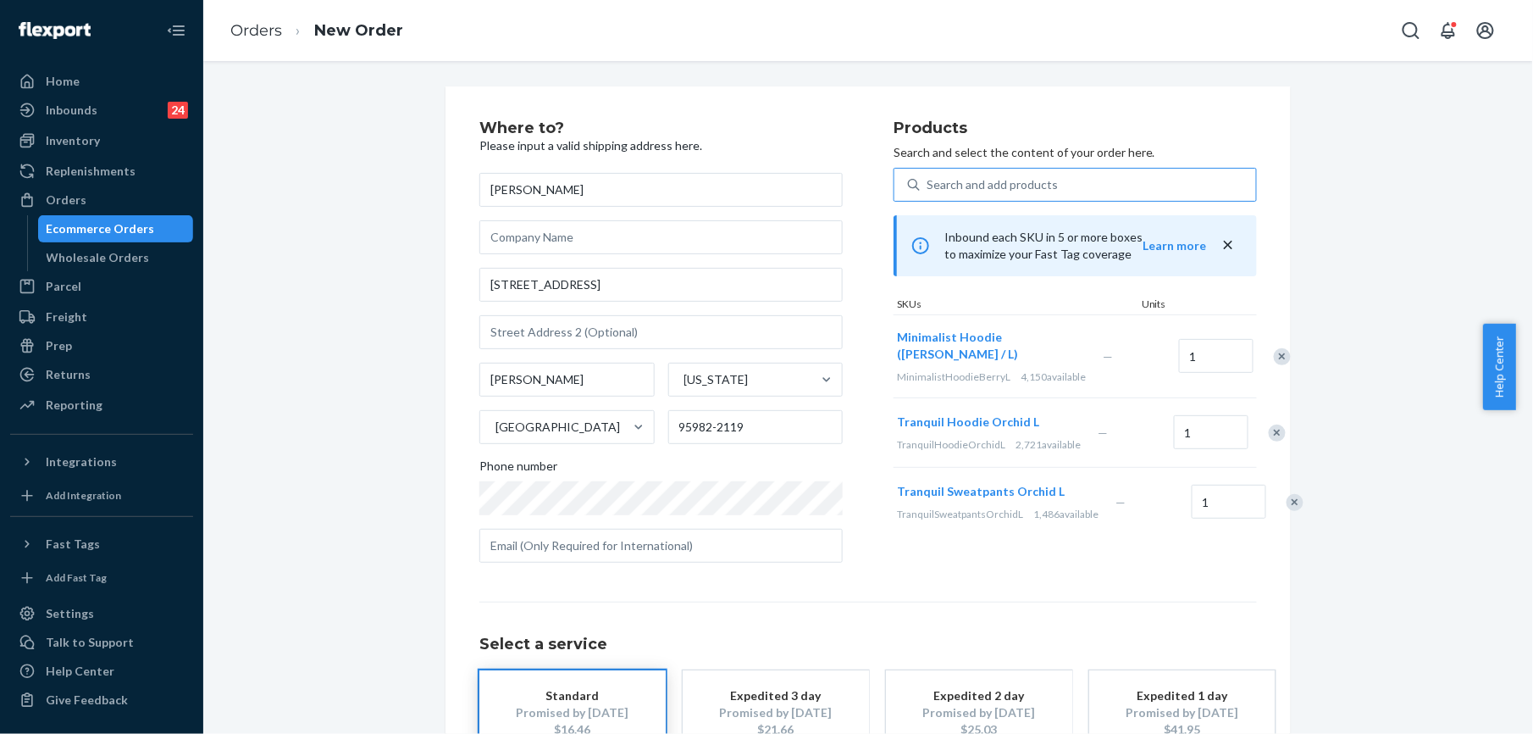
click at [1001, 187] on div "Search and add products" at bounding box center [992, 184] width 131 height 17
click at [929, 187] on input "Search and add products" at bounding box center [928, 184] width 2 height 17
paste input "Minimalist Sweatpants [PERSON_NAME] / M"
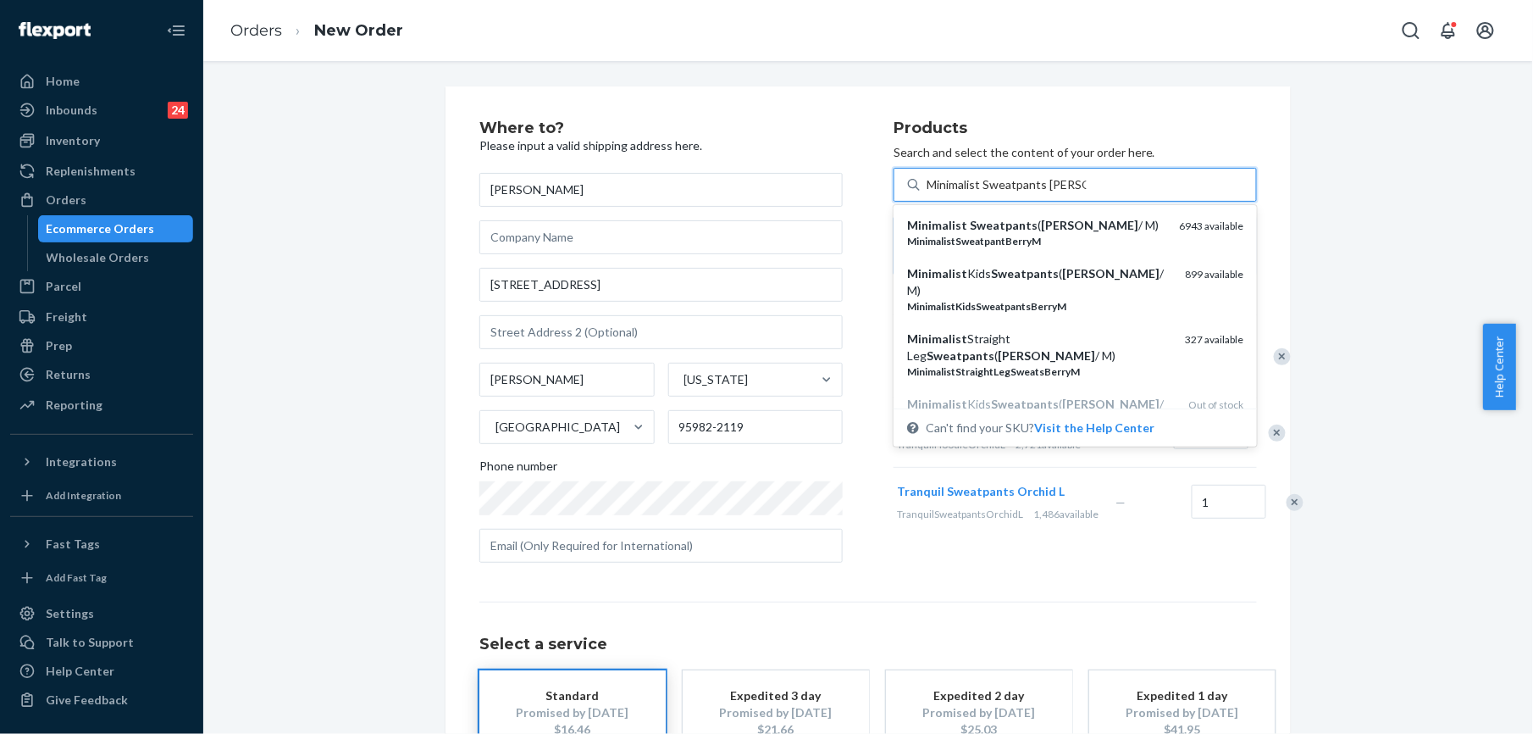
type input "Minimalist Sweatpants [PERSON_NAME] / L"
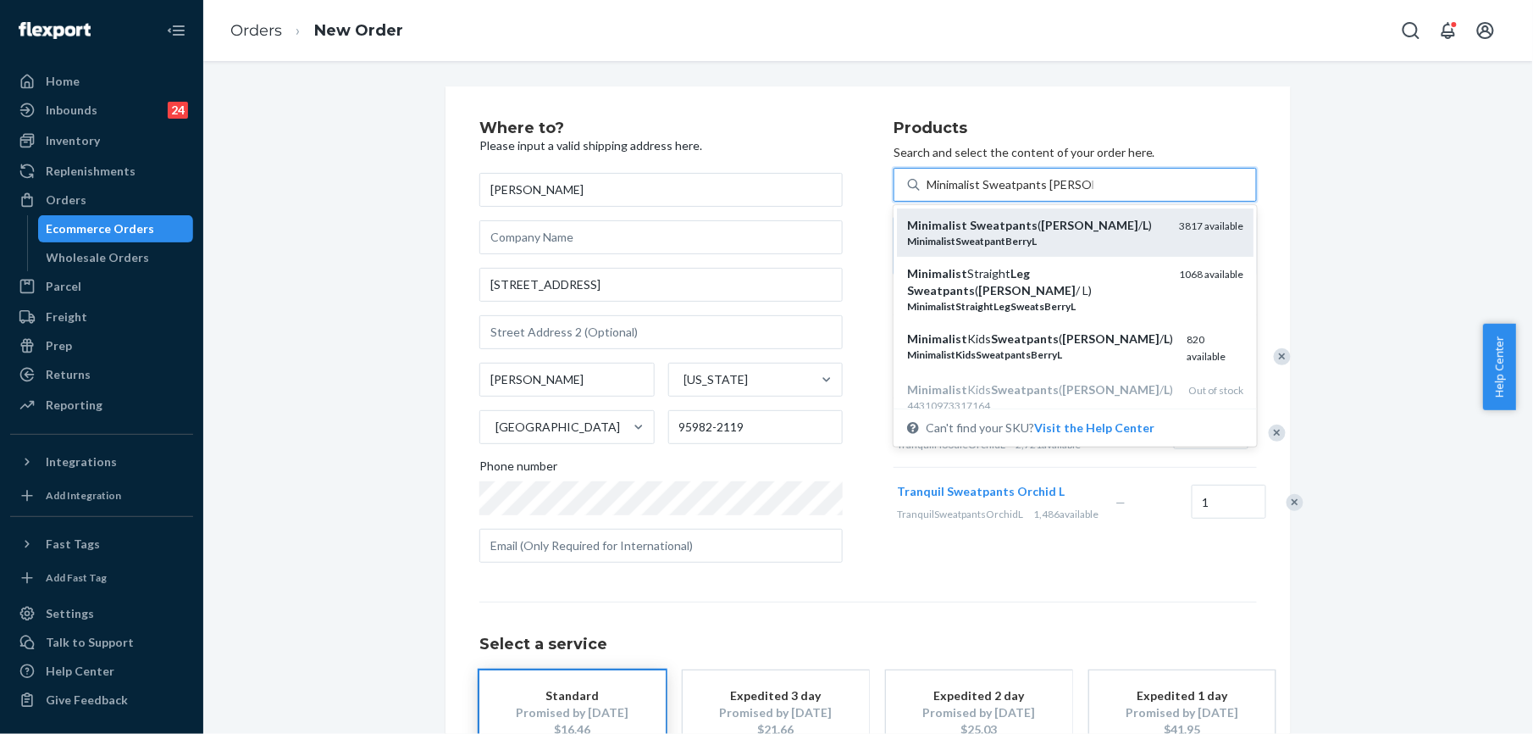
click at [1034, 231] on div "Minimalist Sweatpants ( [PERSON_NAME] / L )" at bounding box center [1036, 225] width 258 height 17
click at [1034, 193] on input "Minimalist Sweatpants [PERSON_NAME] / L" at bounding box center [1010, 184] width 167 height 17
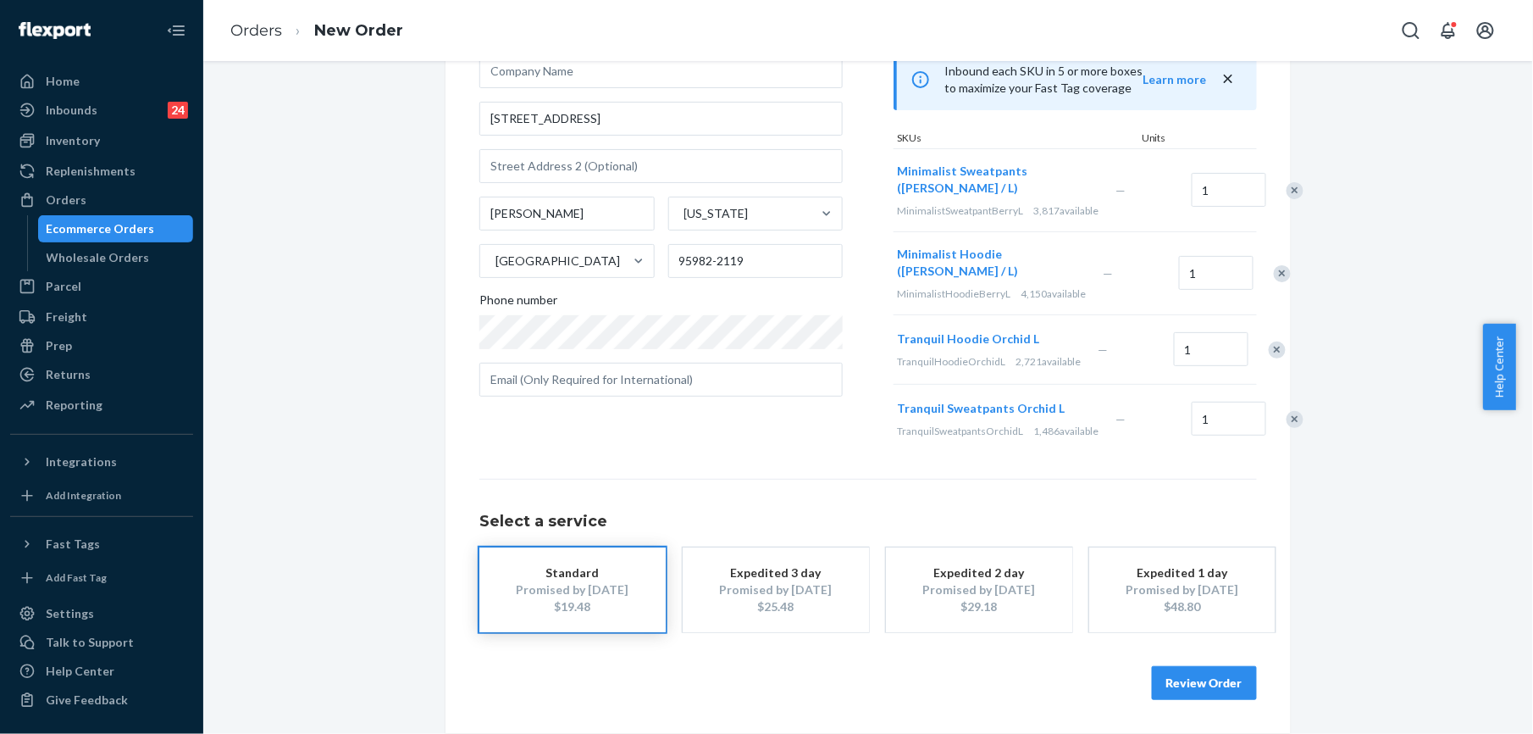
scroll to position [235, 0]
click at [1197, 685] on button "Review Order" at bounding box center [1204, 683] width 105 height 34
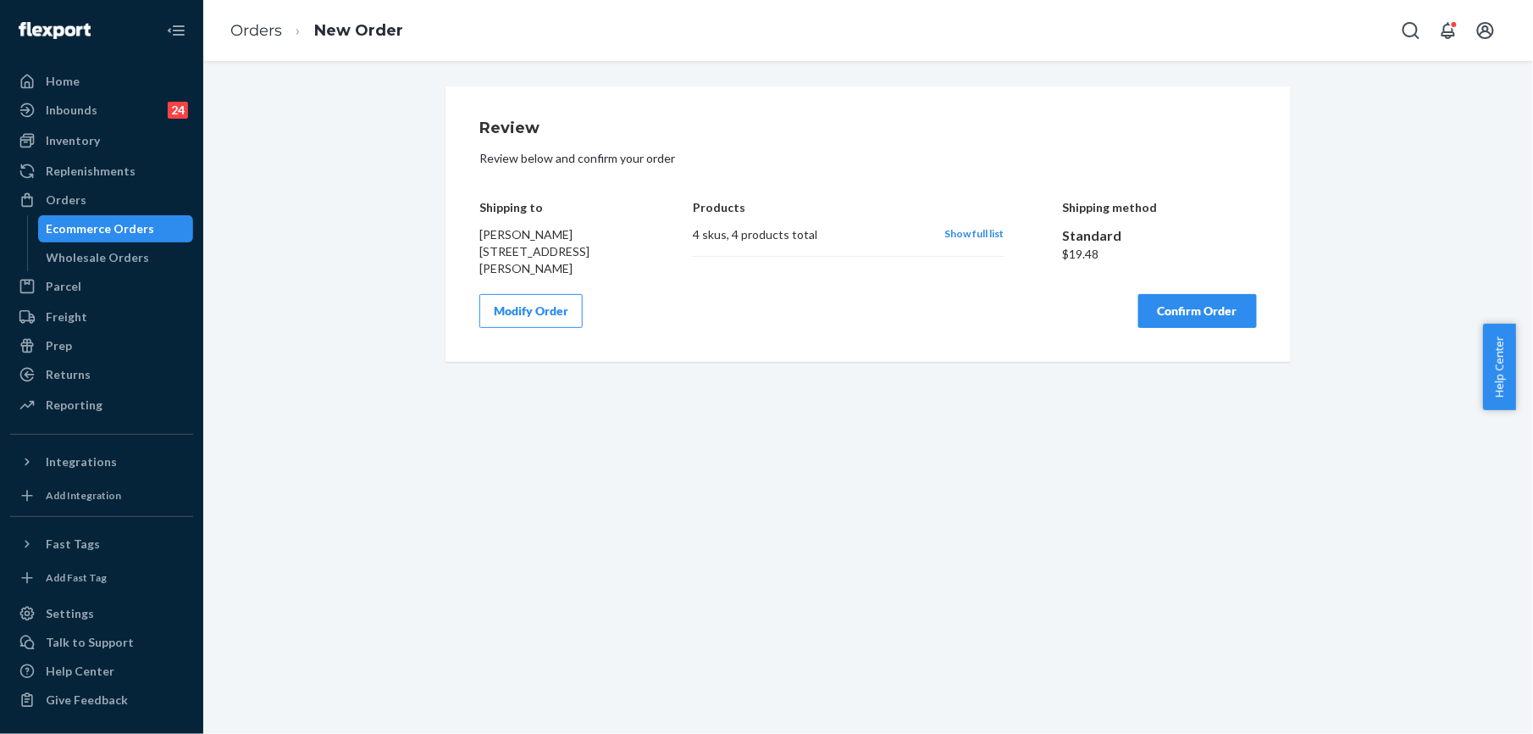
click at [563, 305] on button "Modify Order" at bounding box center [531, 311] width 103 height 34
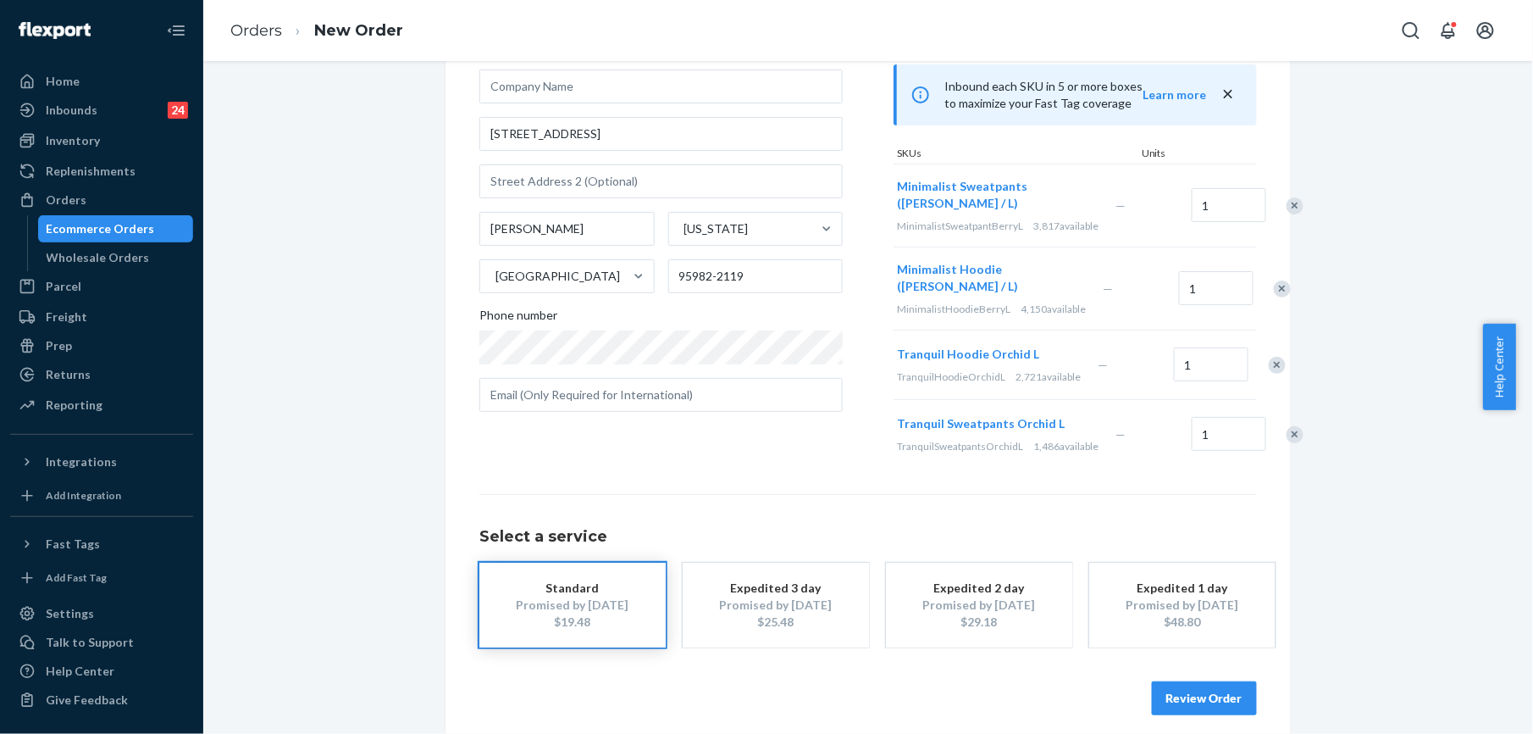
scroll to position [235, 0]
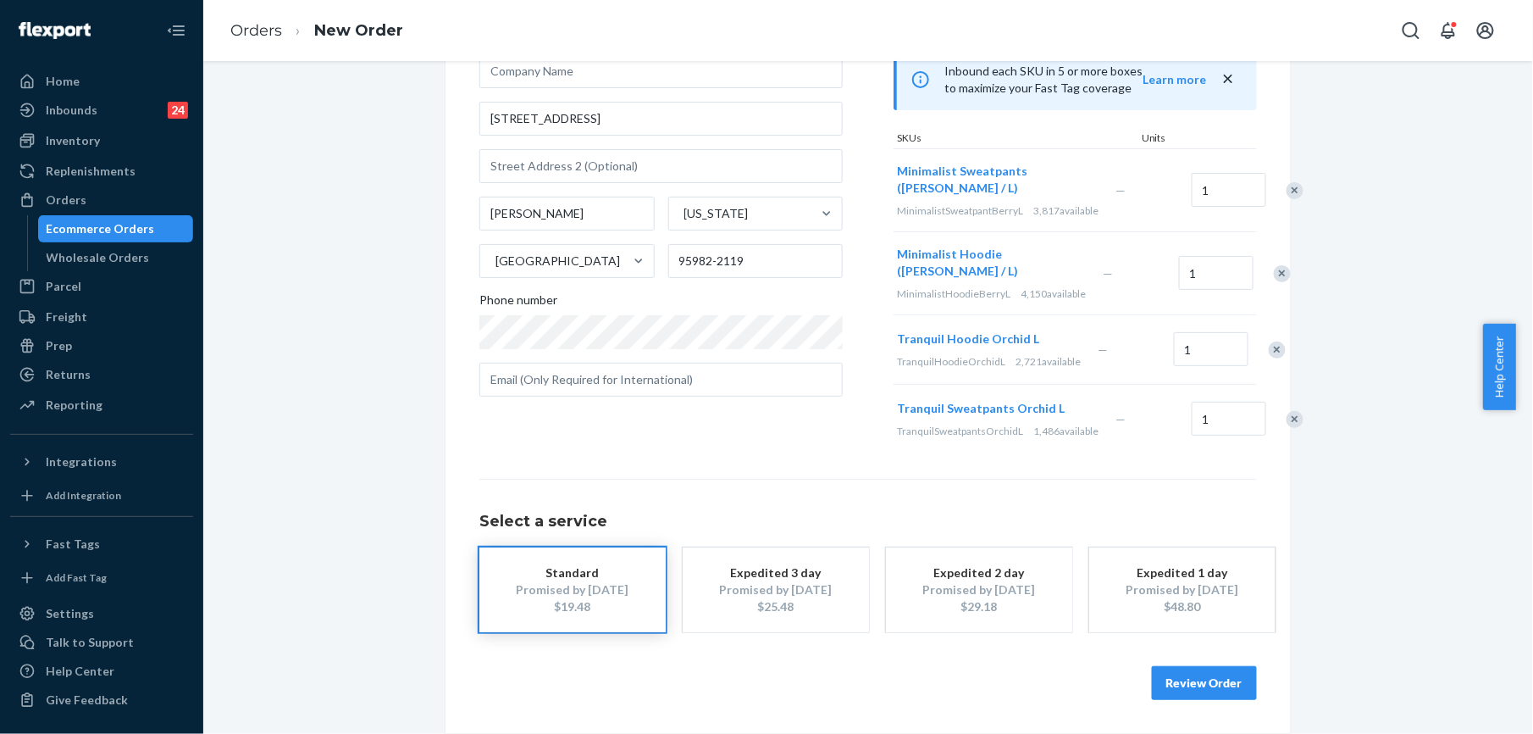
click at [1152, 674] on button "Review Order" at bounding box center [1204, 683] width 105 height 34
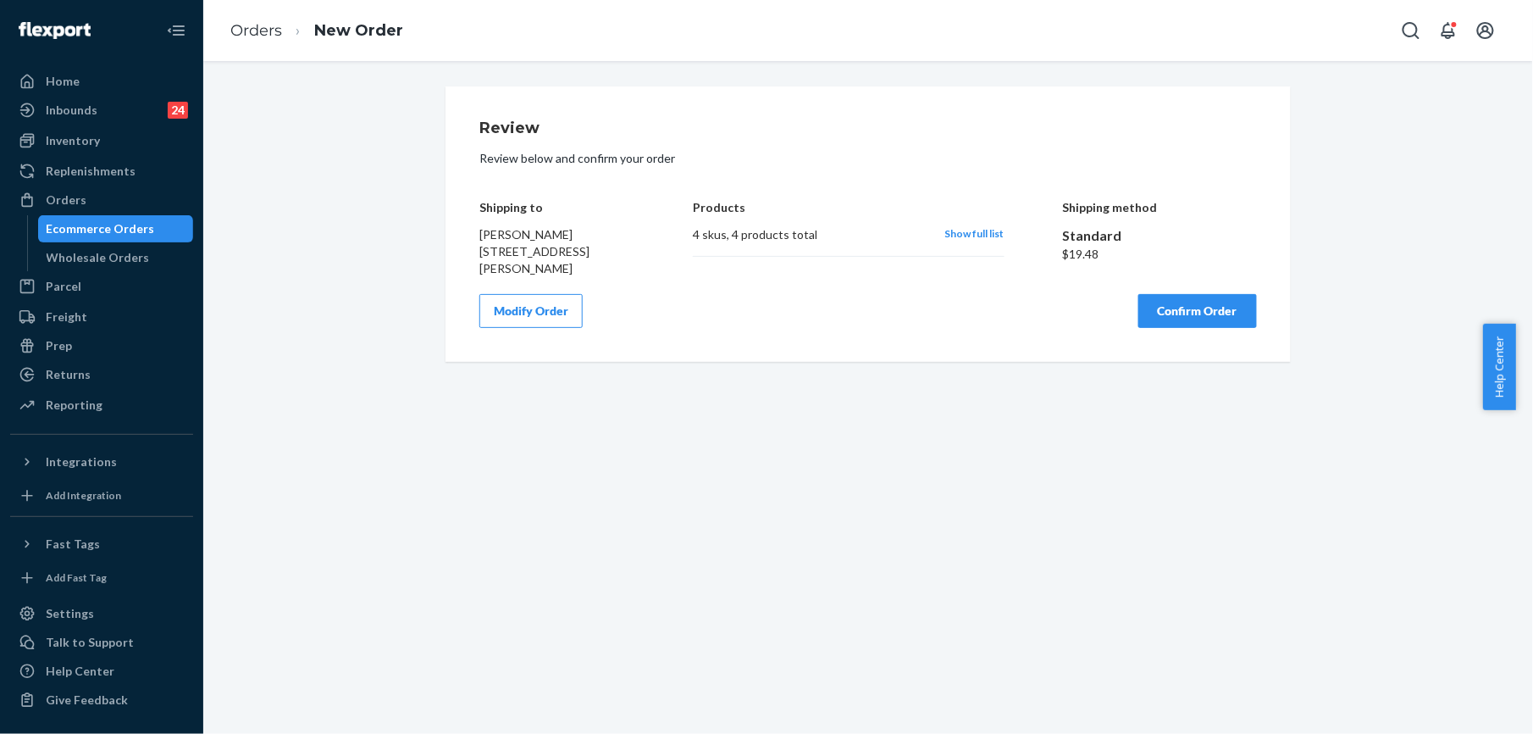
scroll to position [0, 0]
click at [1140, 298] on button "Confirm Order" at bounding box center [1198, 311] width 119 height 34
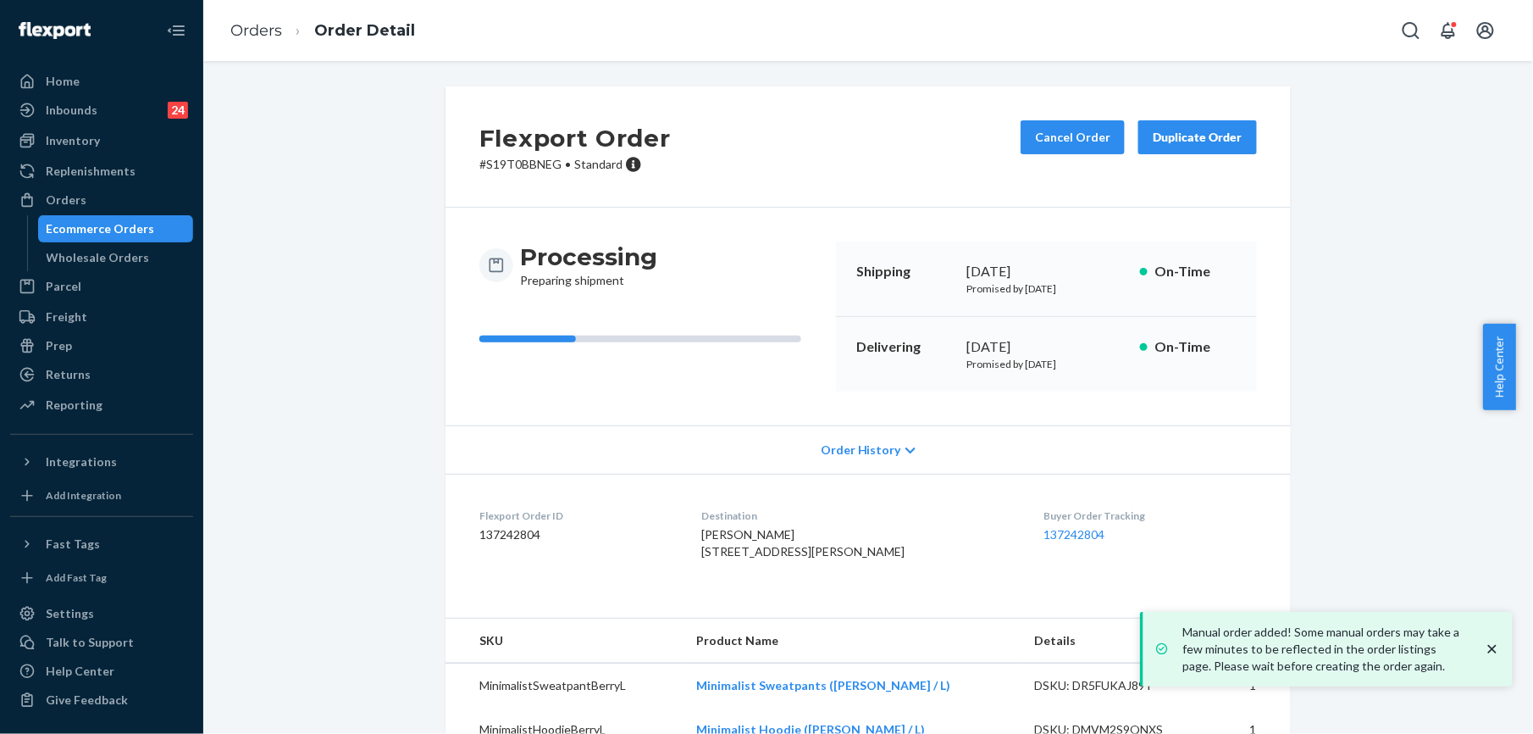
scroll to position [161, 0]
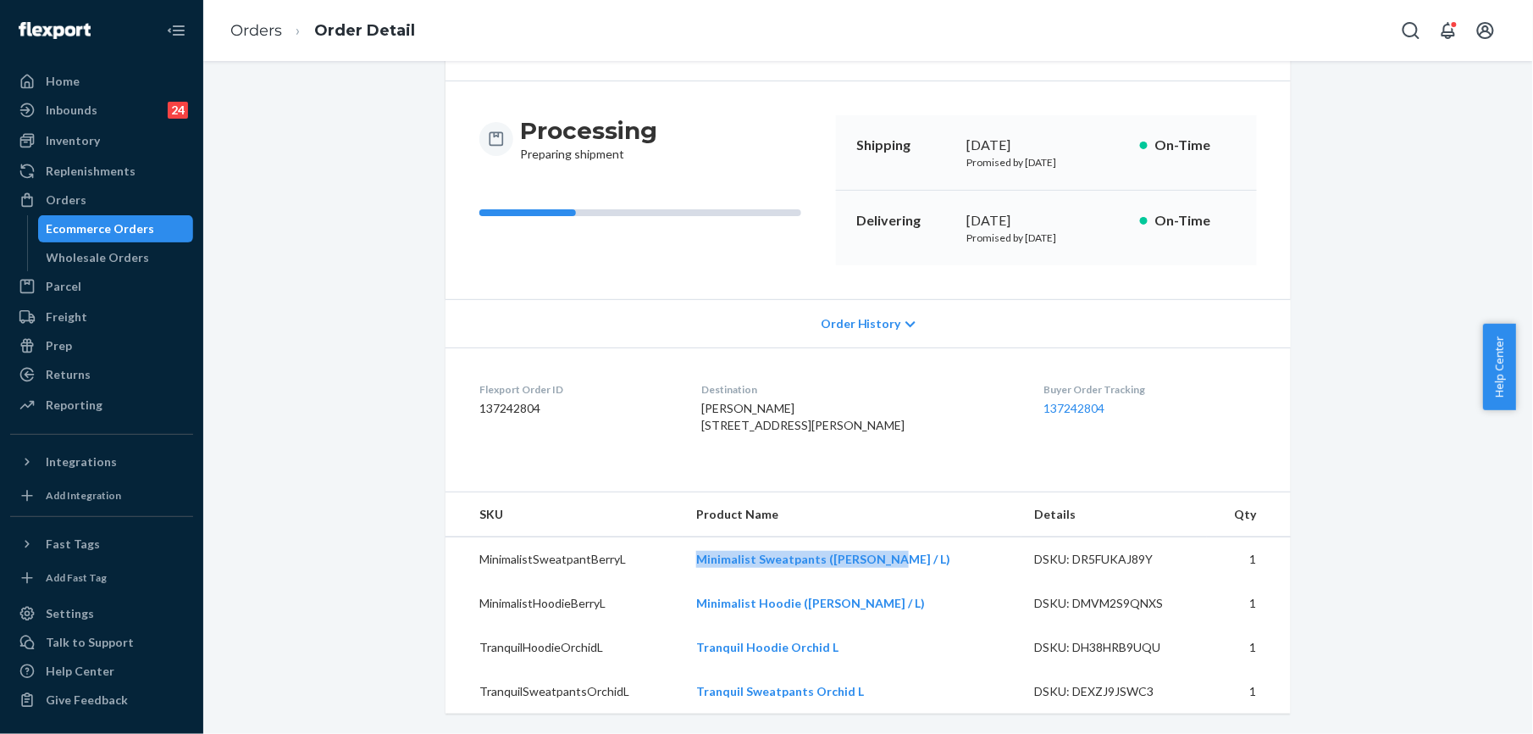
drag, startPoint x: 720, startPoint y: 557, endPoint x: 907, endPoint y: 560, distance: 186.4
click at [907, 560] on td "Minimalist Sweatpants ([PERSON_NAME] / L)" at bounding box center [852, 559] width 338 height 45
copy link "Minimalist Sweatpants ([PERSON_NAME] / L)"
drag, startPoint x: 724, startPoint y: 607, endPoint x: 889, endPoint y: 610, distance: 165.2
click at [889, 610] on td "Minimalist Hoodie ([PERSON_NAME] / L)" at bounding box center [852, 603] width 338 height 44
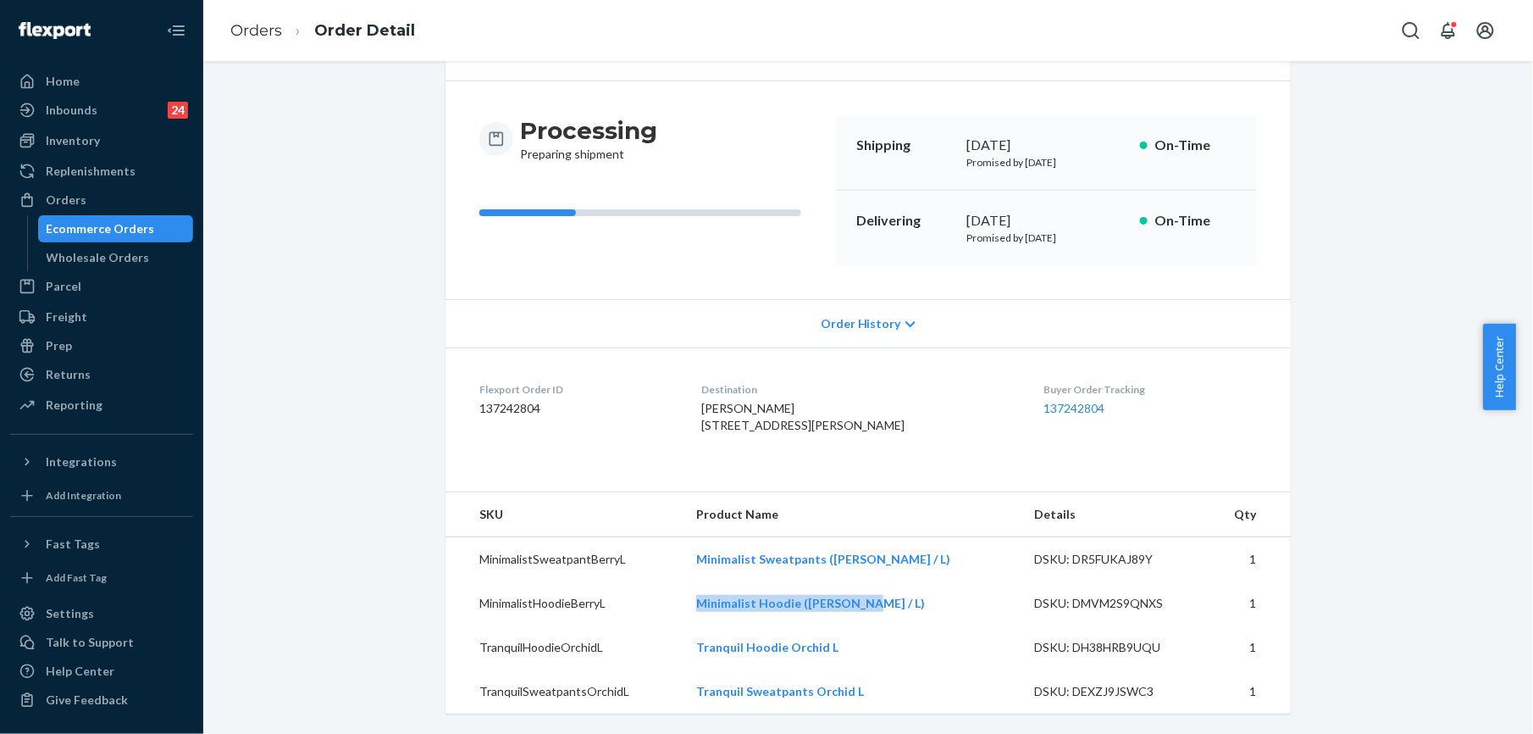
copy link "Minimalist Hoodie ([PERSON_NAME] / L)"
drag, startPoint x: 724, startPoint y: 641, endPoint x: 873, endPoint y: 651, distance: 149.4
click at [873, 651] on td "Tranquil Hoodie Orchid L" at bounding box center [852, 647] width 338 height 44
drag, startPoint x: 724, startPoint y: 689, endPoint x: 907, endPoint y: 696, distance: 183.2
click at [907, 696] on td "Tranquil Sweatpants Orchid L" at bounding box center [852, 691] width 338 height 44
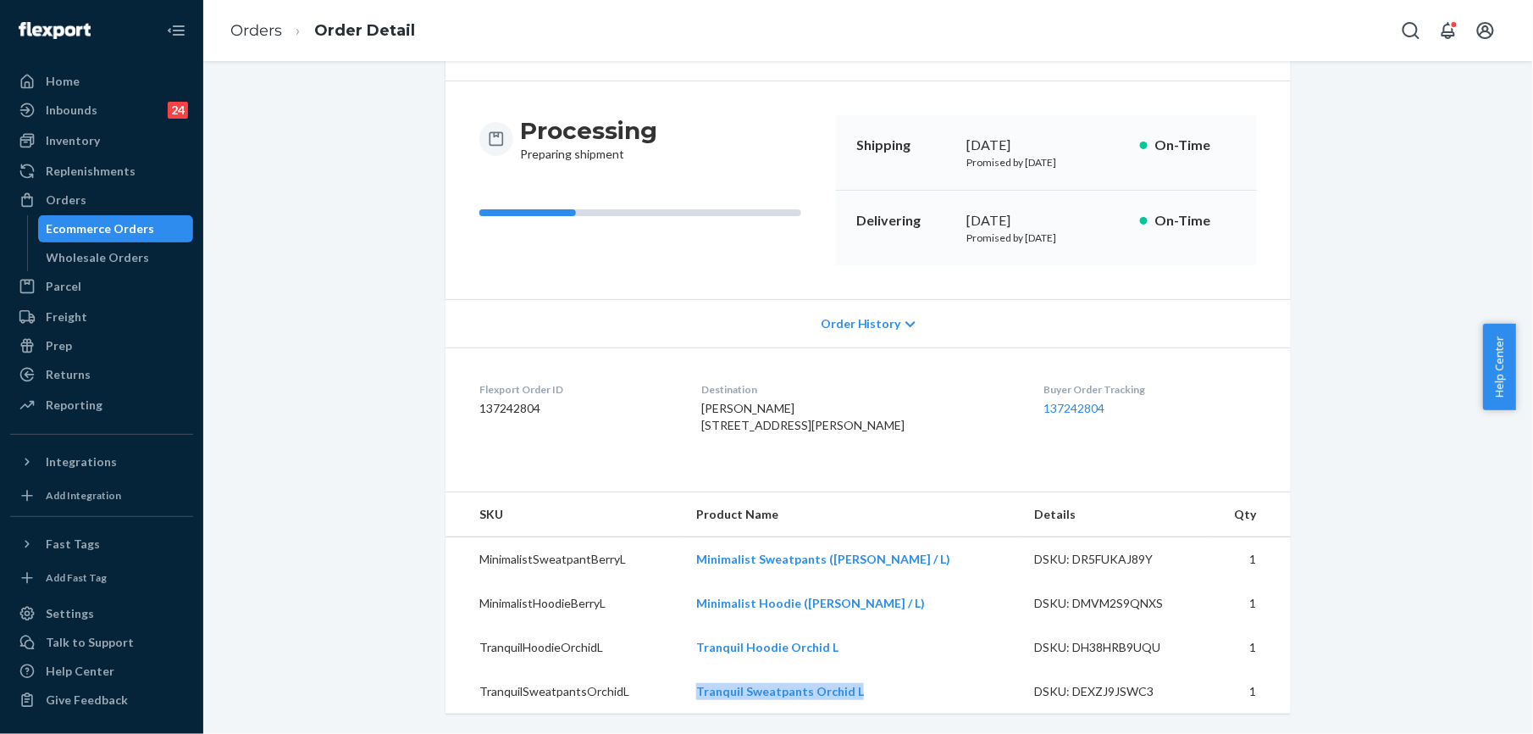
drag, startPoint x: 720, startPoint y: 387, endPoint x: 757, endPoint y: 422, distance: 51.0
click at [757, 422] on div "[PERSON_NAME] [STREET_ADDRESS][PERSON_NAME]" at bounding box center [859, 417] width 315 height 34
drag, startPoint x: 263, startPoint y: 28, endPoint x: 317, endPoint y: 62, distance: 63.9
click at [263, 28] on link "Orders" at bounding box center [256, 30] width 52 height 19
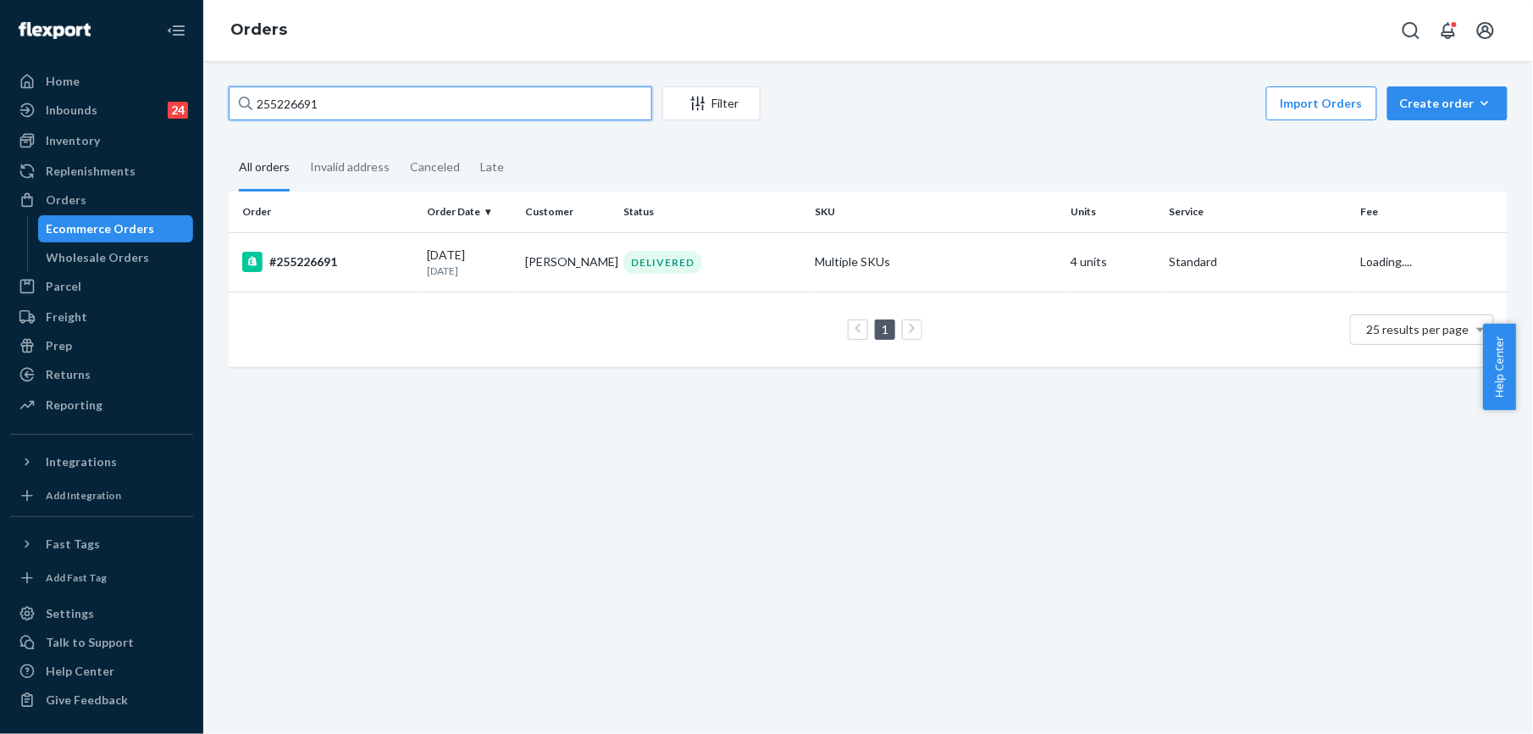
click at [337, 102] on input "255226691" at bounding box center [441, 103] width 424 height 34
paste input "187446"
type input "255187446"
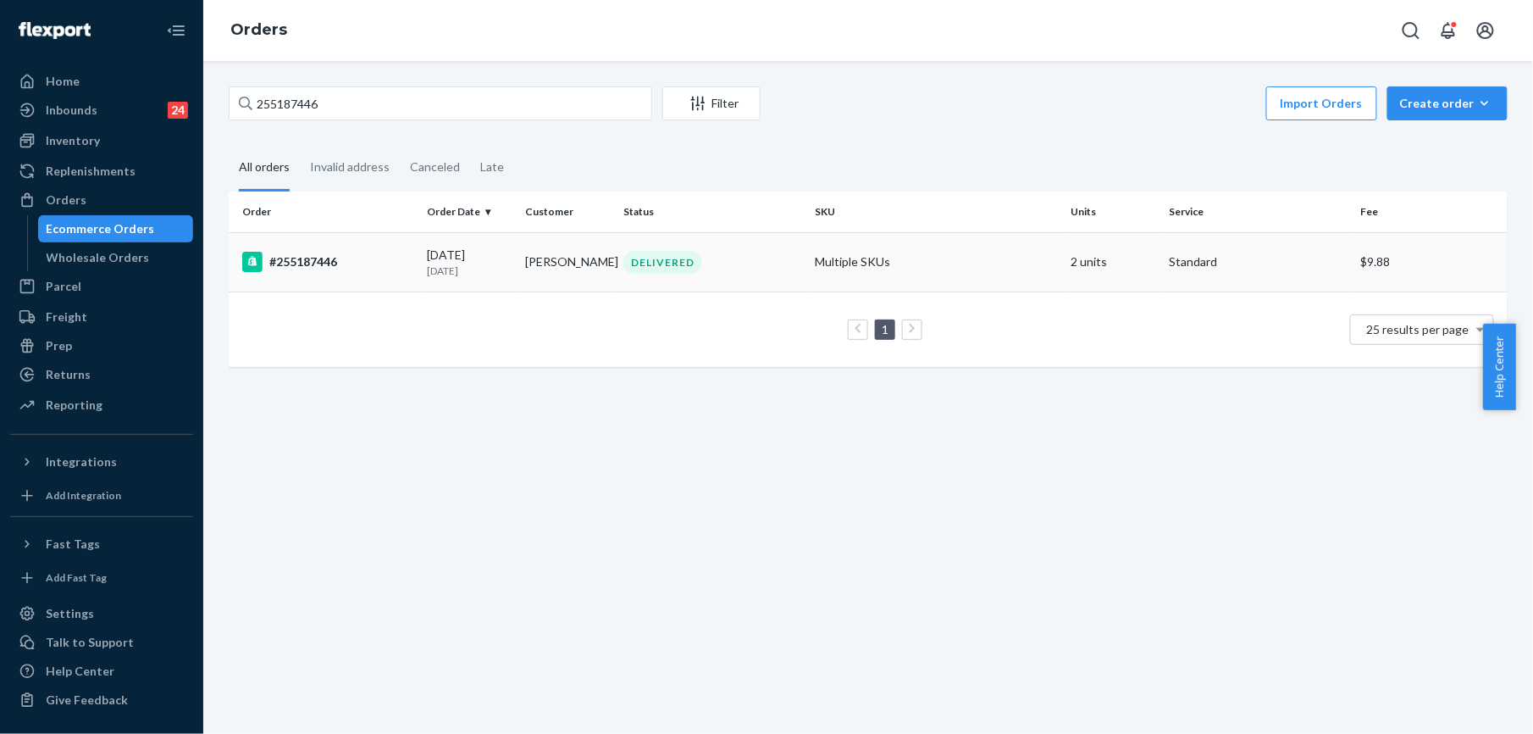
click at [308, 252] on div "#255187446" at bounding box center [328, 262] width 172 height 20
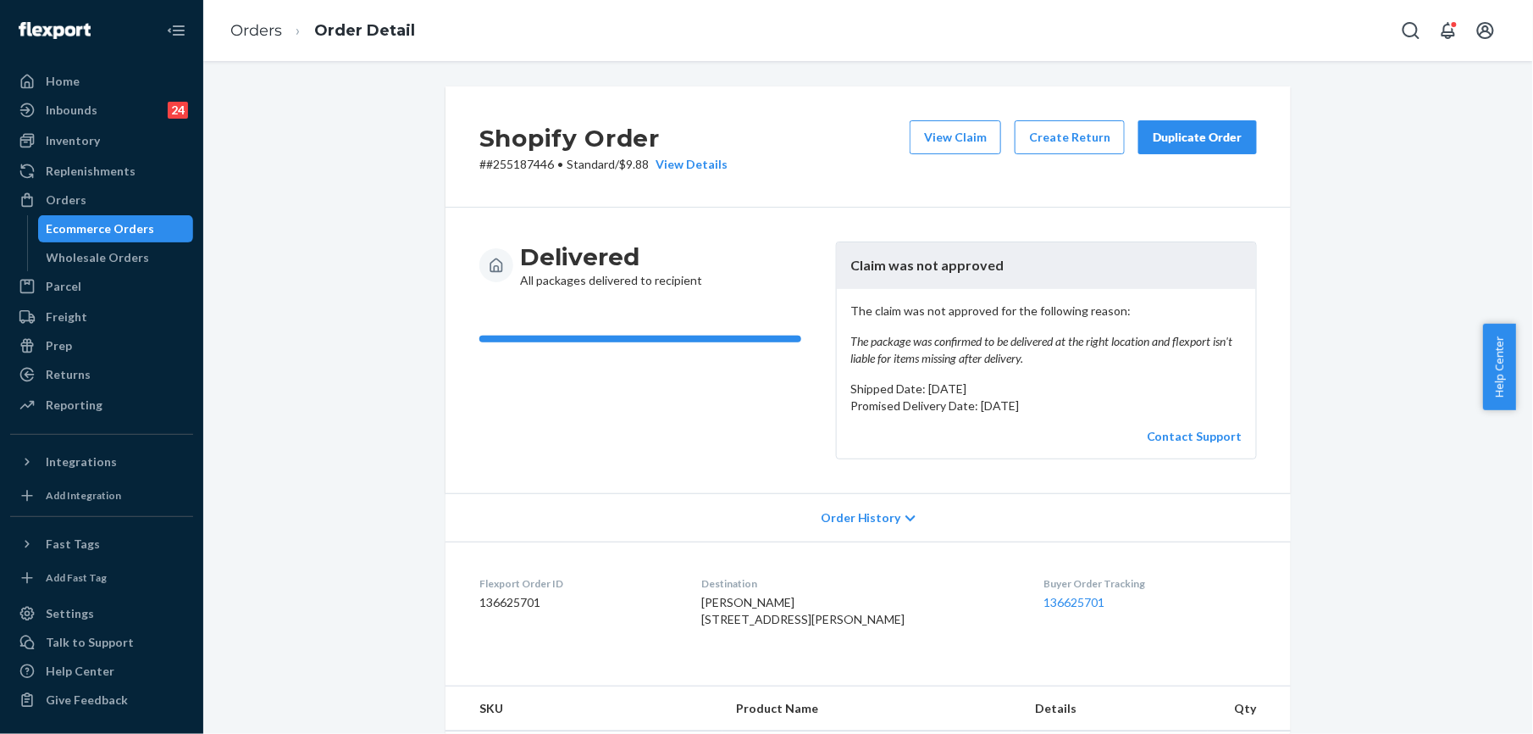
click at [1161, 133] on div "Duplicate Order" at bounding box center [1198, 137] width 90 height 17
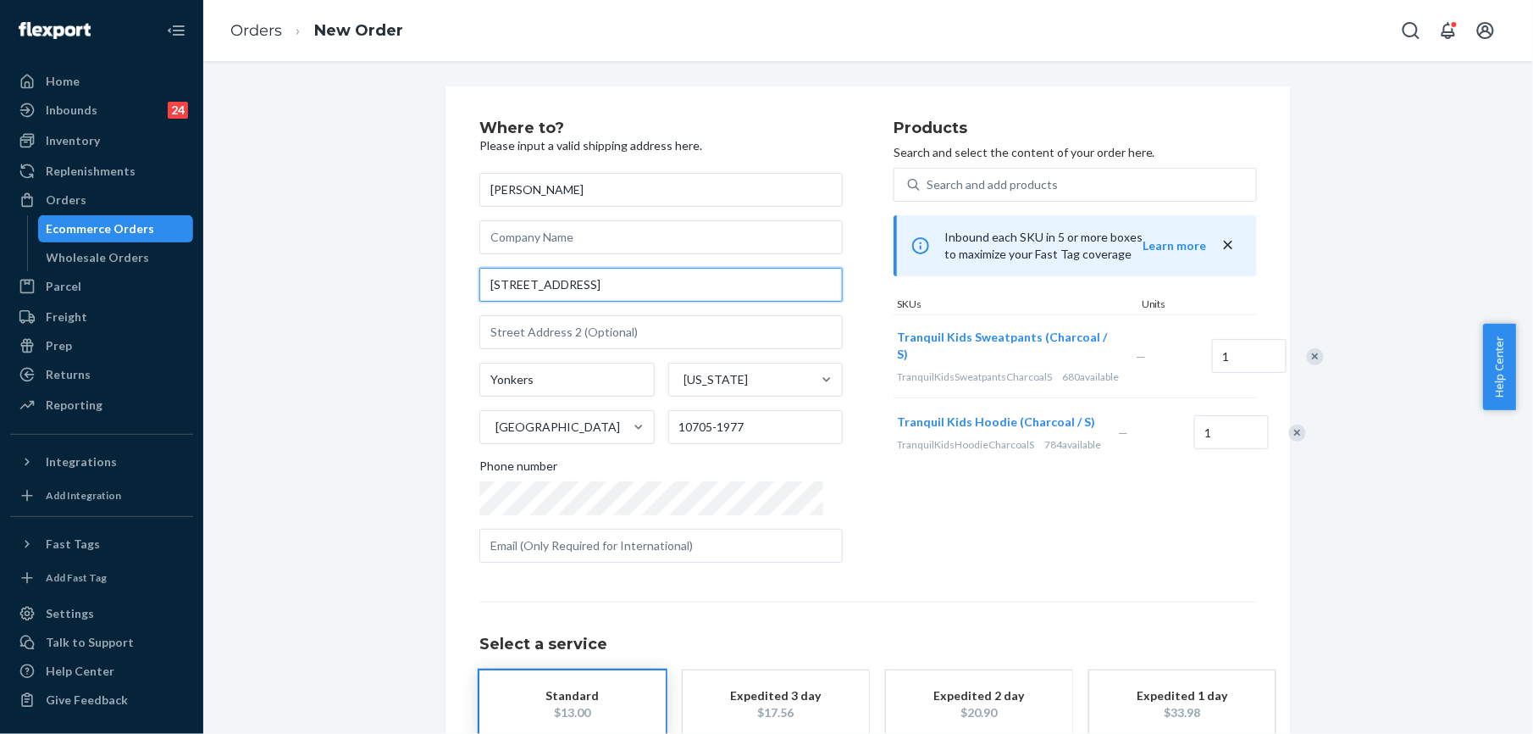
click at [583, 279] on input "[STREET_ADDRESS]" at bounding box center [661, 285] width 363 height 34
paste input "[STREET_ADDRESS]"
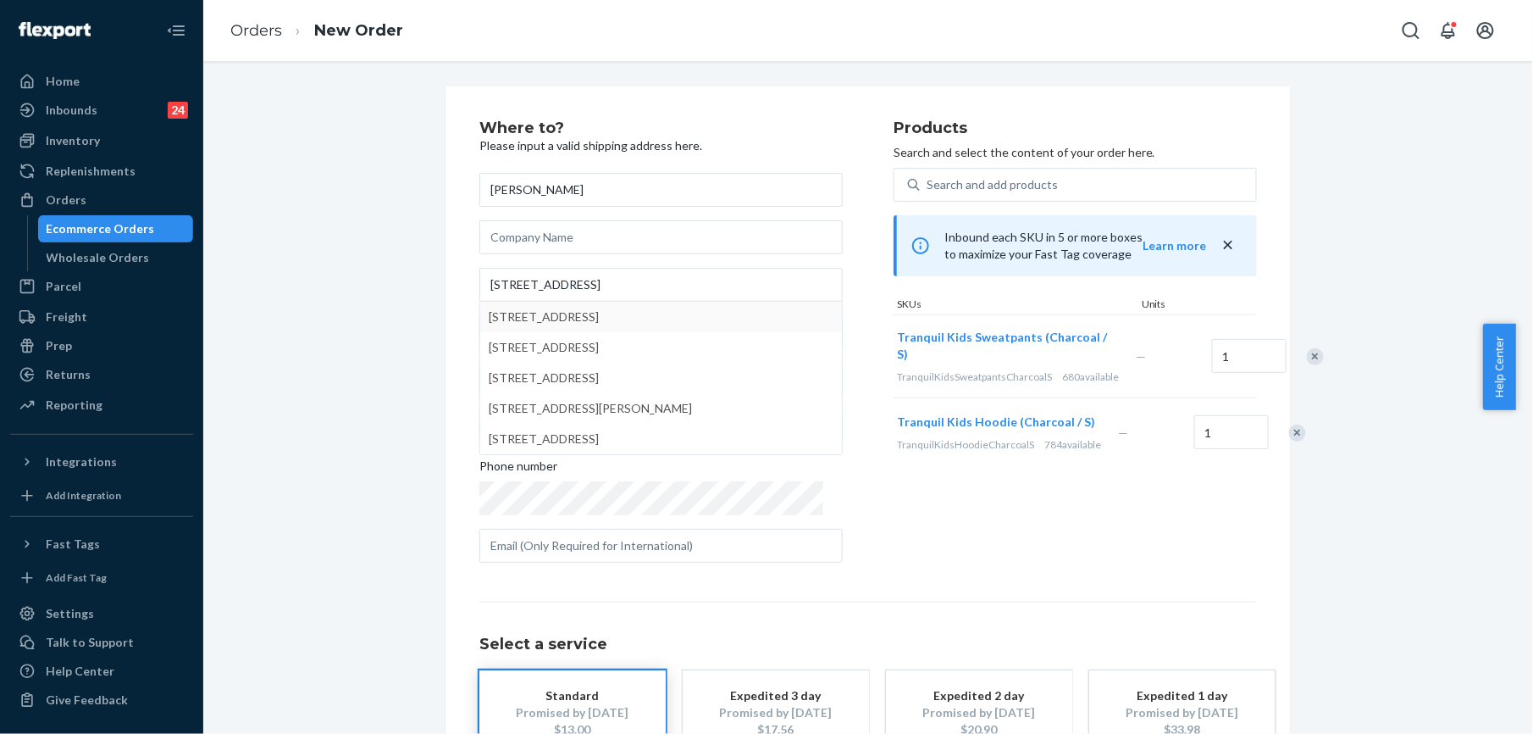
click at [841, 289] on div "Where to? Please input a valid shipping address here. [PERSON_NAME] [STREET_ADD…" at bounding box center [687, 348] width 414 height 456
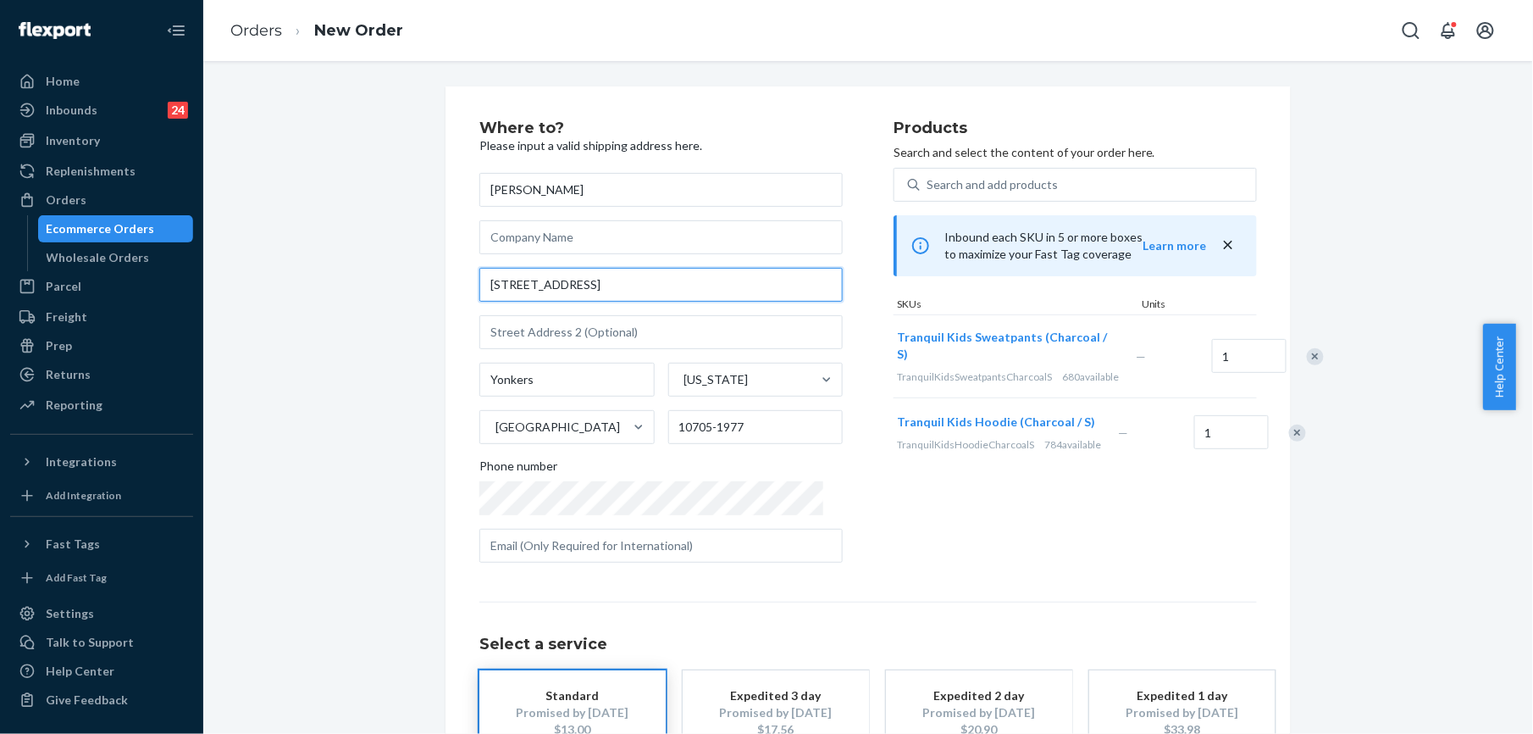
click at [510, 289] on input "[STREET_ADDRESS]" at bounding box center [661, 285] width 363 height 34
drag, startPoint x: 543, startPoint y: 289, endPoint x: 546, endPoint y: 323, distance: 34.1
click at [542, 292] on input "[STREET_ADDRESS]" at bounding box center [661, 285] width 363 height 34
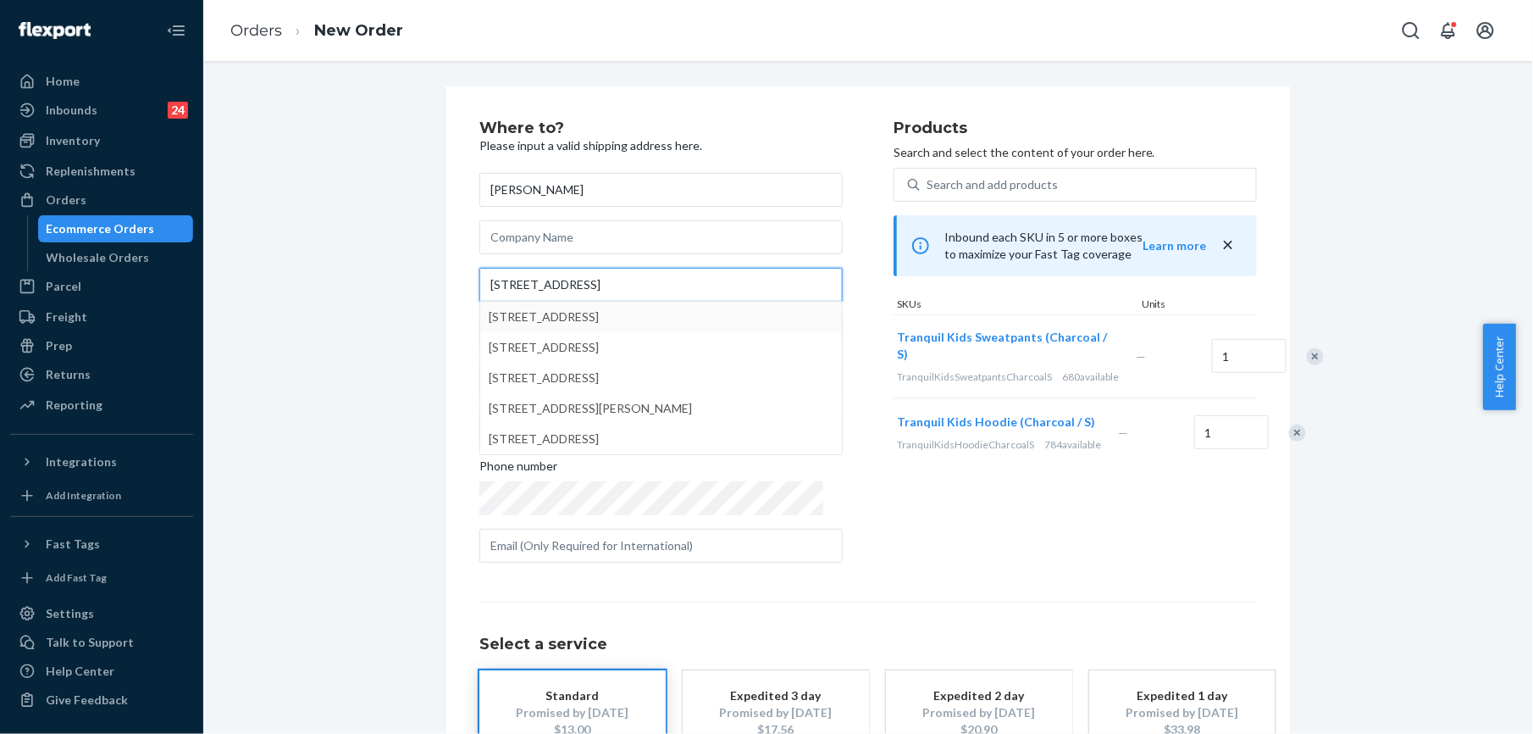
type input "[STREET_ADDRESS]"
click at [851, 290] on div "Where to? Please input a valid shipping address here. [PERSON_NAME] [STREET_ADD…" at bounding box center [687, 348] width 414 height 456
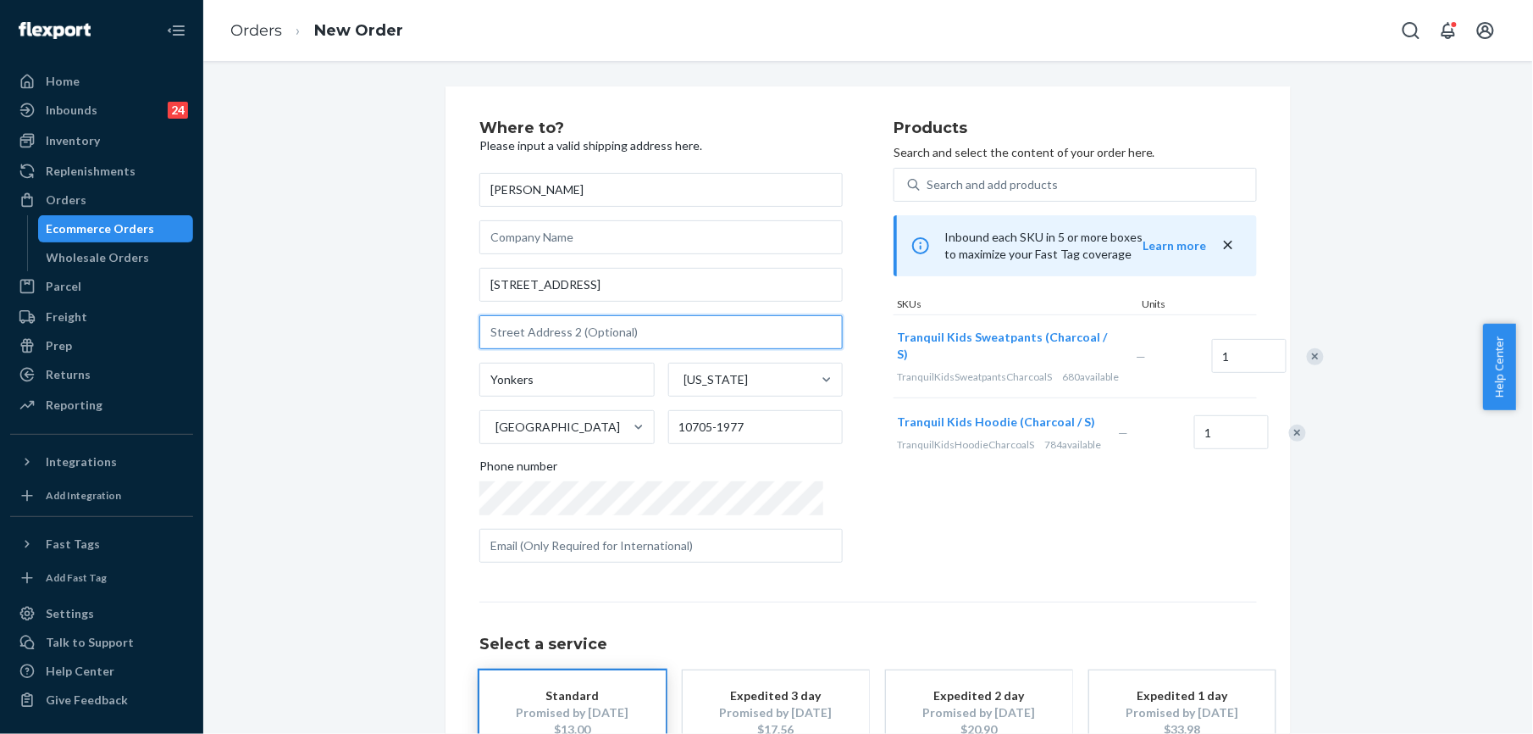
click at [549, 327] on input "text" at bounding box center [661, 332] width 363 height 34
paste input "apt 3E"
drag, startPoint x: 485, startPoint y: 333, endPoint x: 485, endPoint y: 347, distance: 13.6
click at [485, 334] on input "apt 3E" at bounding box center [661, 332] width 363 height 34
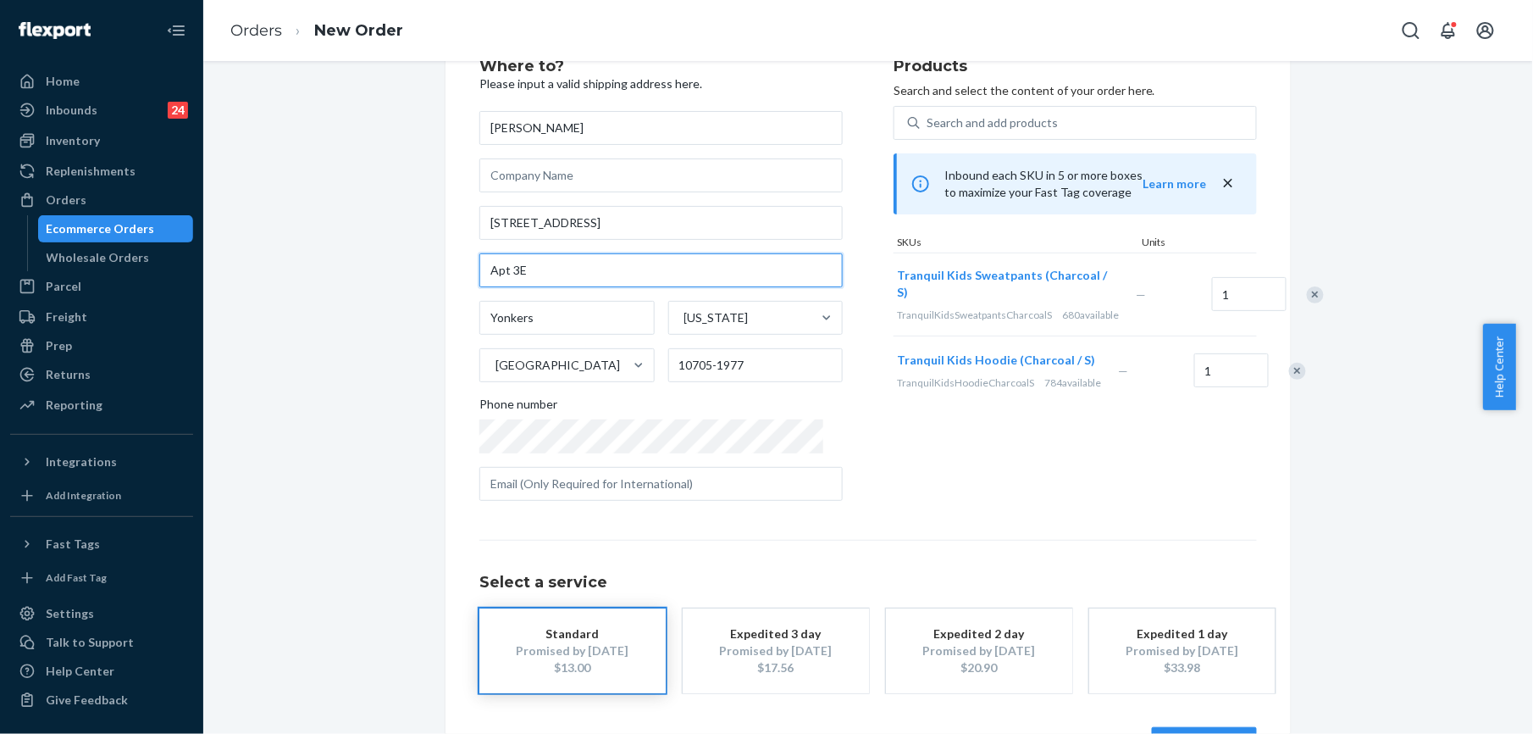
scroll to position [122, 0]
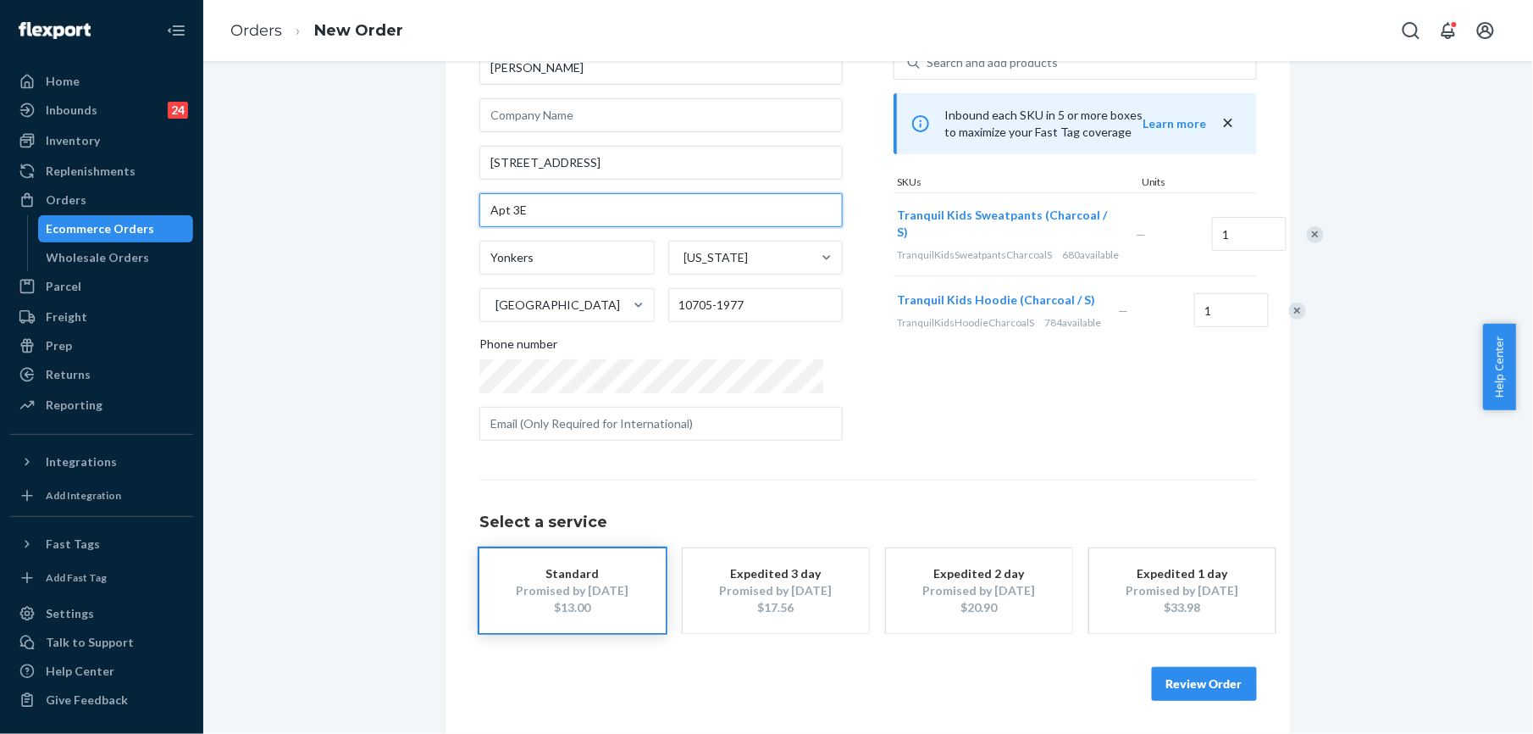
type input "Apt 3E"
click at [1187, 681] on button "Review Order" at bounding box center [1204, 684] width 105 height 34
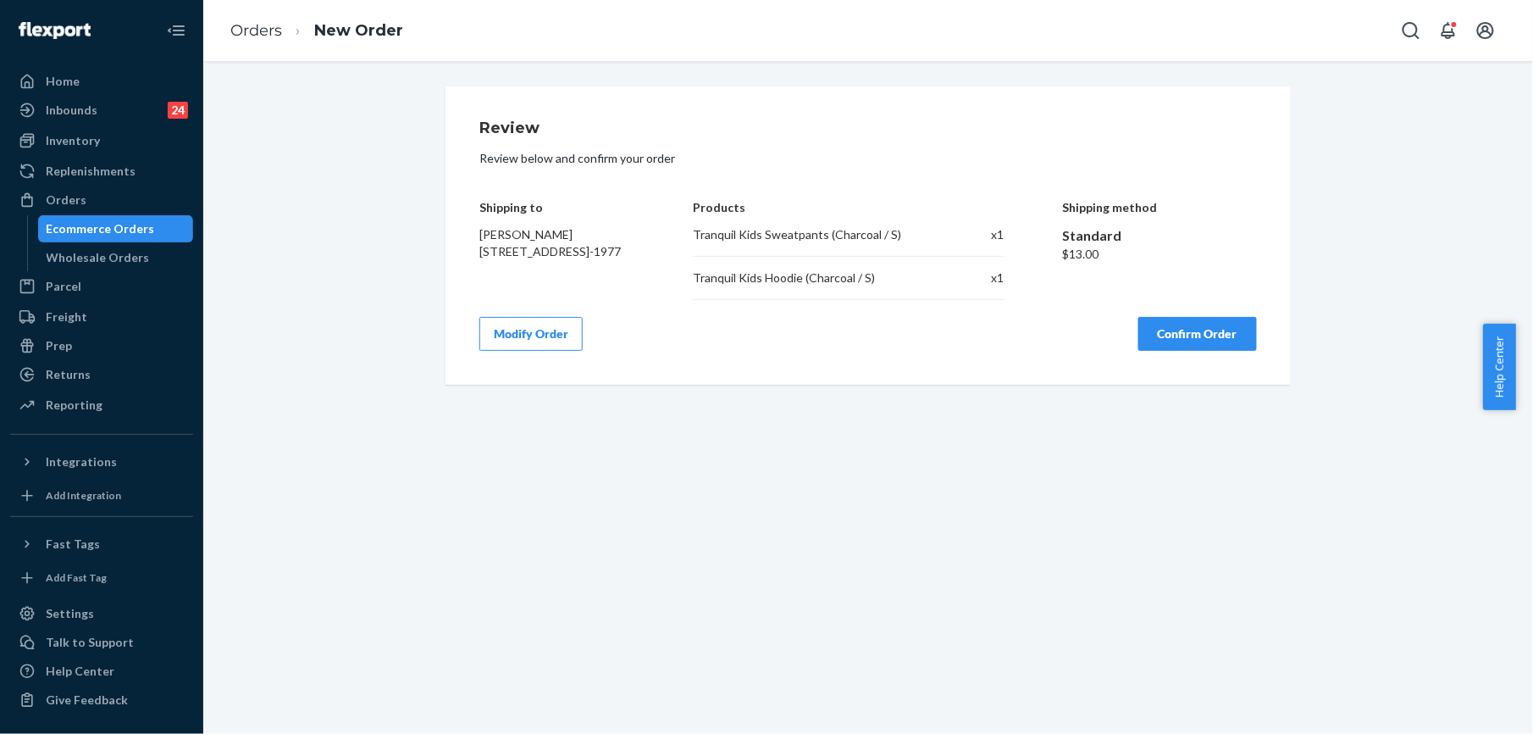
scroll to position [0, 0]
click at [1190, 334] on button "Confirm Order" at bounding box center [1198, 334] width 119 height 34
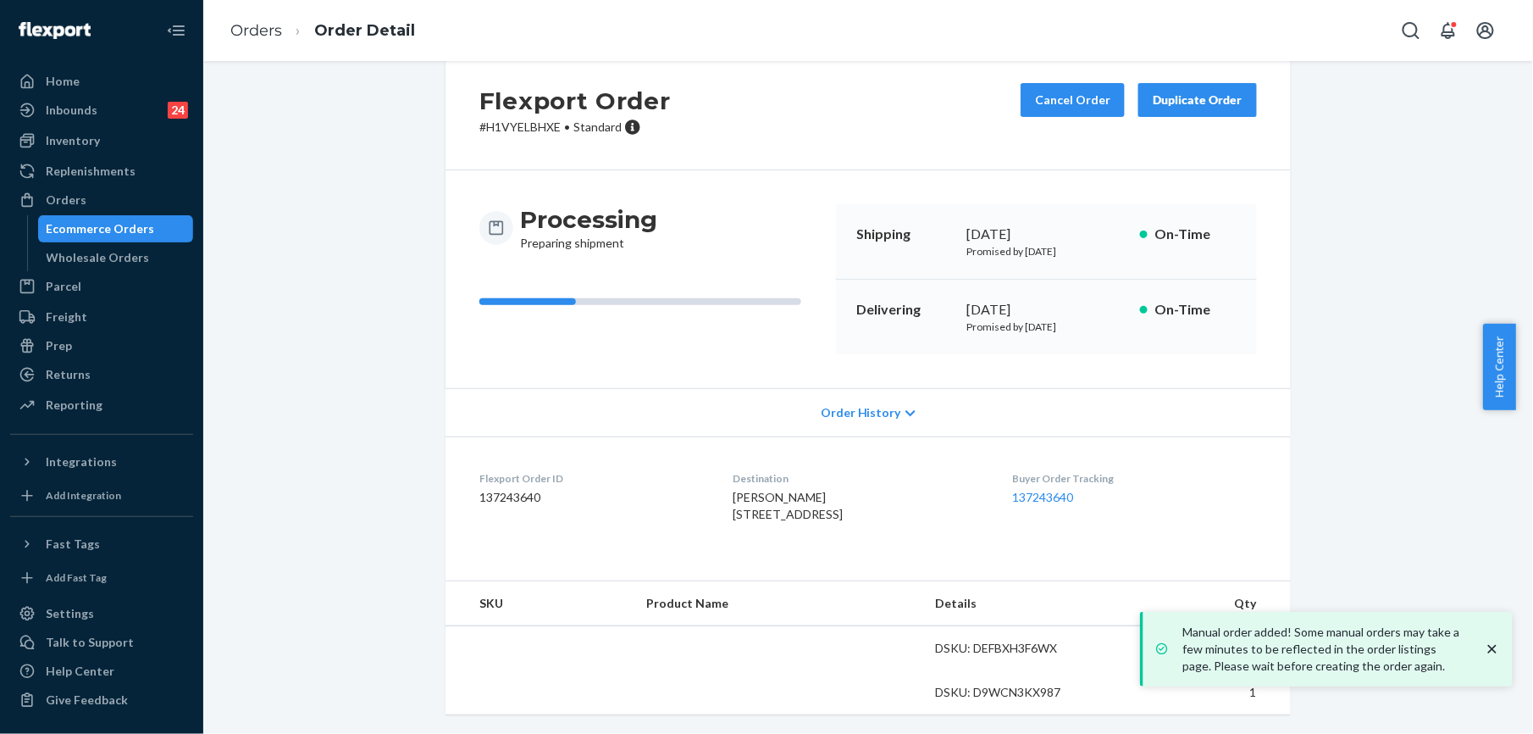
scroll to position [73, 0]
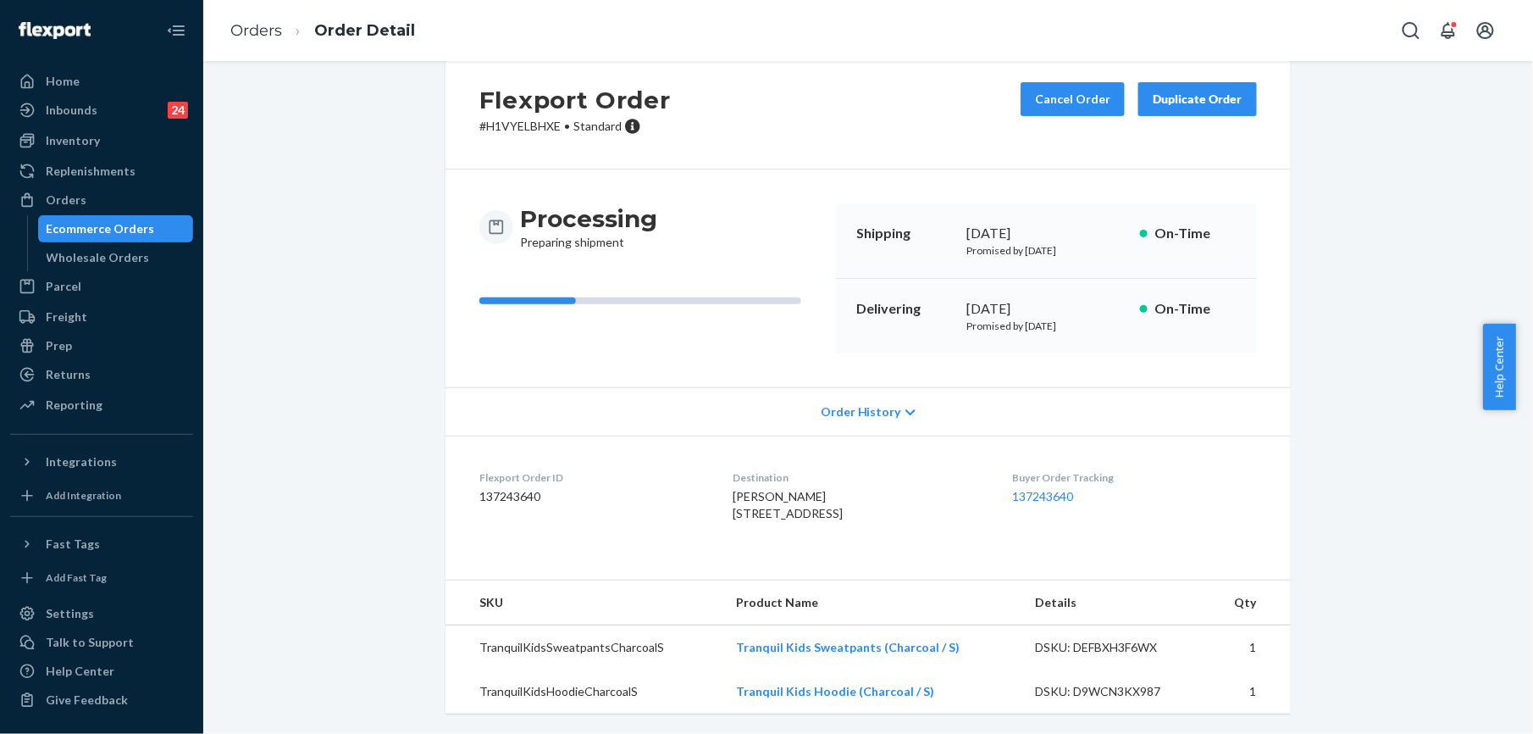
drag, startPoint x: 717, startPoint y: 479, endPoint x: 754, endPoint y: 525, distance: 59.7
click at [754, 525] on div "Destination [PERSON_NAME] [STREET_ADDRESS]" at bounding box center [859, 499] width 252 height 58
click at [272, 21] on link "Orders" at bounding box center [256, 30] width 52 height 19
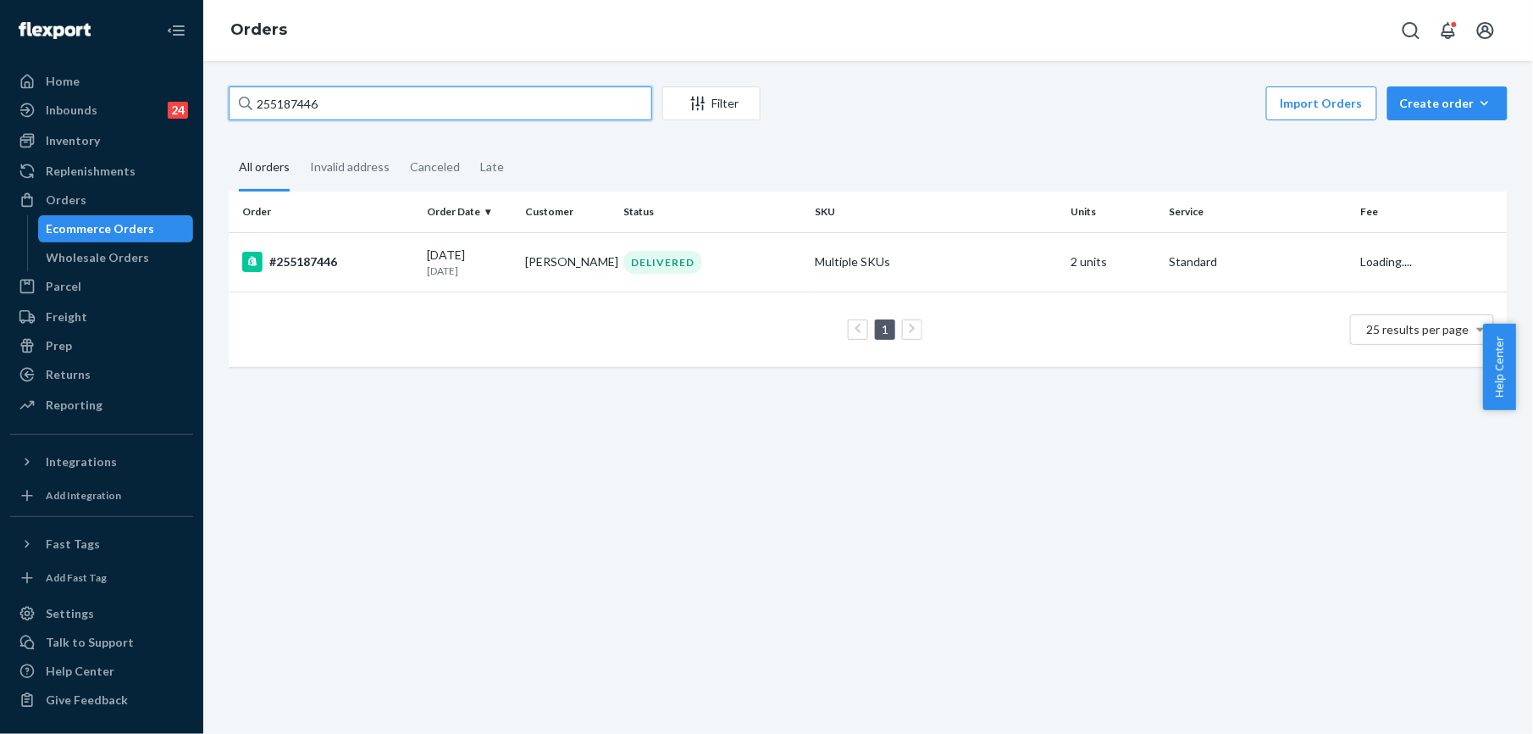
click at [292, 107] on input "255187446" at bounding box center [441, 103] width 424 height 34
paste input "[PERSON_NAME]"
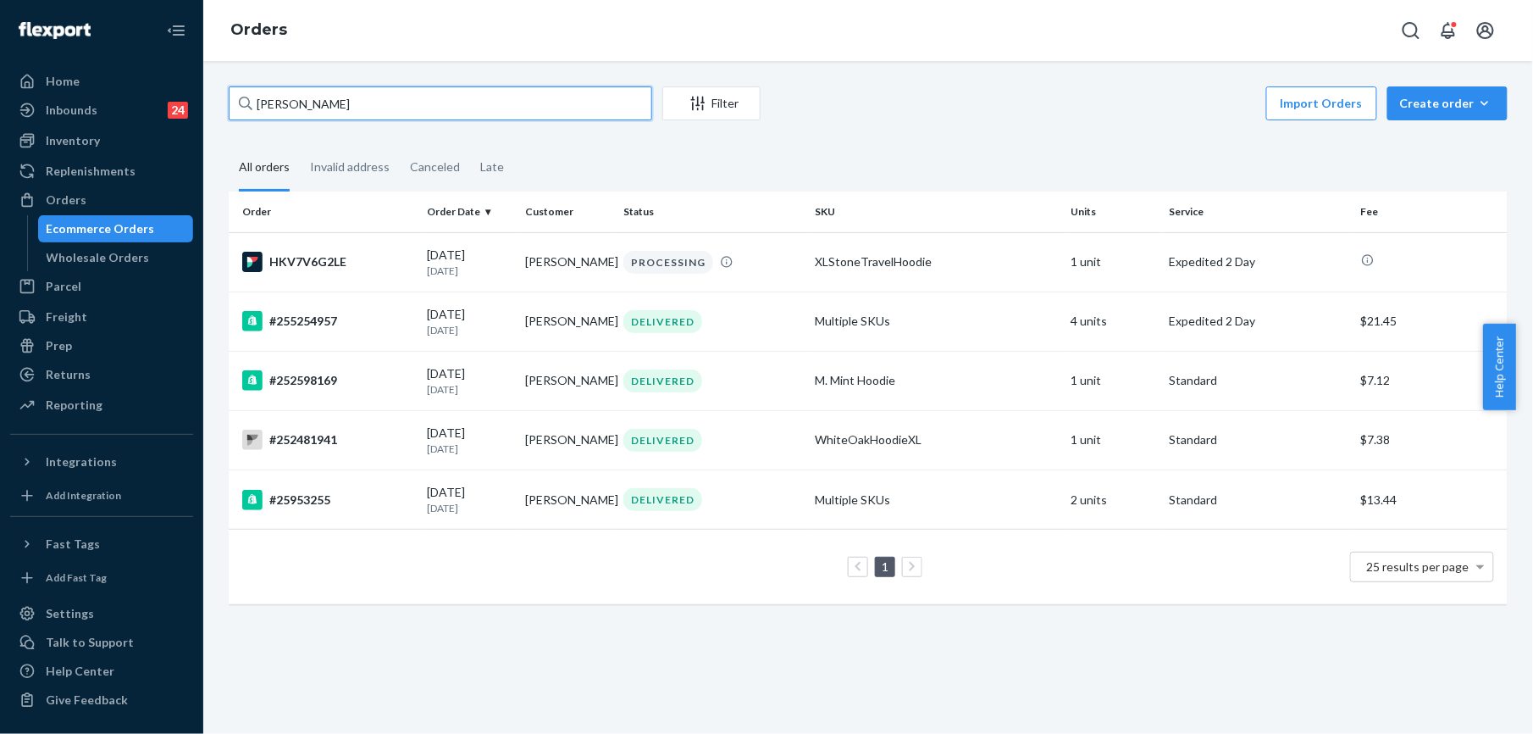
click at [268, 113] on input "[PERSON_NAME]" at bounding box center [441, 103] width 424 height 34
paste input "255085822"
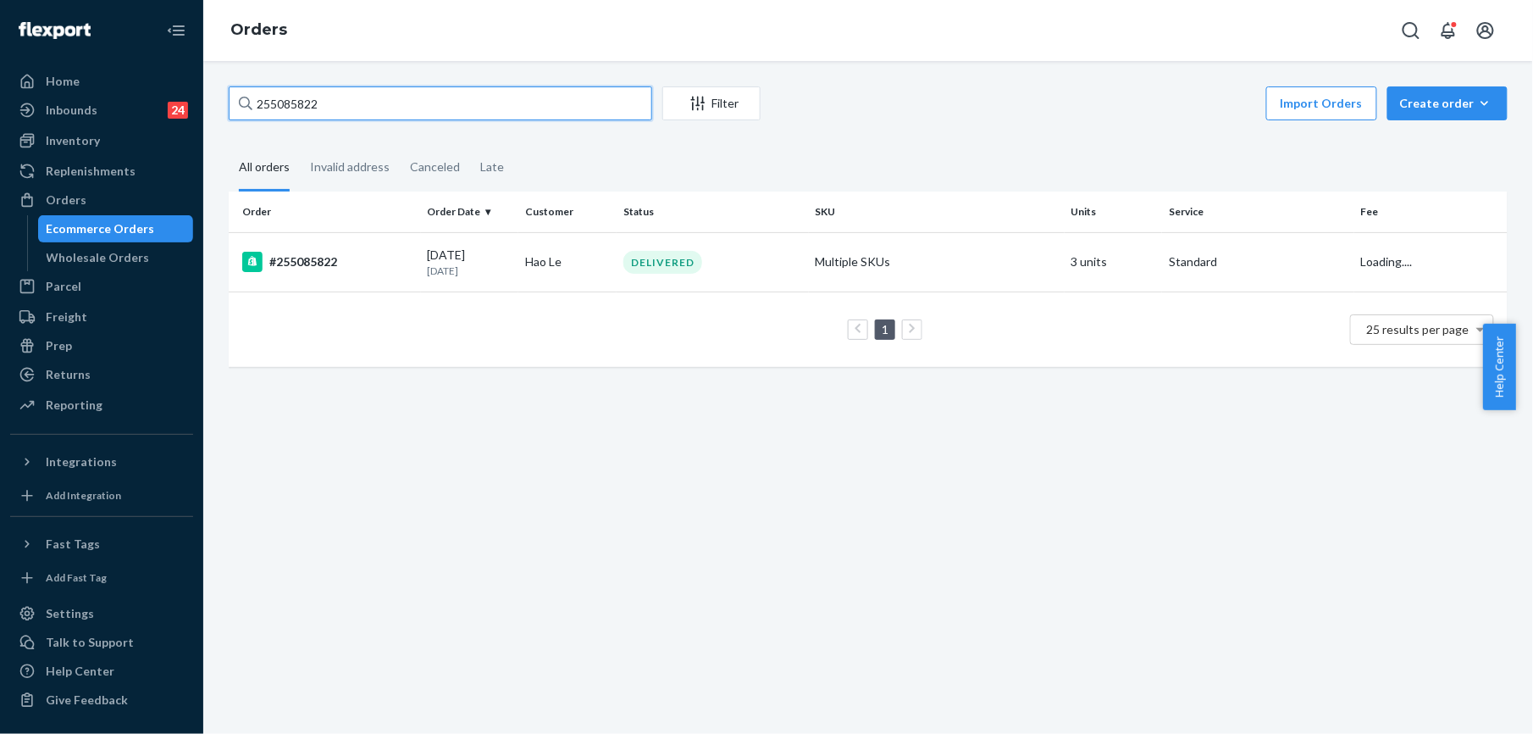
type input "255085822"
click at [300, 258] on div "#255085822" at bounding box center [328, 262] width 172 height 20
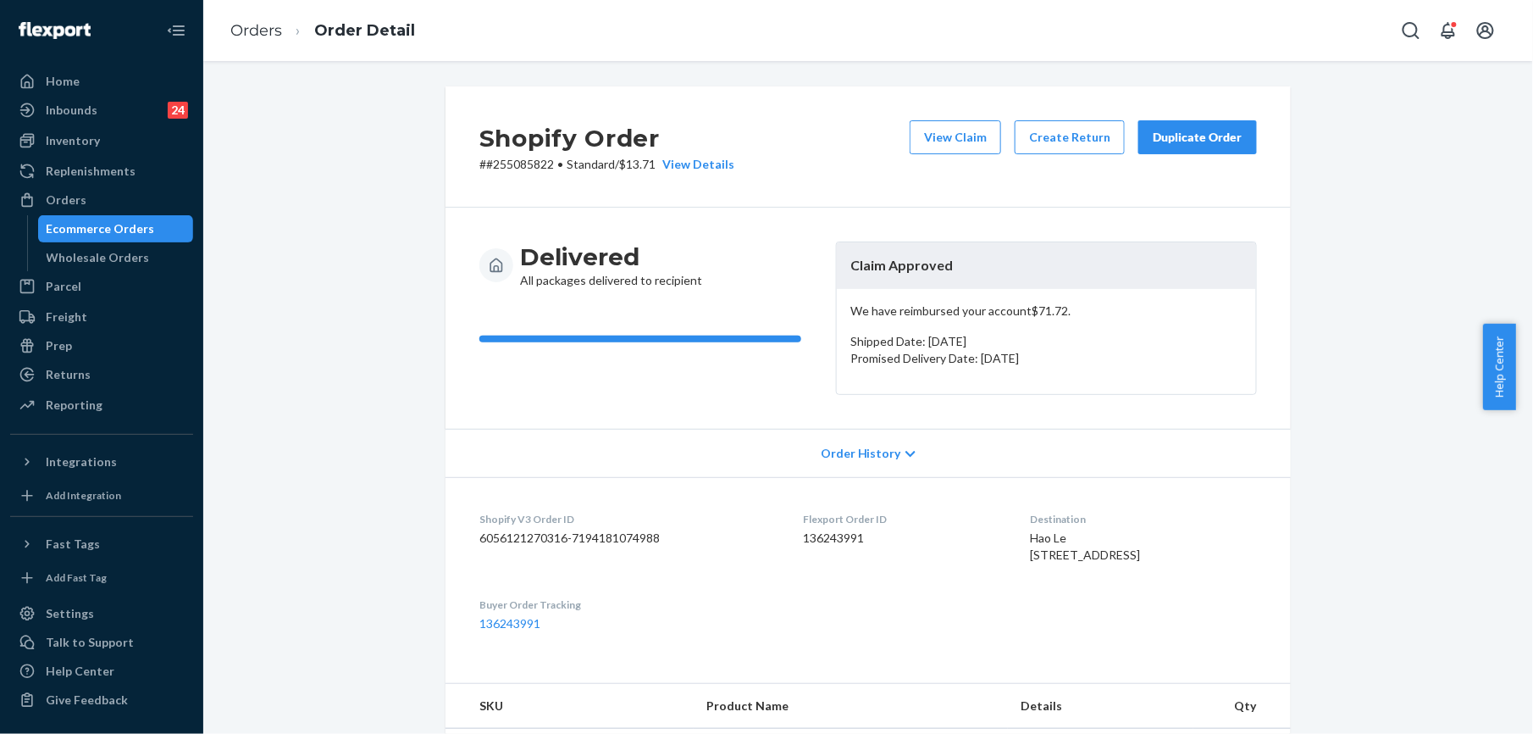
click at [1201, 120] on button "Duplicate Order" at bounding box center [1198, 137] width 119 height 34
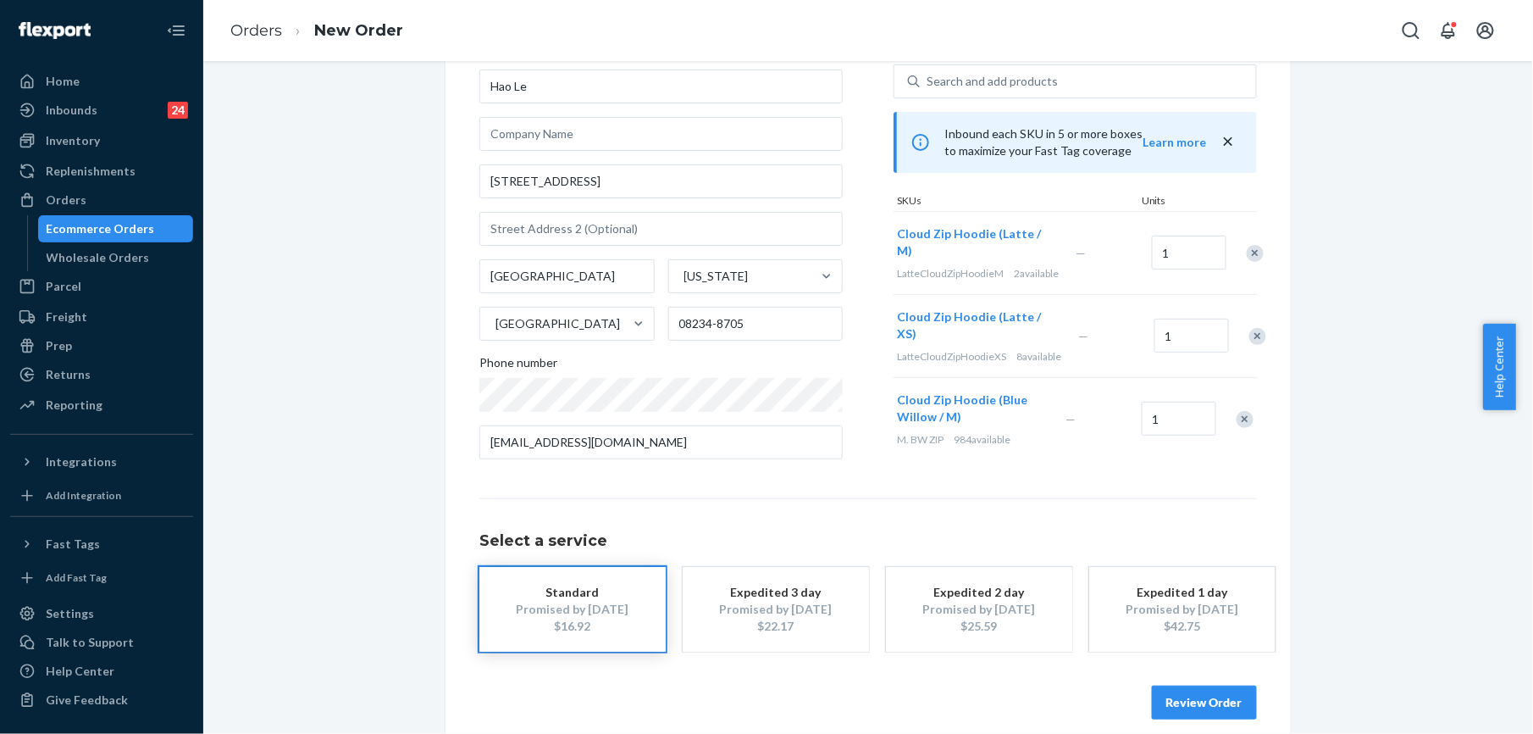
scroll to position [140, 0]
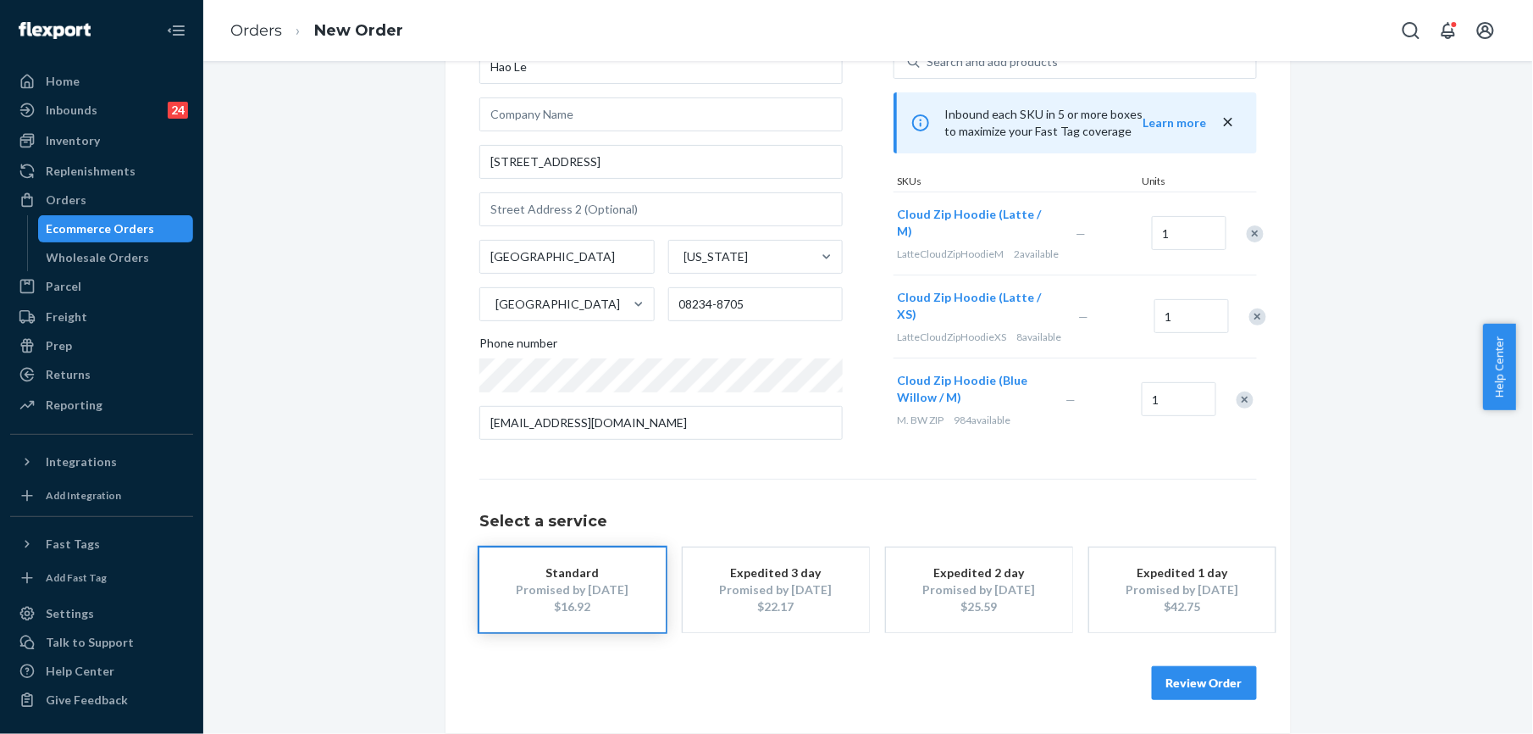
click at [1214, 669] on button "Review Order" at bounding box center [1204, 683] width 105 height 34
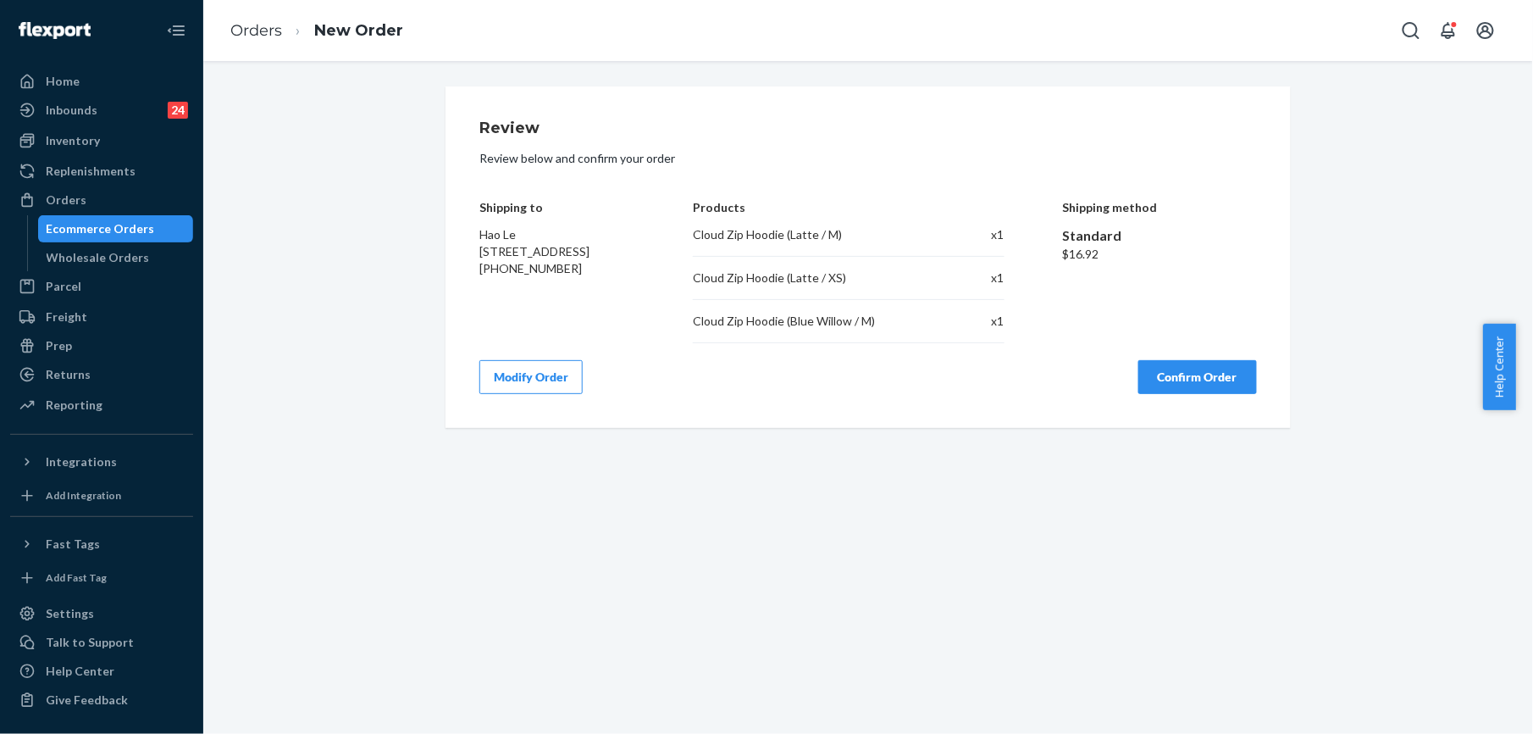
click at [1173, 360] on button "Confirm Order" at bounding box center [1198, 377] width 119 height 34
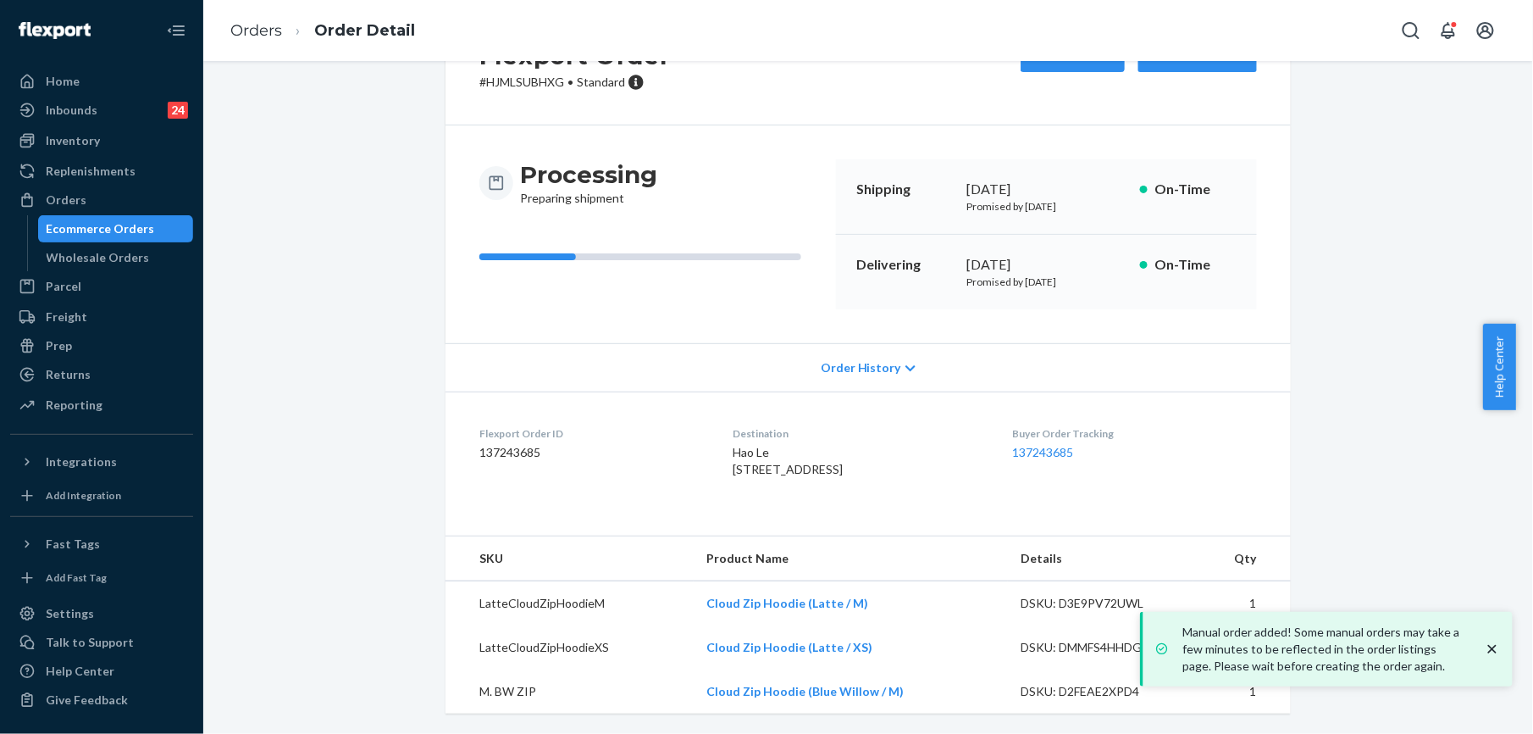
scroll to position [117, 0]
drag, startPoint x: 693, startPoint y: 431, endPoint x: 718, endPoint y: 465, distance: 42.4
click at [718, 465] on dl "Flexport Order ID 137243685 Destination Hao Le [STREET_ADDRESS] US Buyer Order …" at bounding box center [869, 454] width 846 height 127
click at [262, 32] on link "Orders" at bounding box center [256, 30] width 52 height 19
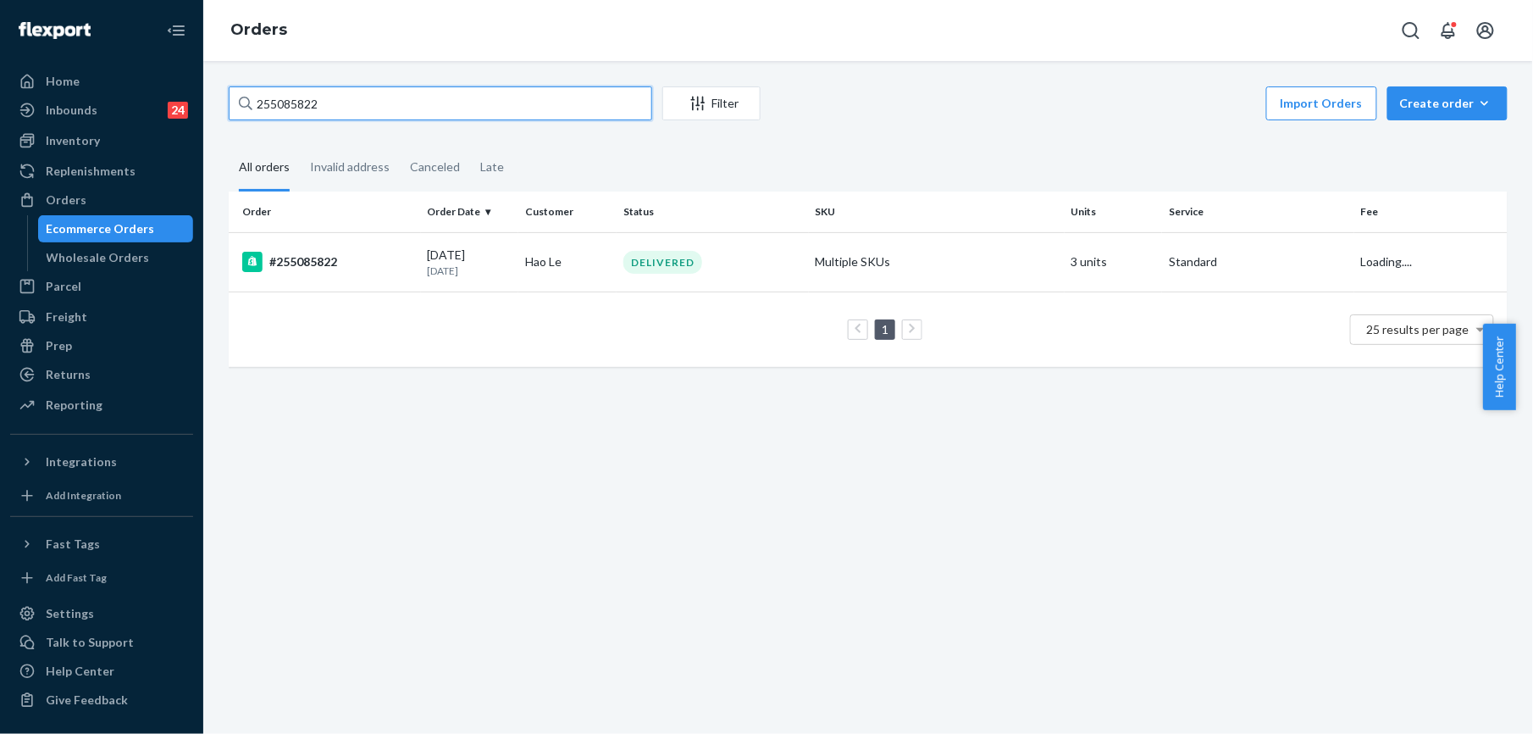
click at [313, 98] on input "255085822" at bounding box center [441, 103] width 424 height 34
paste input "[PERSON_NAME]"
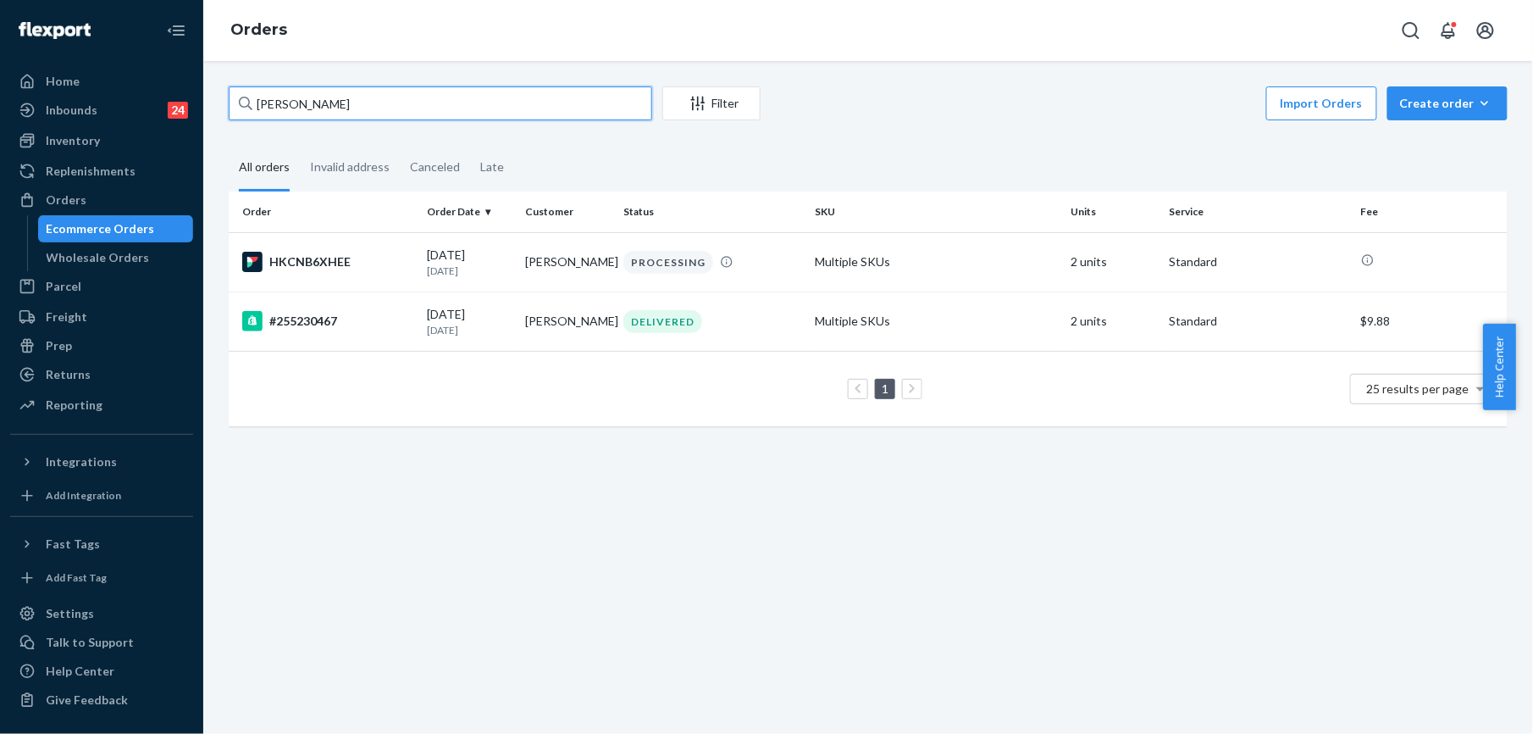
click at [271, 106] on input "[PERSON_NAME]" at bounding box center [441, 103] width 424 height 34
paste input "[PERSON_NAME]"
type input "[PERSON_NAME]"
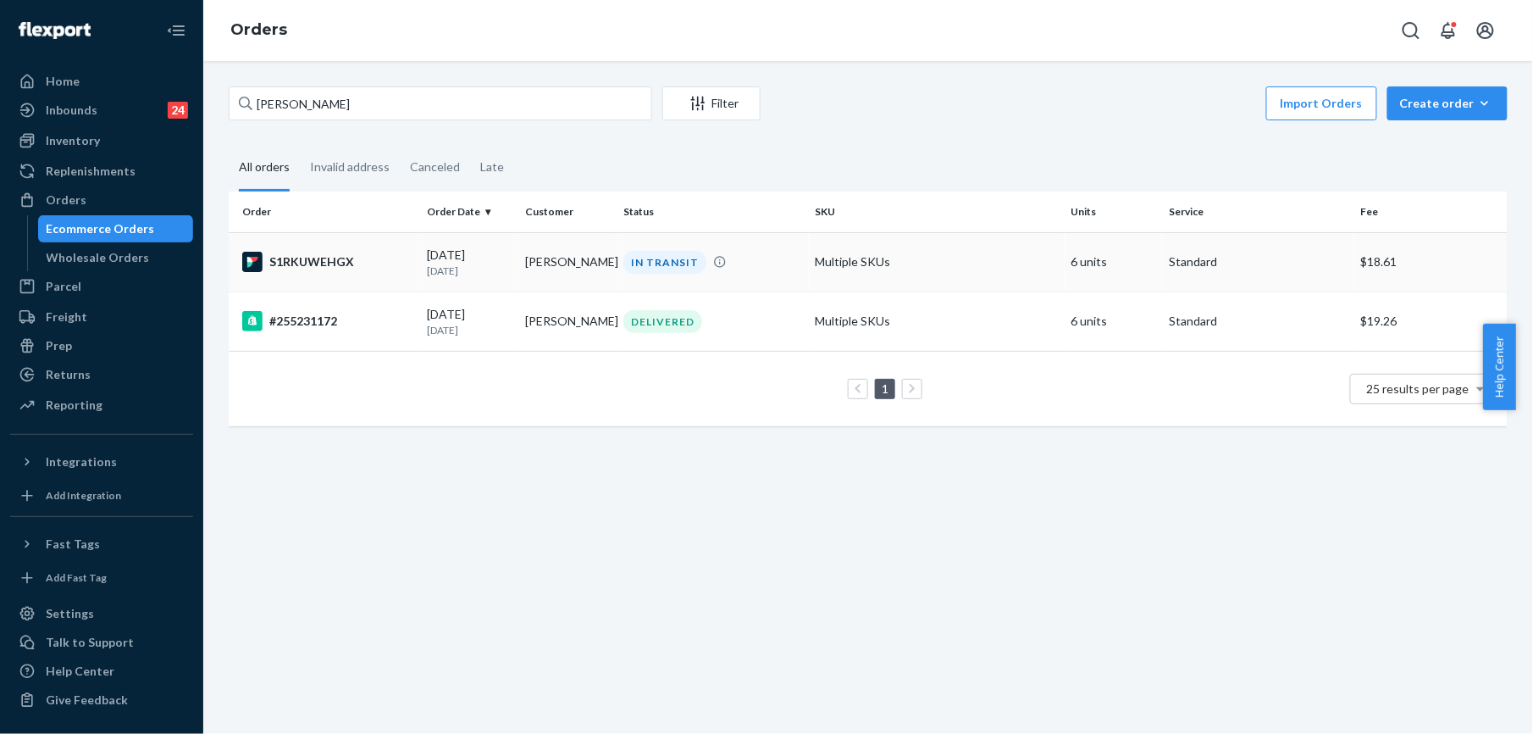
click at [322, 268] on div "S1RKUWEHGX" at bounding box center [328, 262] width 172 height 20
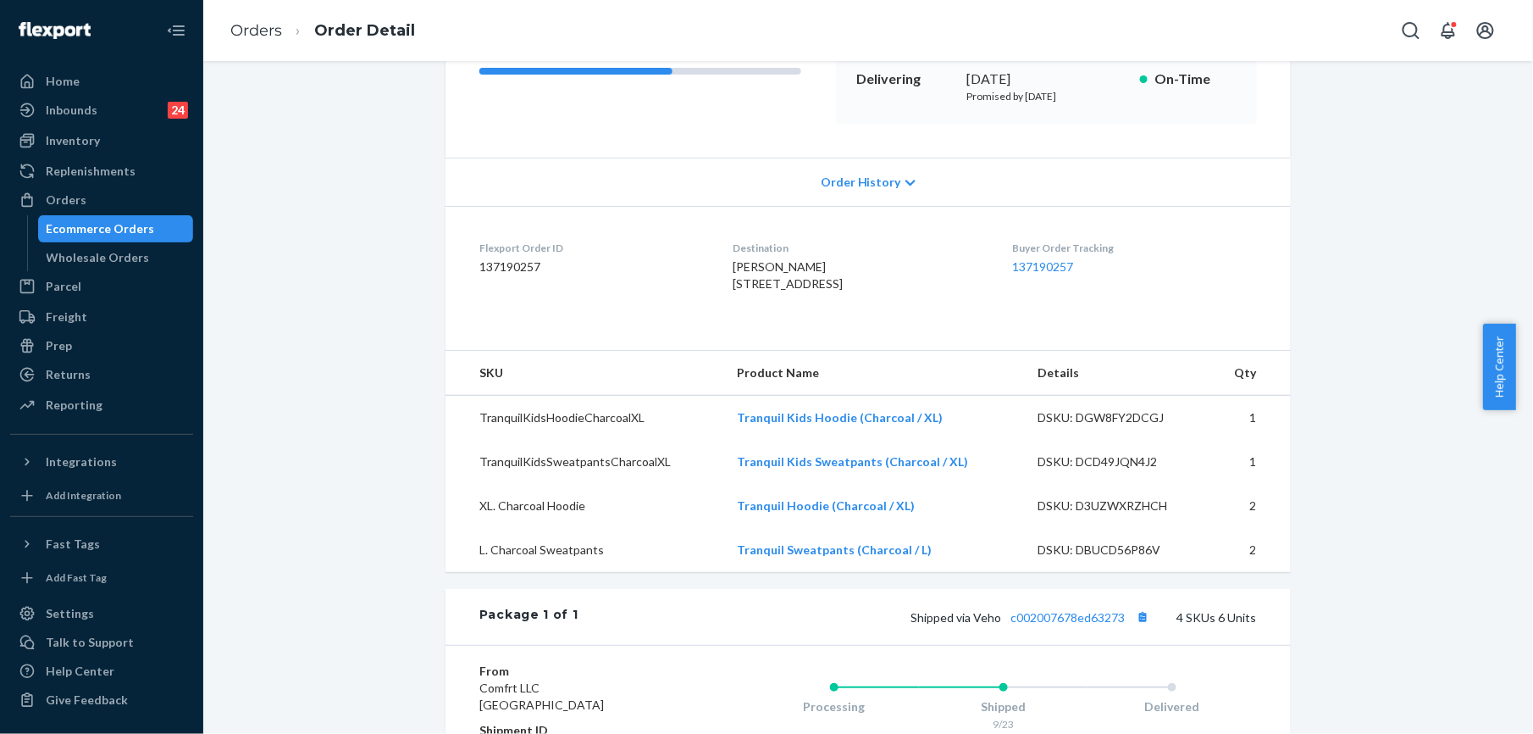
scroll to position [339, 0]
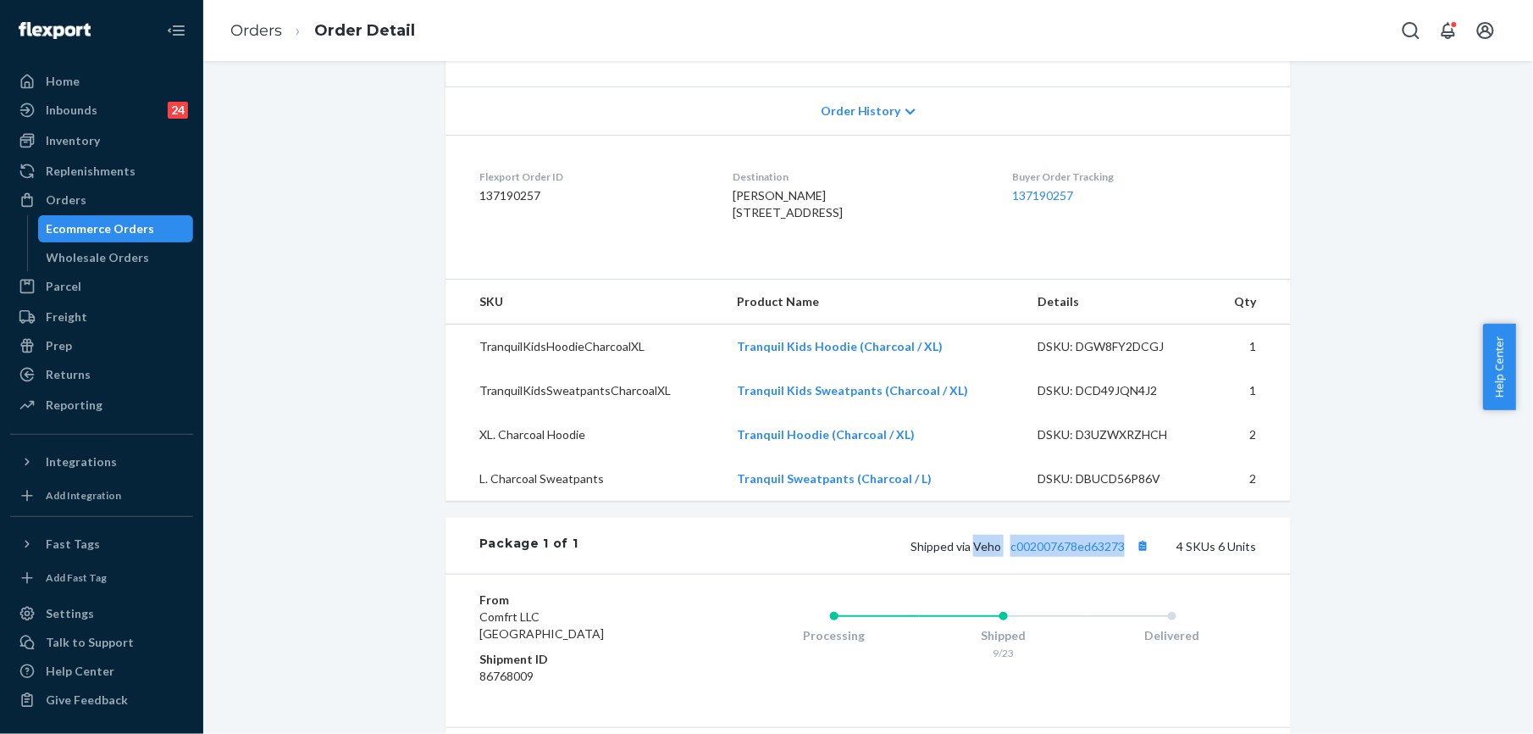
drag, startPoint x: 970, startPoint y: 584, endPoint x: 1120, endPoint y: 585, distance: 150.0
click at [1120, 553] on span "Shipped via Veho c002007678ed63273" at bounding box center [1032, 546] width 243 height 14
click at [238, 27] on link "Orders" at bounding box center [256, 30] width 52 height 19
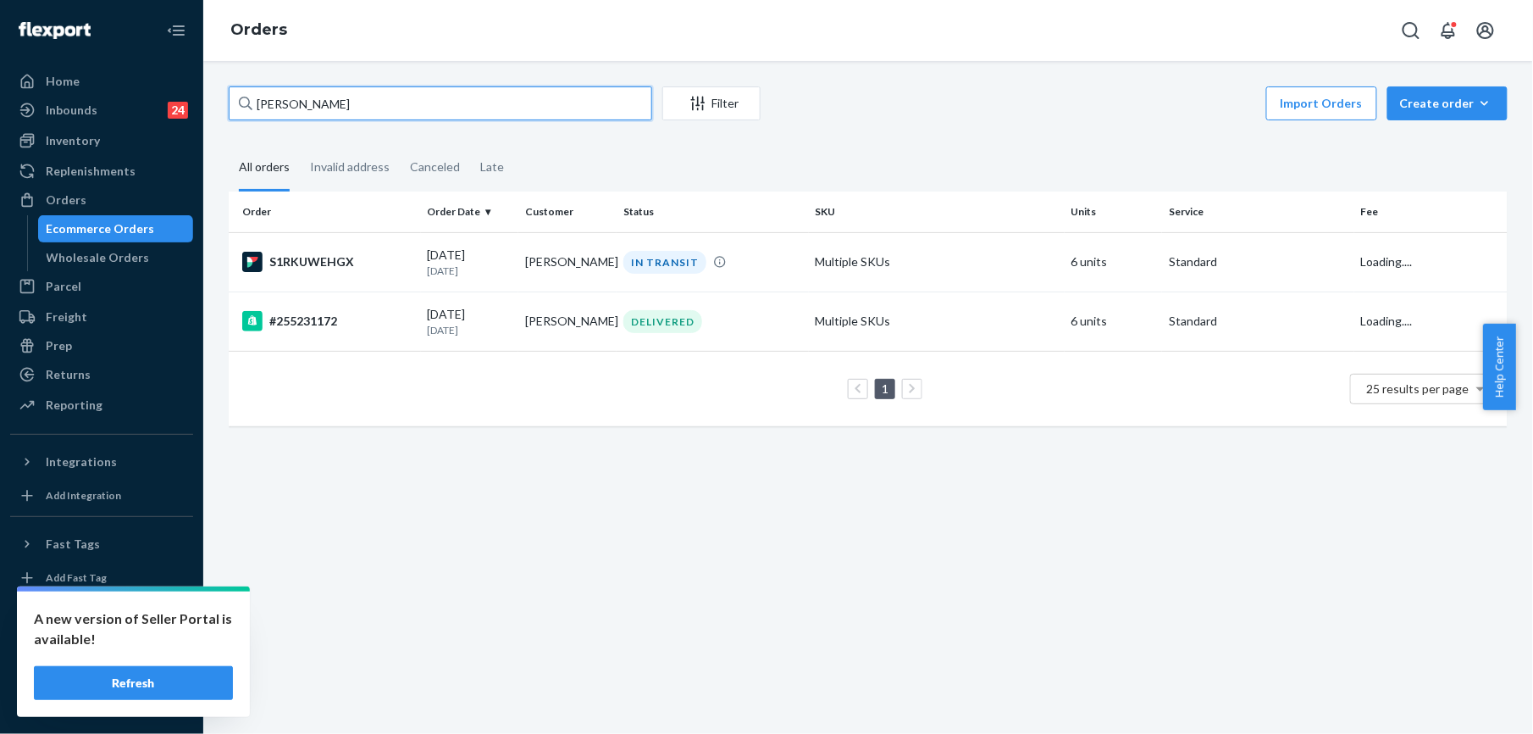
click at [302, 92] on input "[PERSON_NAME]" at bounding box center [441, 103] width 424 height 34
click at [300, 92] on input "[PERSON_NAME]" at bounding box center [441, 103] width 424 height 34
paste input "[PERSON_NAME]"
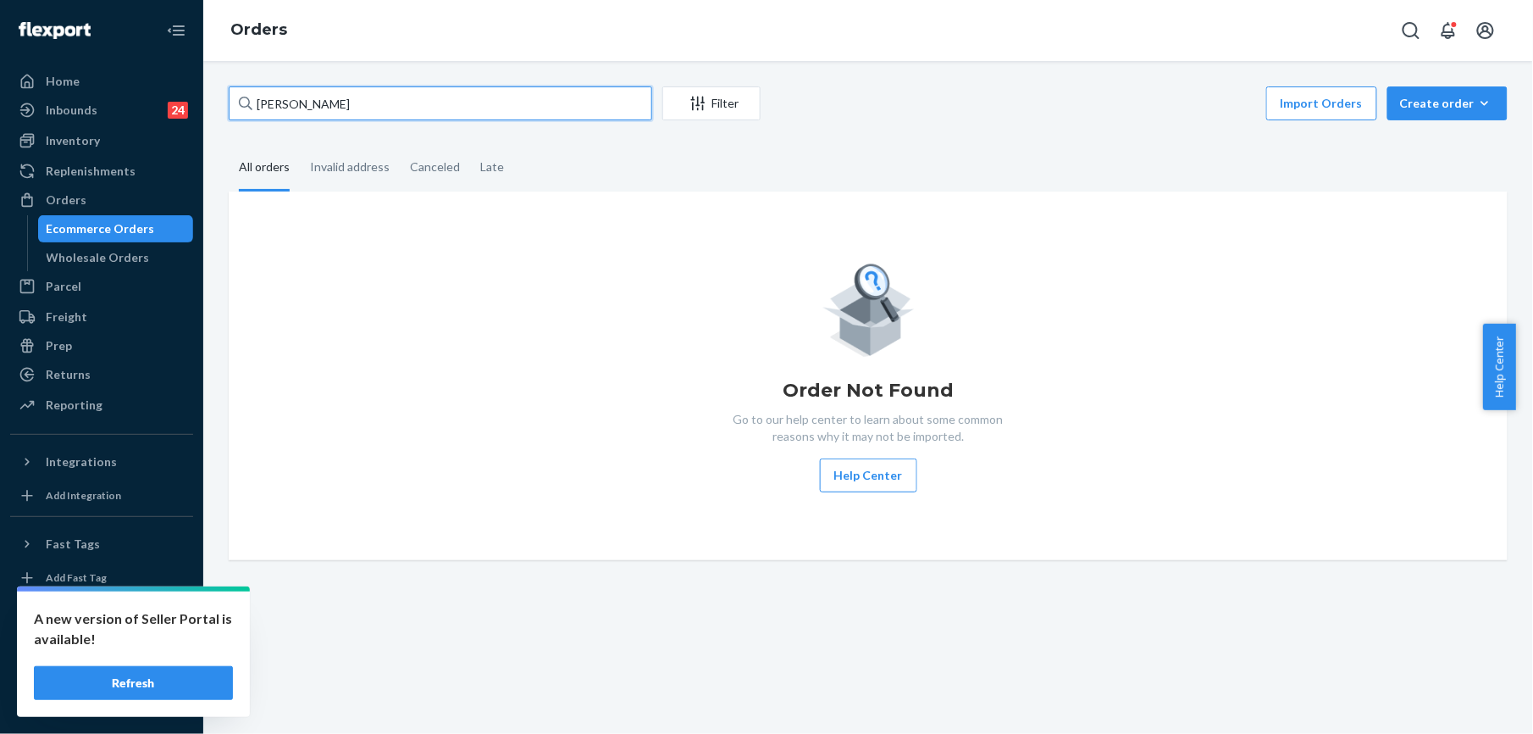
click at [268, 110] on input "[PERSON_NAME]" at bounding box center [441, 103] width 424 height 34
paste input "252332333"
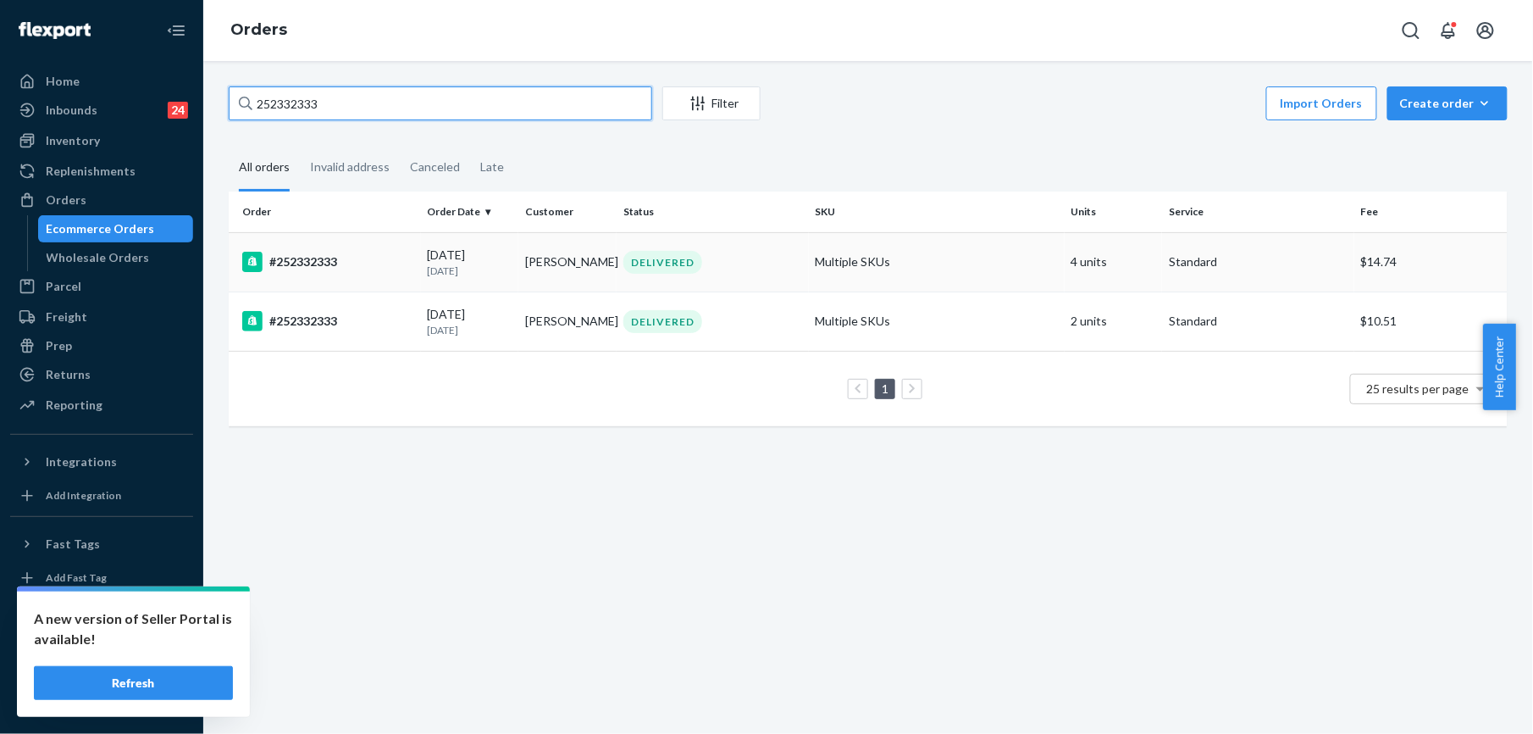
type input "252332333"
click at [306, 261] on div "#252332333" at bounding box center [328, 262] width 172 height 20
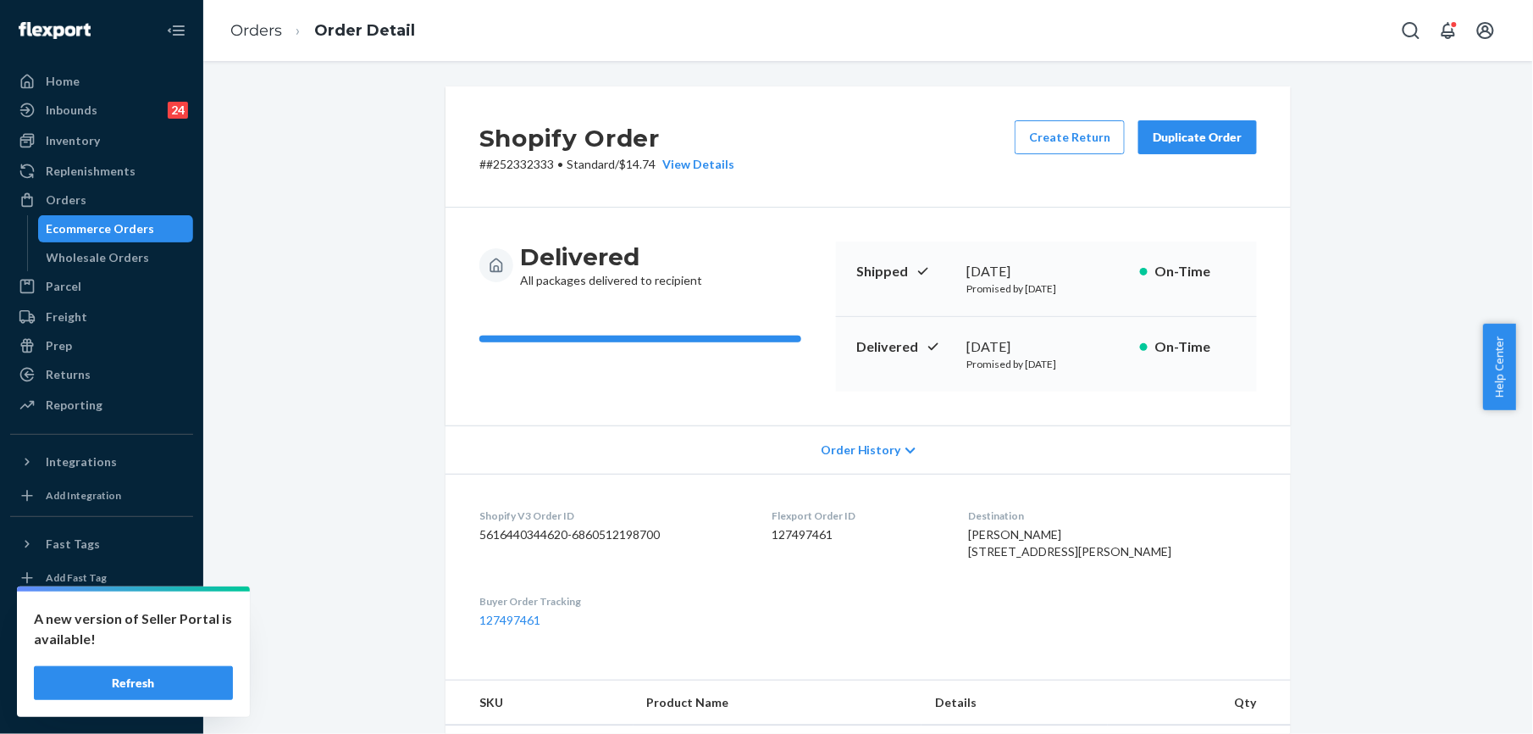
click at [1051, 539] on span "[PERSON_NAME] [STREET_ADDRESS][PERSON_NAME]" at bounding box center [1069, 542] width 203 height 31
click at [265, 21] on link "Orders" at bounding box center [256, 30] width 52 height 19
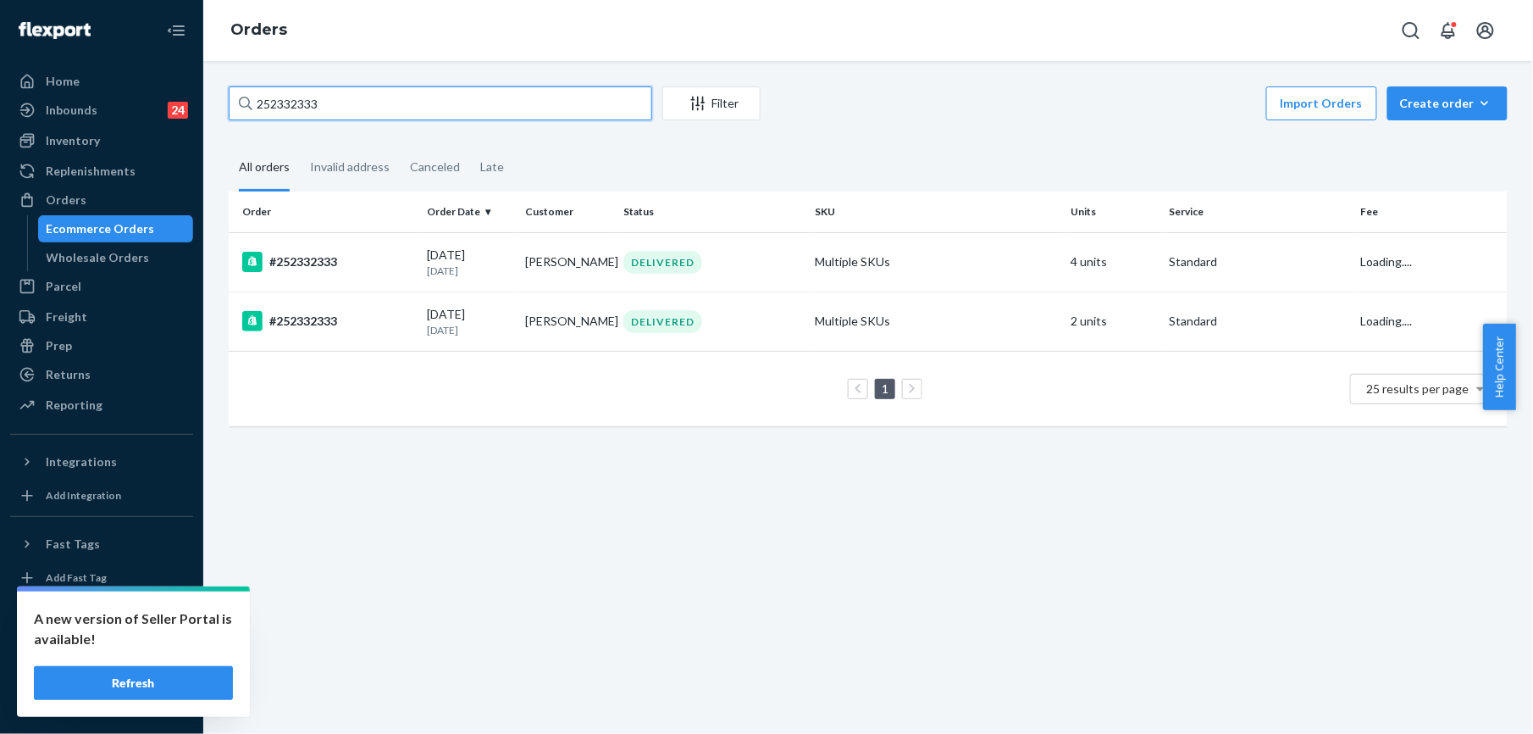
click at [367, 102] on input "252332333" at bounding box center [441, 103] width 424 height 34
click at [364, 102] on input "252332333" at bounding box center [441, 103] width 424 height 34
paste input "[PERSON_NAME]"
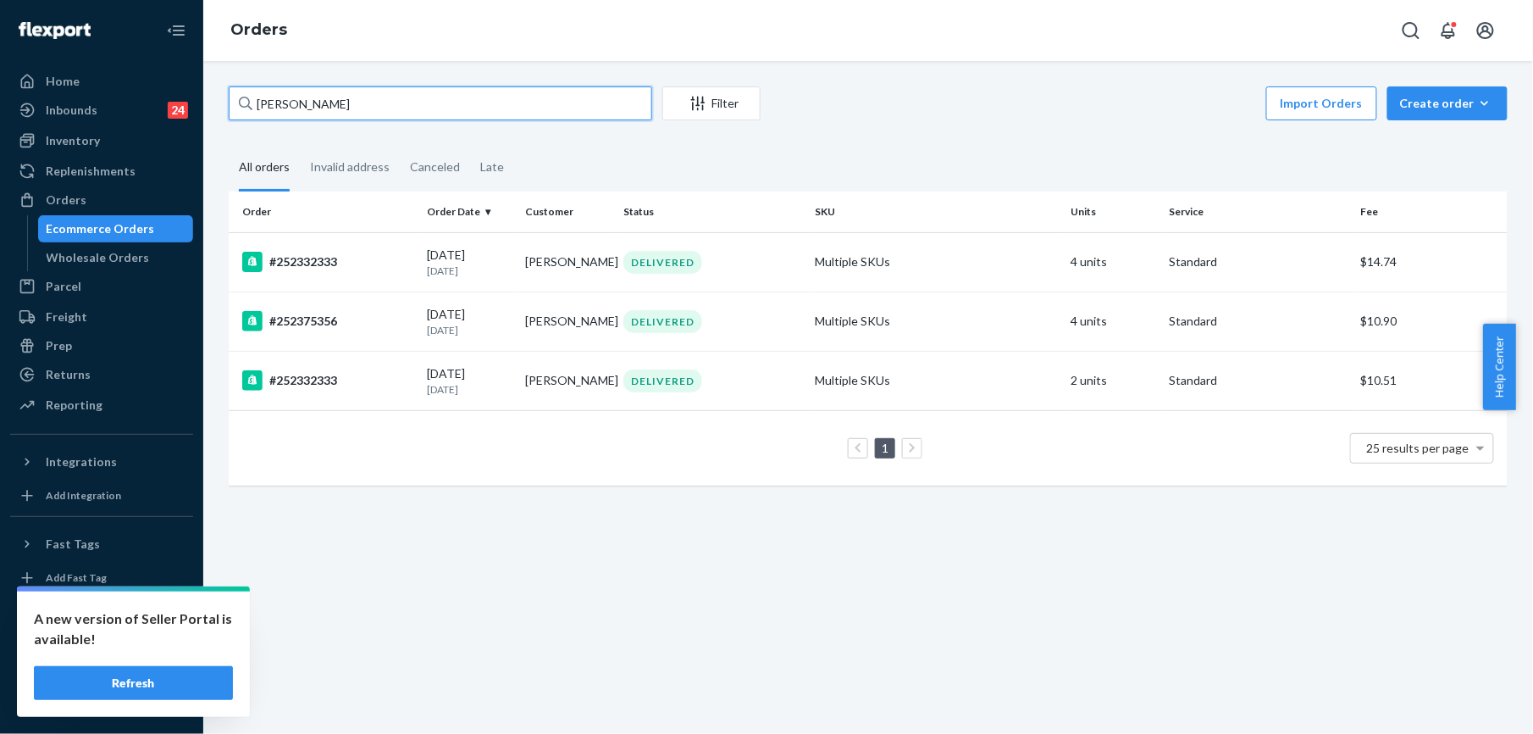
type input "[PERSON_NAME]"
click at [330, 266] on div "#252332333" at bounding box center [328, 262] width 172 height 20
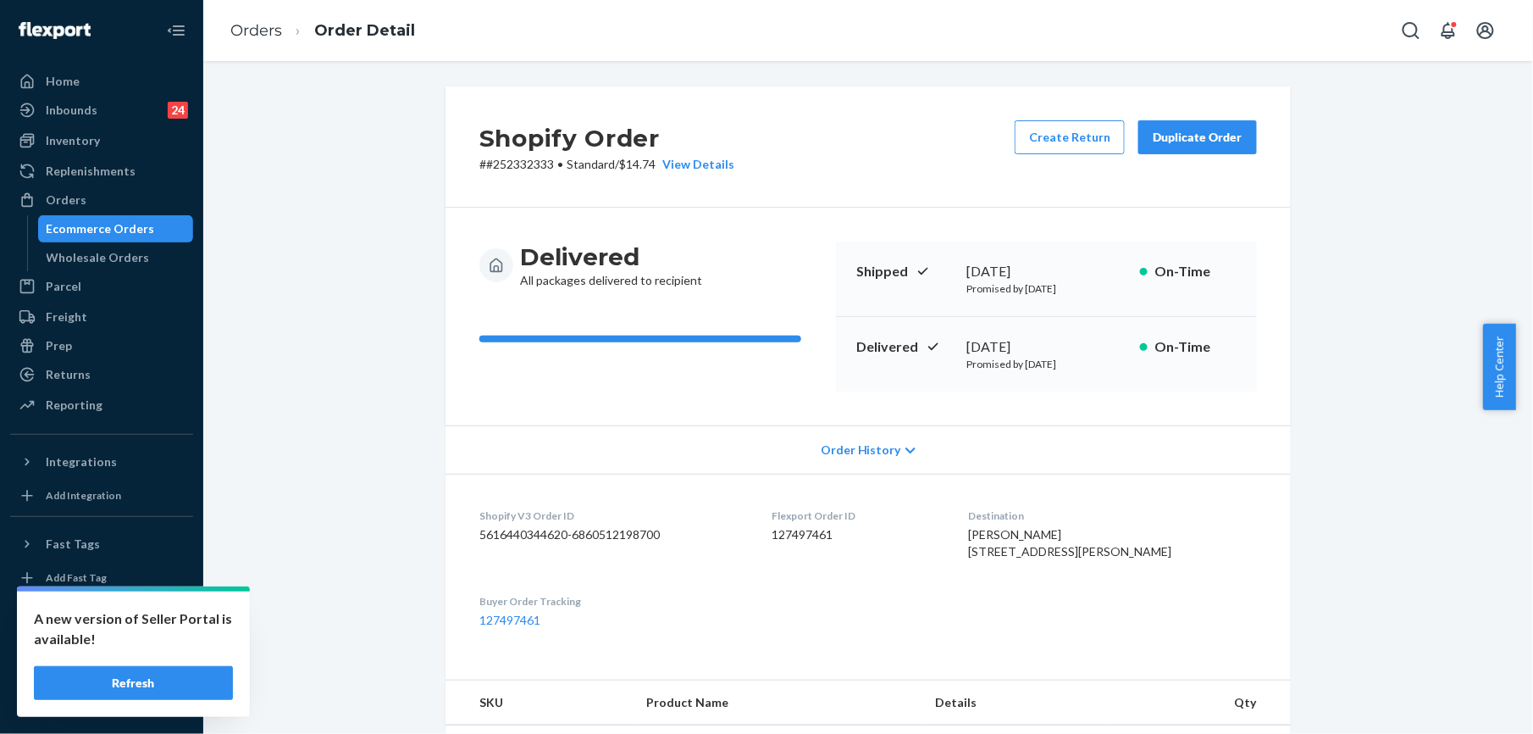
click at [508, 167] on p "# #252332333 • Standard / $14.74 View Details" at bounding box center [607, 164] width 255 height 17
click at [507, 166] on p "# #252332333 • Standard / $14.74 View Details" at bounding box center [607, 164] width 255 height 17
click at [263, 35] on link "Orders" at bounding box center [256, 30] width 52 height 19
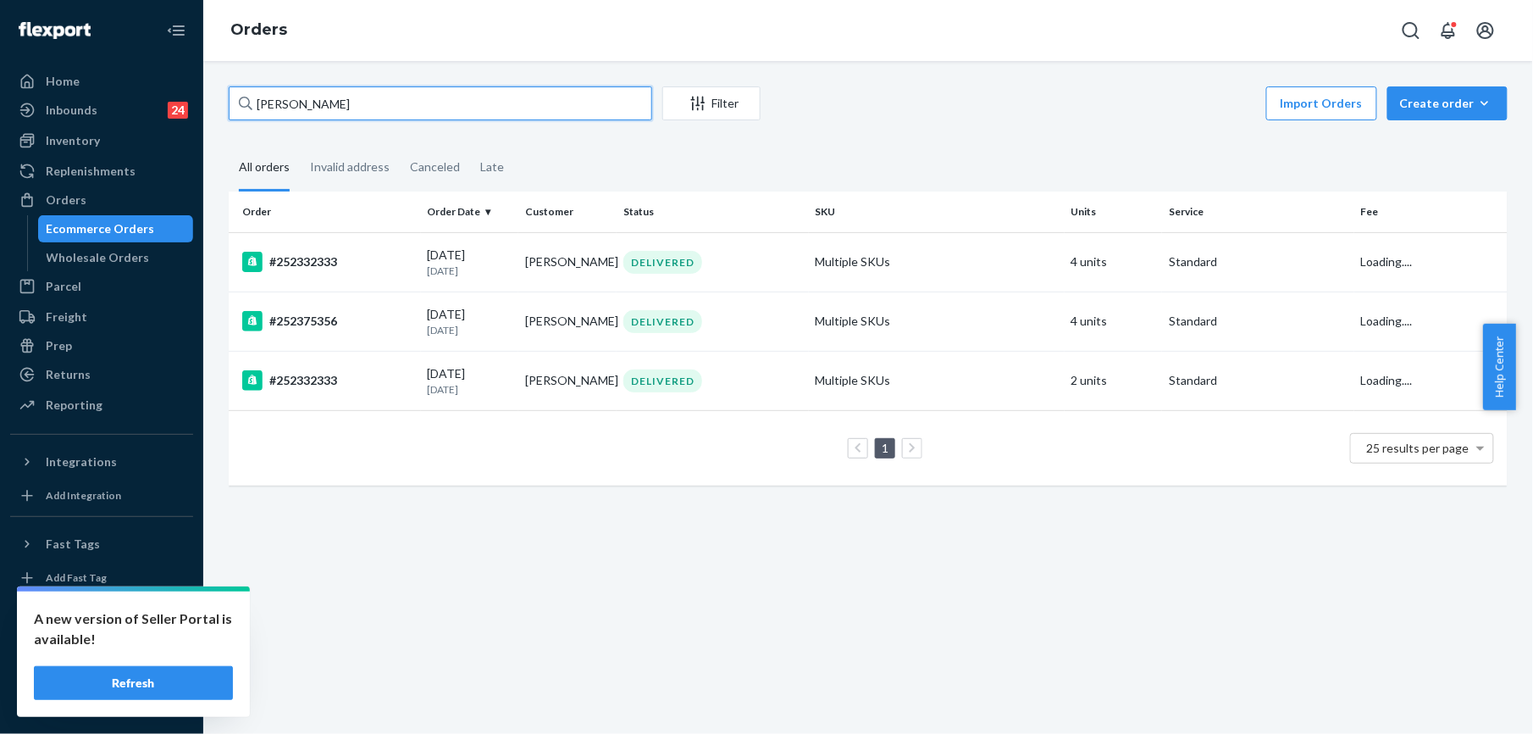
click at [308, 102] on input "[PERSON_NAME]" at bounding box center [441, 103] width 424 height 34
paste input "[PERSON_NAME]"
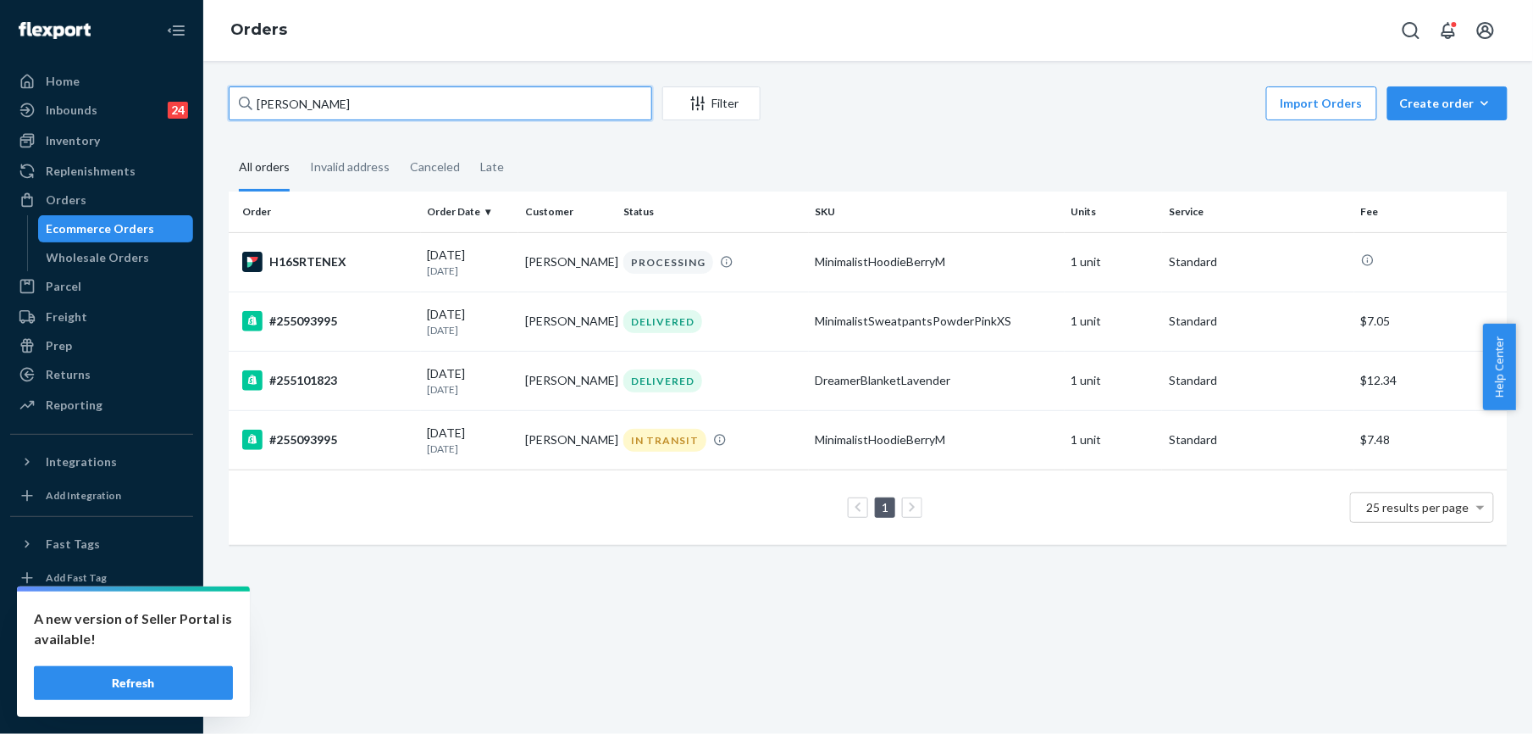
click at [292, 106] on input "[PERSON_NAME]" at bounding box center [441, 103] width 424 height 34
paste input "255281389"
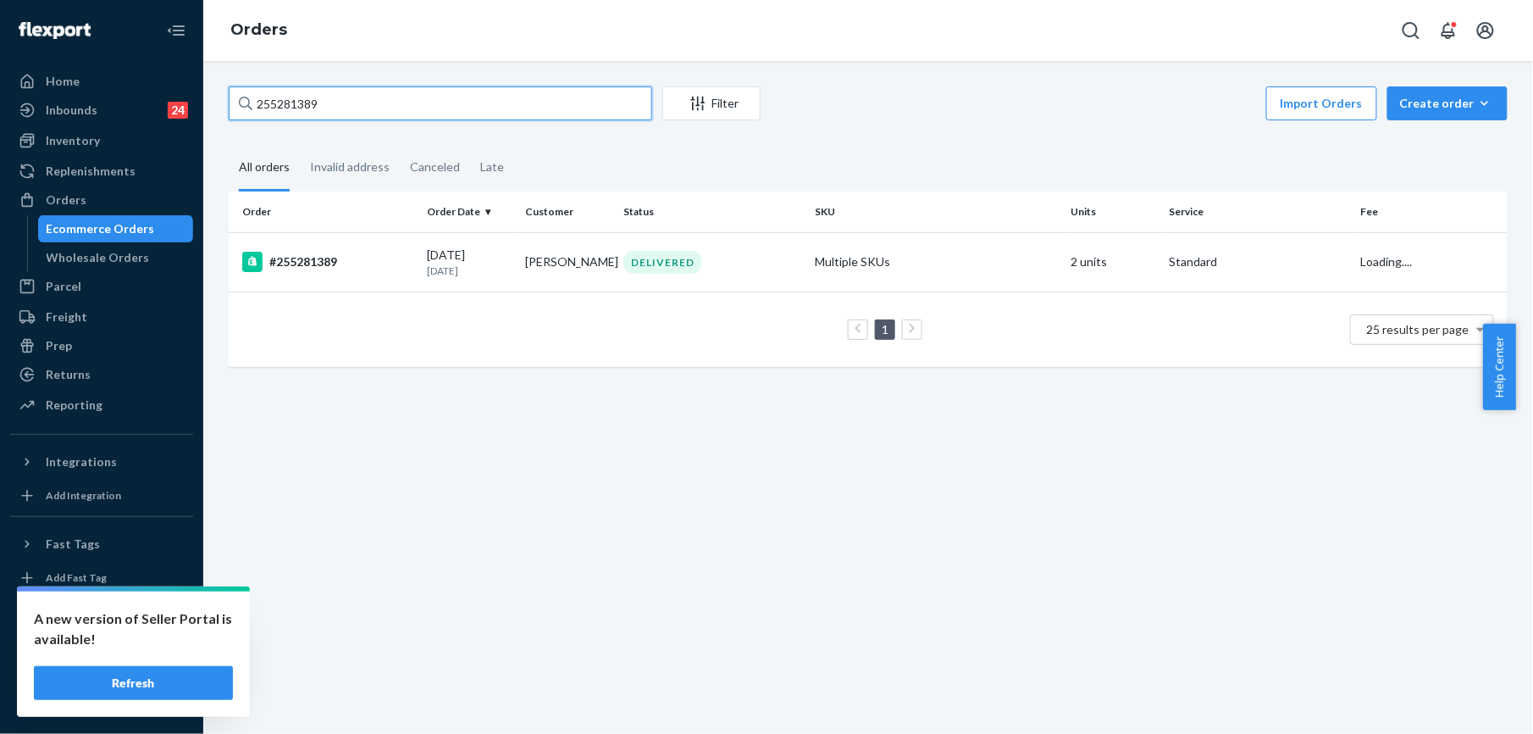
type input "255281389"
click at [278, 254] on div "#255281389" at bounding box center [328, 262] width 172 height 20
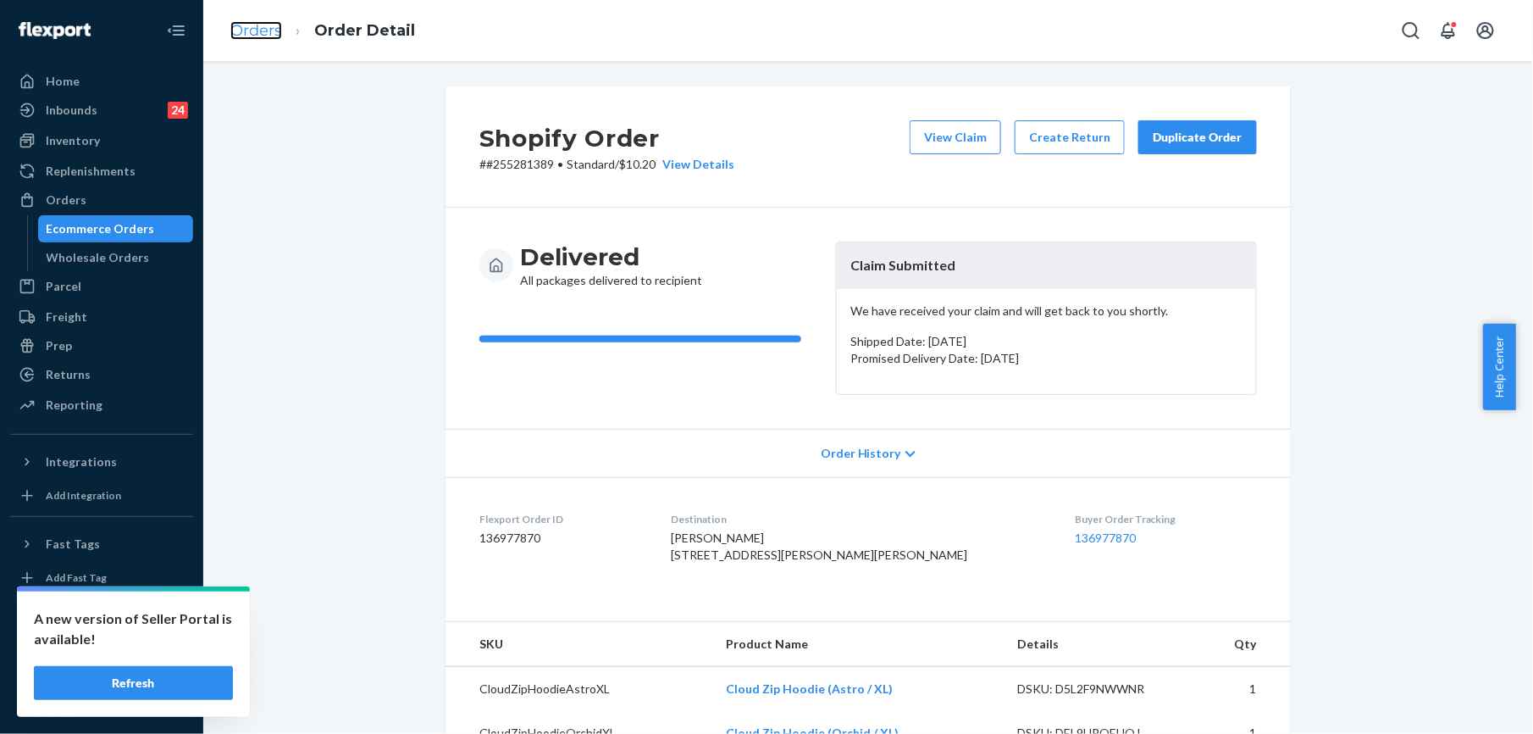
click at [269, 36] on link "Orders" at bounding box center [256, 30] width 52 height 19
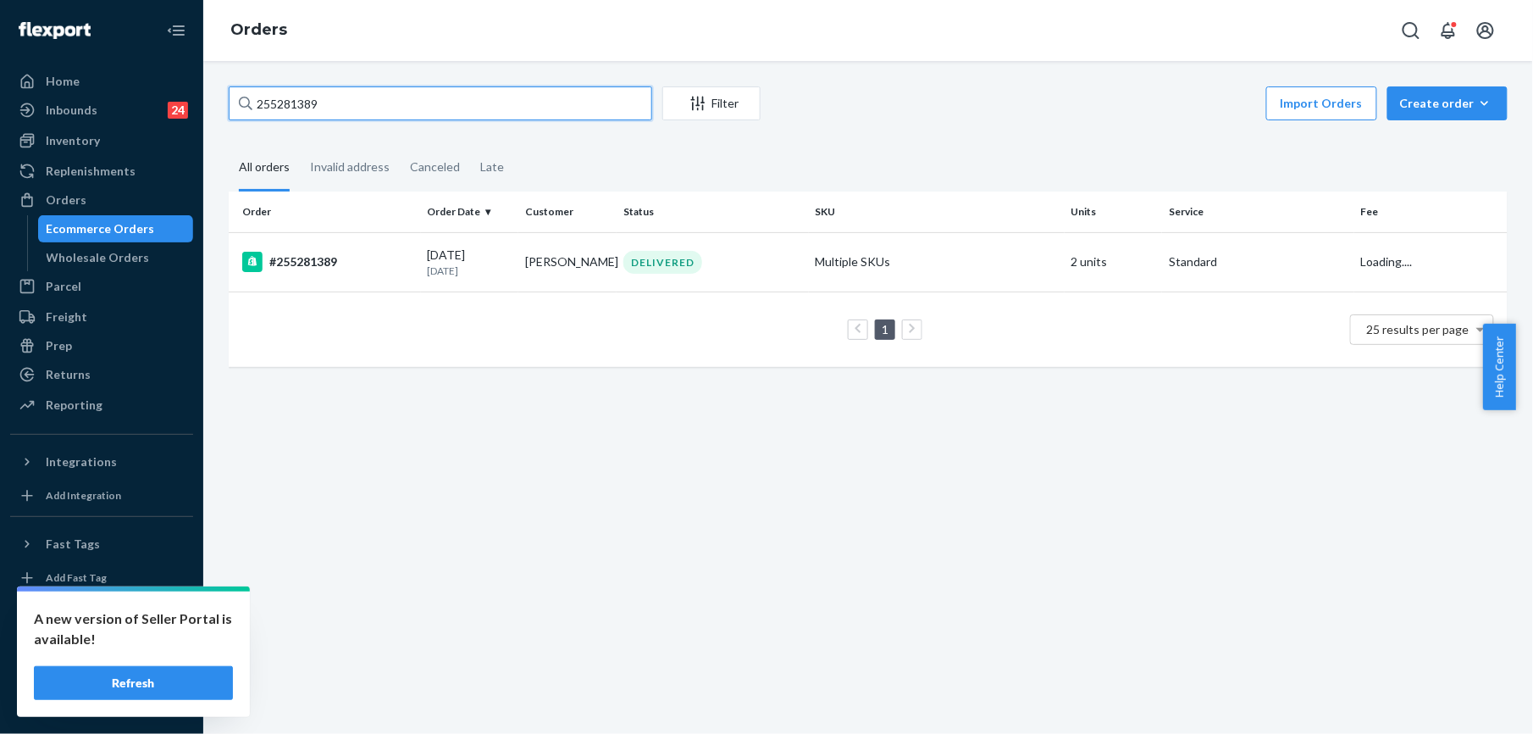
click at [316, 106] on input "255281389" at bounding box center [441, 103] width 424 height 34
paste input "[PERSON_NAME]"
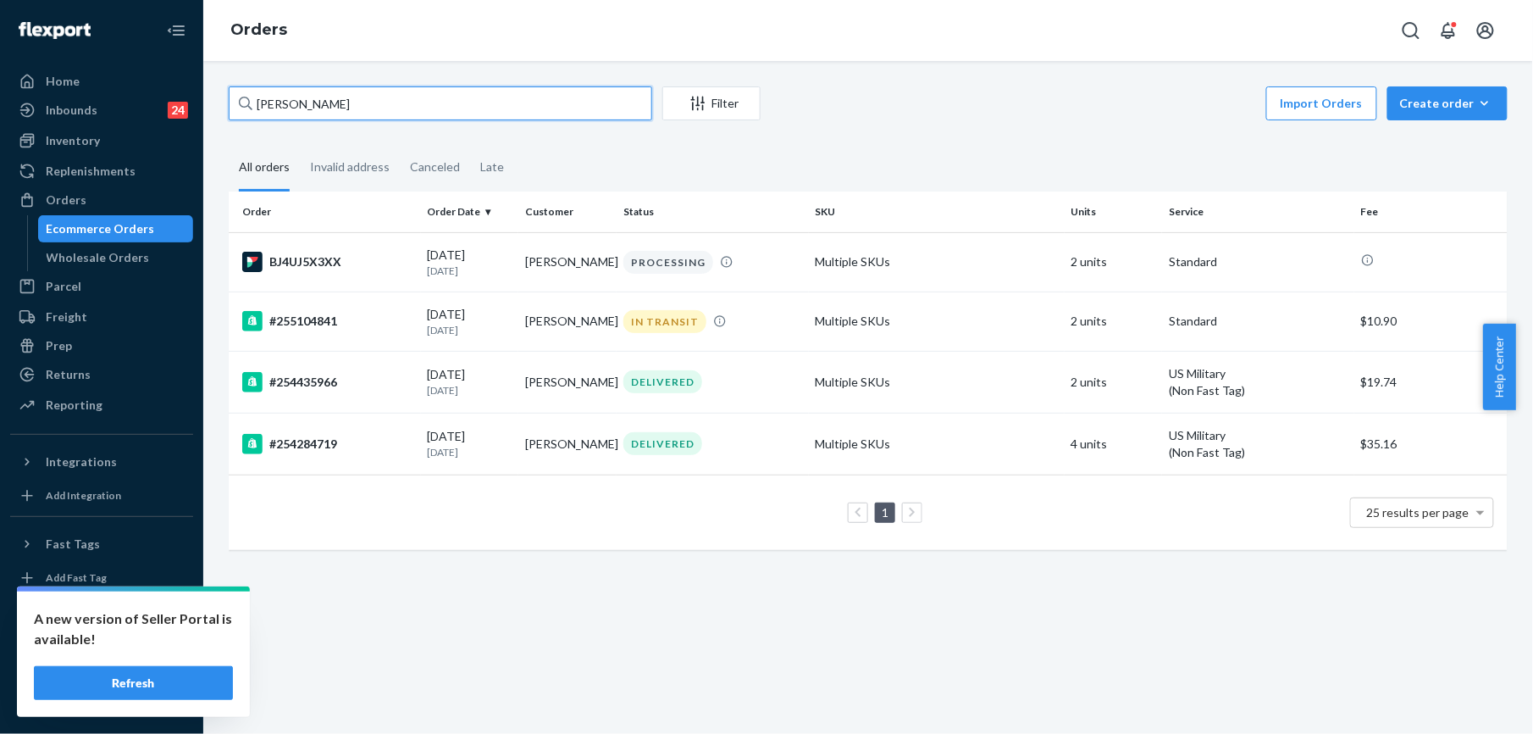
click at [322, 109] on input "[PERSON_NAME]" at bounding box center [441, 103] width 424 height 34
paste input "[PERSON_NAME]"
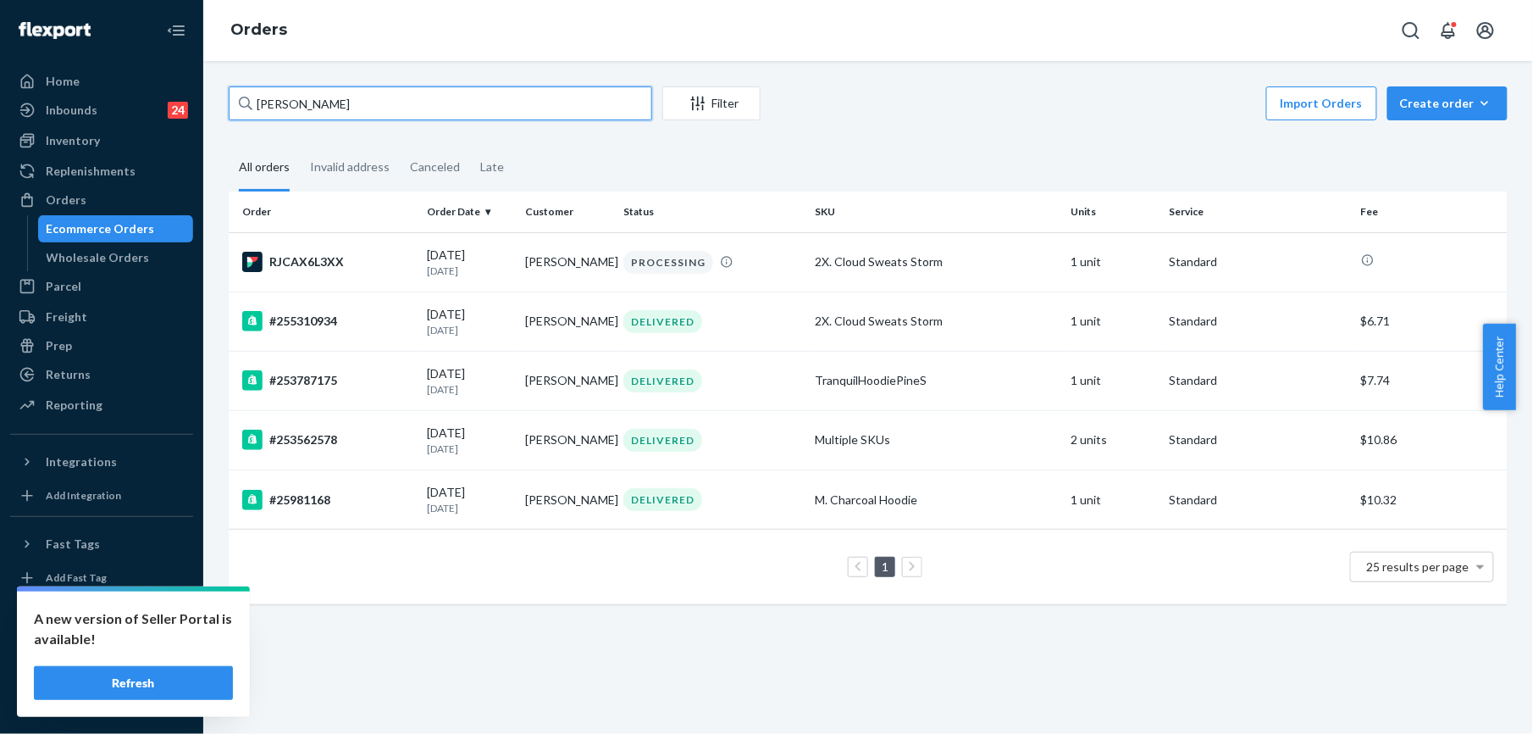
click at [272, 98] on input "[PERSON_NAME]" at bounding box center [441, 103] width 424 height 34
paste input "255339462"
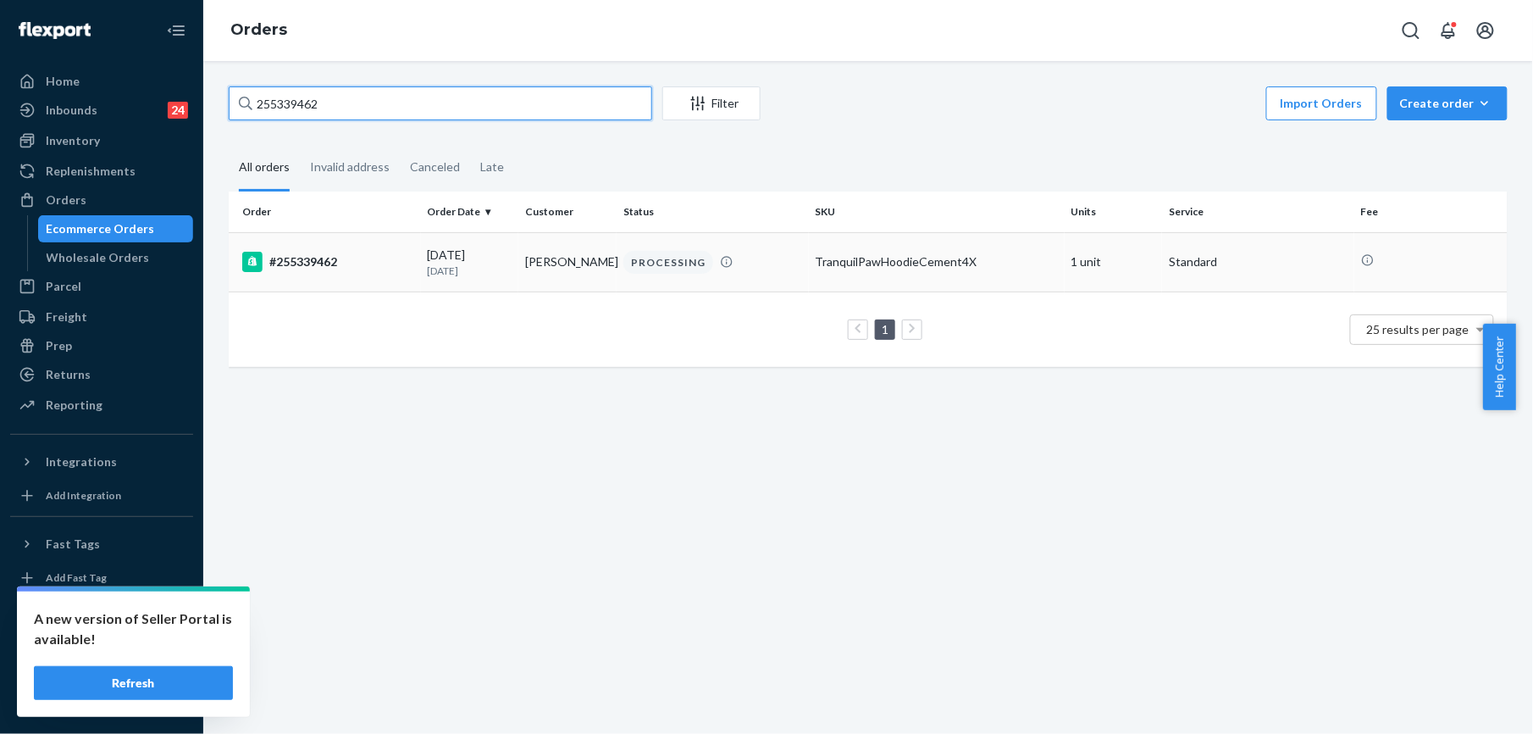
type input "255339462"
click at [310, 261] on div "#255339462" at bounding box center [328, 262] width 172 height 20
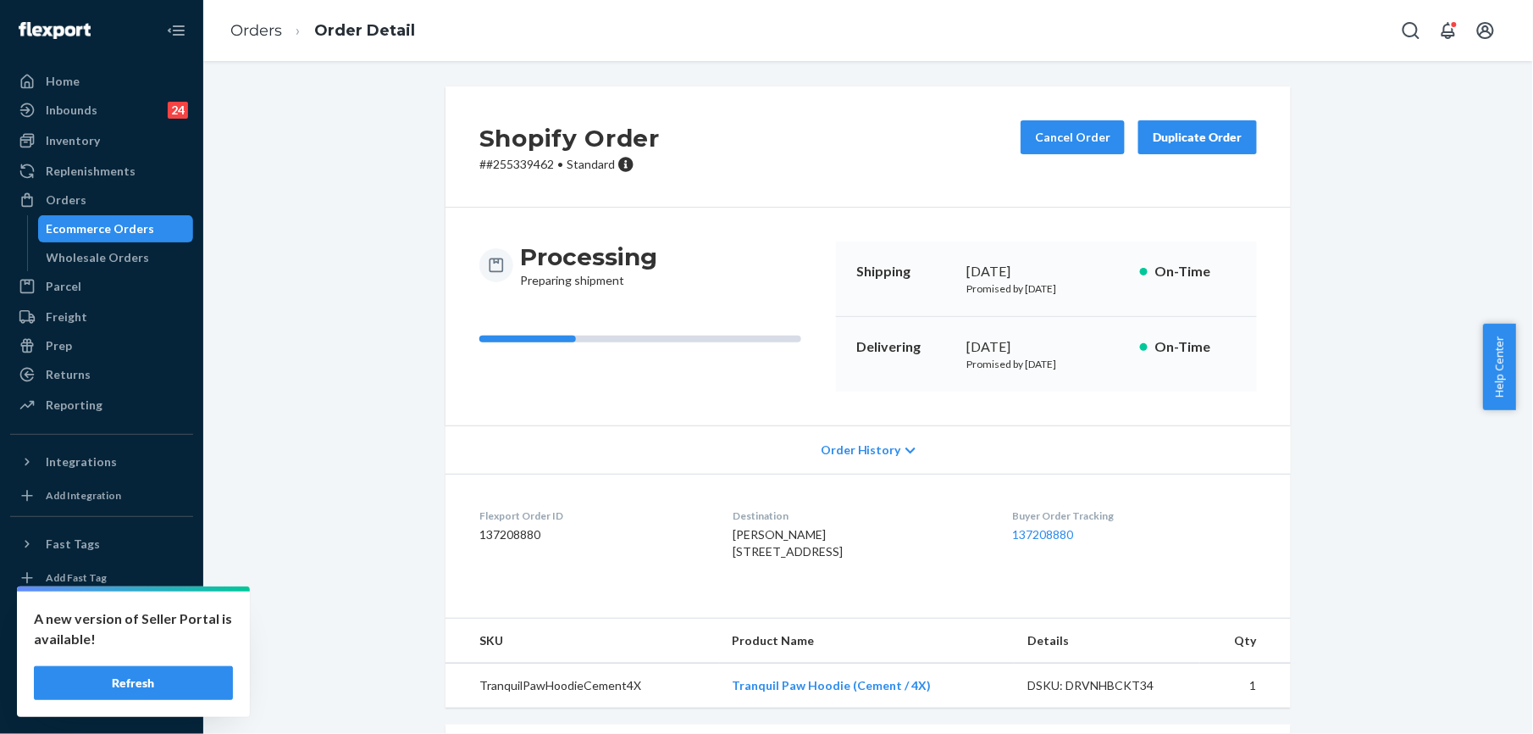
drag, startPoint x: 719, startPoint y: 551, endPoint x: 735, endPoint y: 584, distance: 36.8
click at [735, 560] on div "[PERSON_NAME] [STREET_ADDRESS]" at bounding box center [859, 543] width 252 height 34
